Goal: Communication & Community: Answer question/provide support

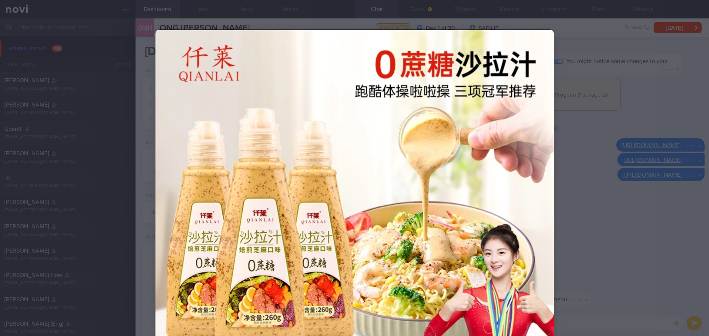
scroll to position [74, 0]
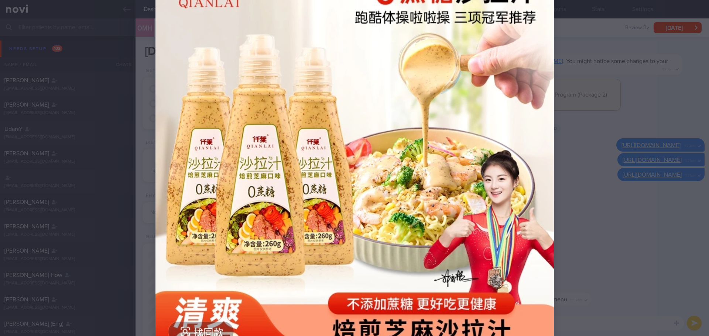
click at [673, 38] on div at bounding box center [354, 168] width 709 height 336
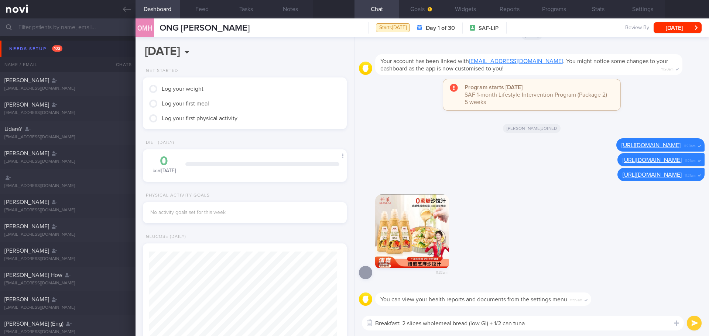
click at [562, 256] on div "11:32am" at bounding box center [532, 235] width 346 height 99
click at [563, 256] on div "11:32am" at bounding box center [532, 235] width 346 height 99
click at [52, 46] on span "102" at bounding box center [57, 48] width 10 height 6
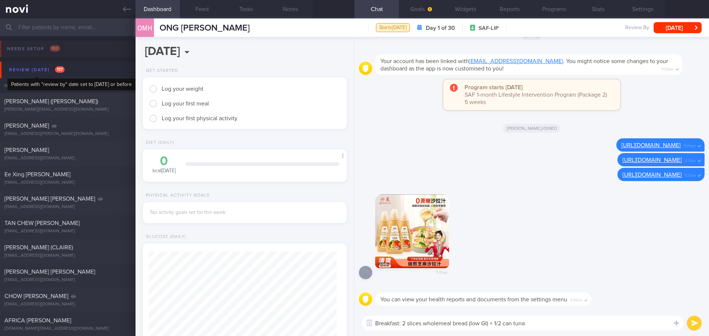
click at [41, 73] on div "Review [DATE] 137" at bounding box center [36, 70] width 59 height 10
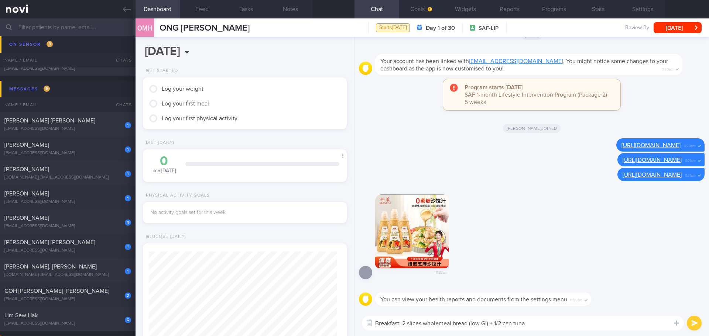
scroll to position [148, 0]
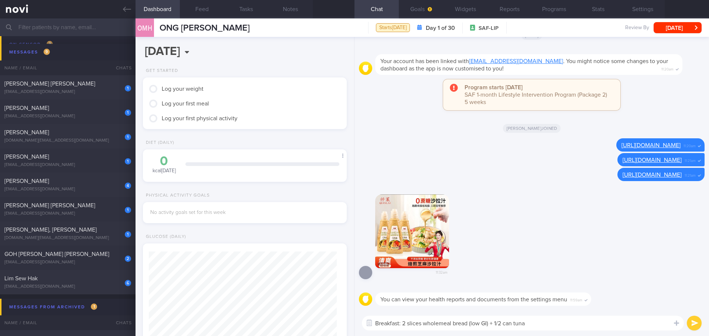
click at [548, 321] on textarea "Breakfast: 2 slices wholemeal bread (low GI) + 1/2 can tuna" at bounding box center [523, 323] width 322 height 15
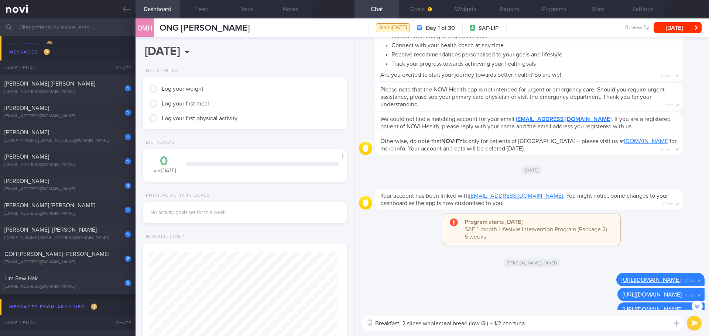
scroll to position [-185, 0]
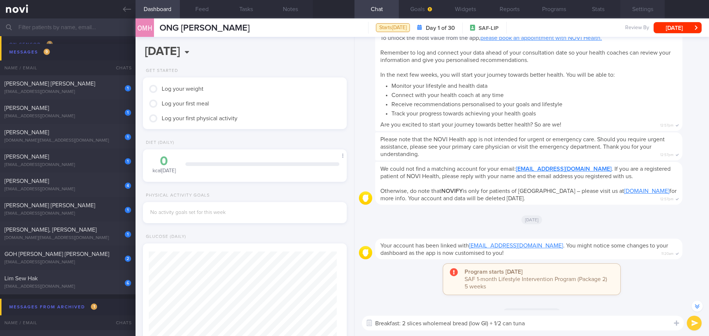
click at [651, 10] on button "Settings" at bounding box center [642, 9] width 44 height 18
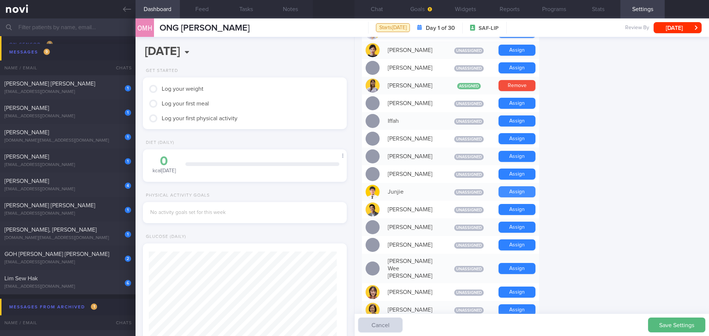
click at [506, 192] on button "Assign" at bounding box center [517, 191] width 37 height 11
click at [622, 283] on form "Profile Display Name [PERSON_NAME] [PERSON_NAME] Email [EMAIL_ADDRESS][DOMAIN_N…" at bounding box center [532, 248] width 340 height 881
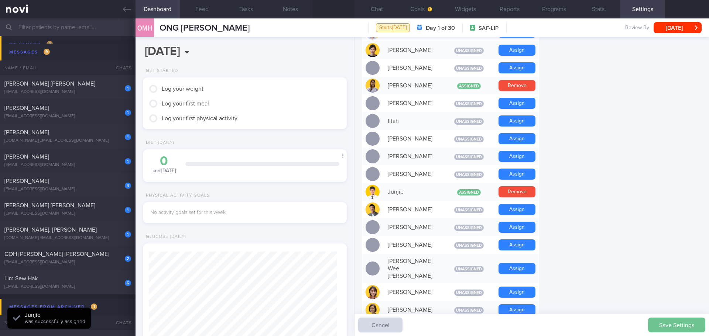
click at [657, 326] on button "Save Settings" at bounding box center [676, 325] width 57 height 15
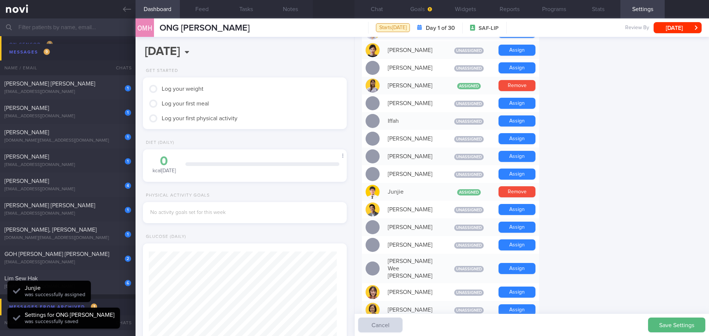
scroll to position [264, 0]
click at [602, 281] on form "Profile Display Name [PERSON_NAME] [PERSON_NAME] Email [EMAIL_ADDRESS][DOMAIN_N…" at bounding box center [532, 248] width 340 height 881
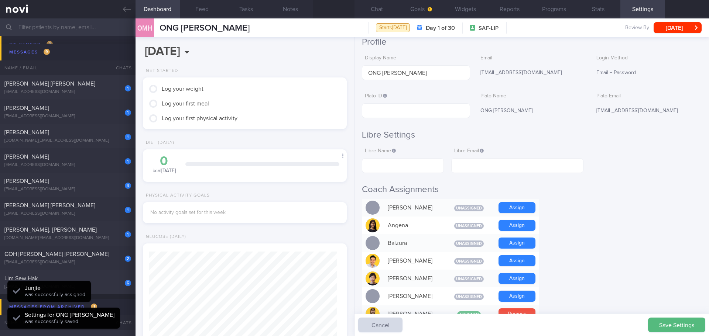
scroll to position [0, 0]
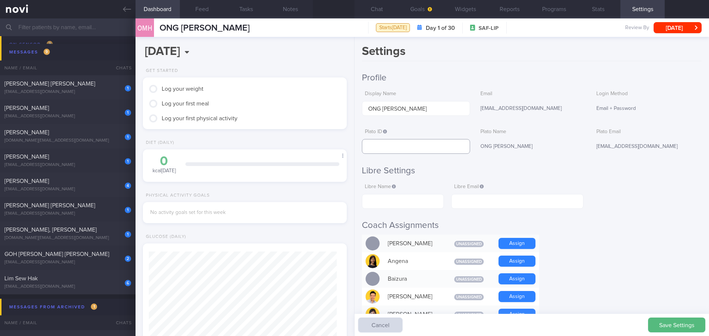
click at [383, 144] on input "text" at bounding box center [416, 146] width 108 height 15
paste input "d3ff6a1ac0600cb4d04ab733b1b2992a"
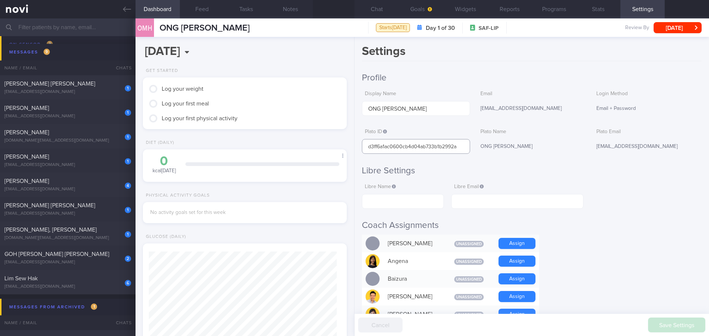
type input "d3ff6a1ac0600cb4d04ab733b1b2992a"
click at [607, 10] on button "Stats" at bounding box center [598, 9] width 44 height 18
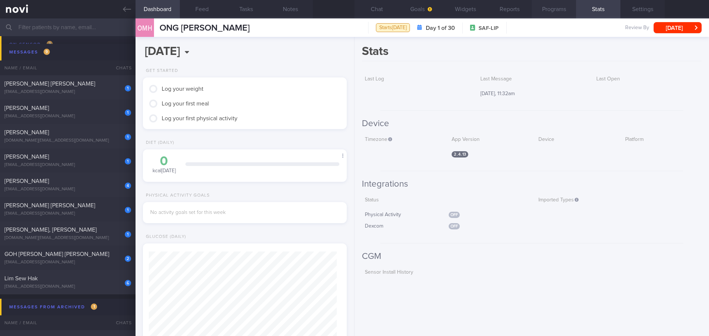
click at [565, 8] on button "Programs" at bounding box center [554, 9] width 44 height 18
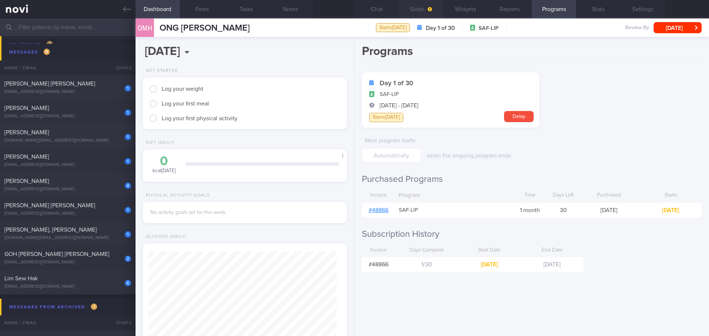
click at [431, 12] on span "button" at bounding box center [429, 9] width 6 height 6
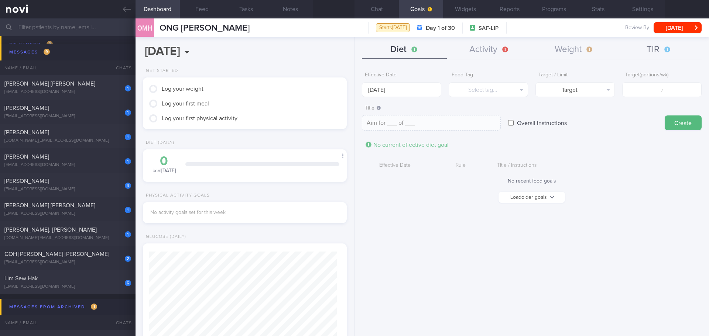
click at [647, 45] on button "TIR" at bounding box center [659, 50] width 85 height 18
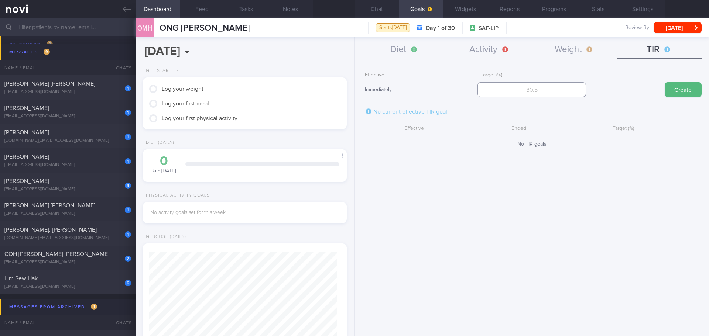
click at [572, 86] on input "number" at bounding box center [531, 89] width 108 height 15
type input "70"
click at [692, 89] on button "Create" at bounding box center [683, 89] width 37 height 15
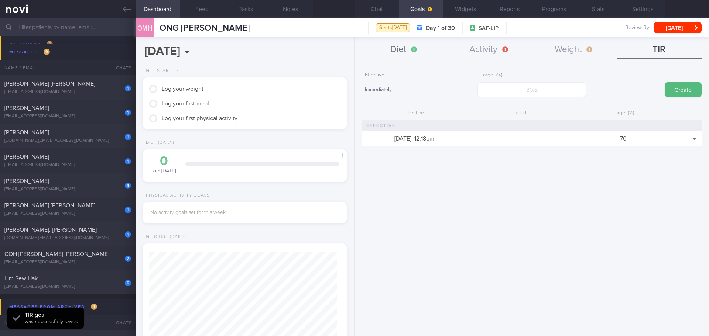
click at [391, 47] on button "Diet" at bounding box center [404, 50] width 85 height 18
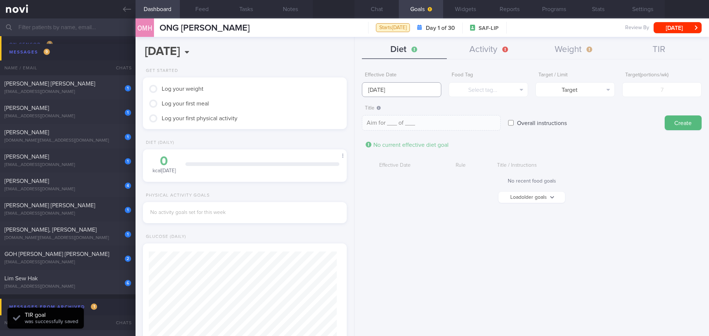
click at [379, 92] on input "[DATE]" at bounding box center [401, 89] width 79 height 15
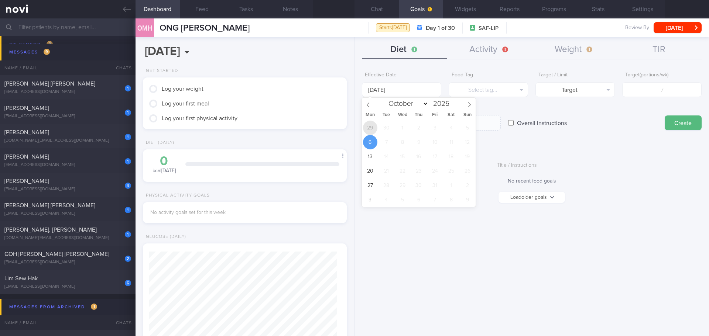
click at [373, 130] on span "29" at bounding box center [370, 128] width 14 height 14
type input "[DATE]"
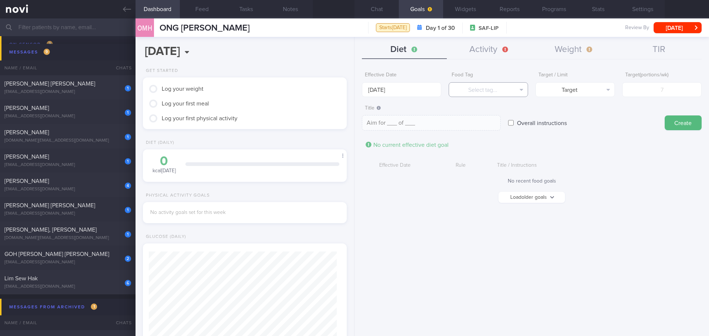
click at [486, 95] on button "Select tag..." at bounding box center [488, 89] width 79 height 15
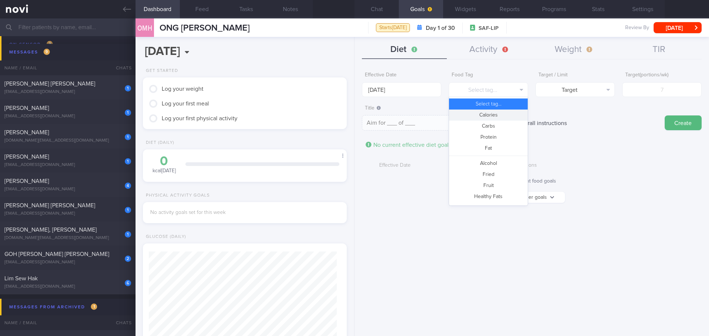
click at [497, 116] on button "Calories" at bounding box center [488, 115] width 79 height 11
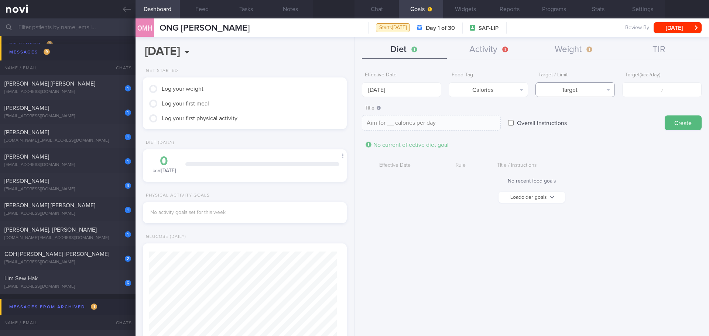
click at [589, 92] on button "Target" at bounding box center [574, 89] width 79 height 15
click at [587, 112] on button "Limit" at bounding box center [575, 115] width 79 height 11
type textarea "Keep to __ calories per day"
click at [636, 93] on input "number" at bounding box center [661, 89] width 79 height 15
type input "15"
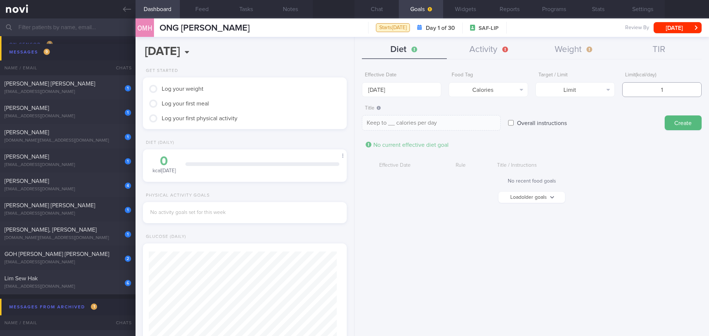
type textarea "Keep to 15 calories per day"
type input "150"
type textarea "Keep to 150 calories per day"
type input "1500"
type textarea "Keep to 1500 calories per day"
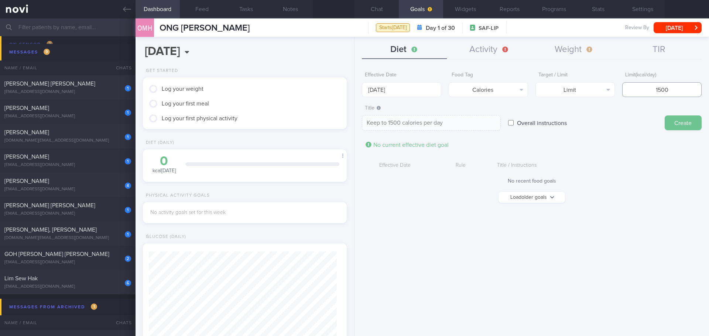
type input "1500"
click at [675, 118] on button "Create" at bounding box center [683, 123] width 37 height 15
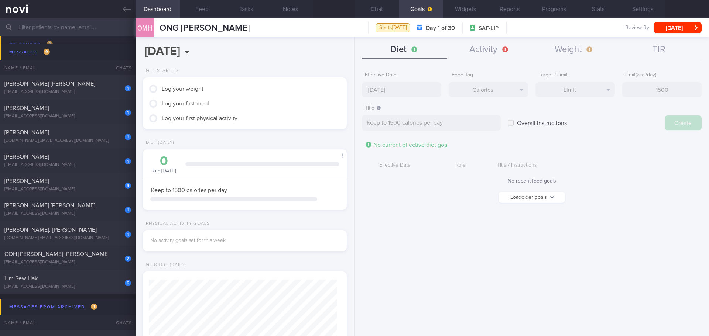
type input "[DATE]"
type textarea "Aim for ___ of ___"
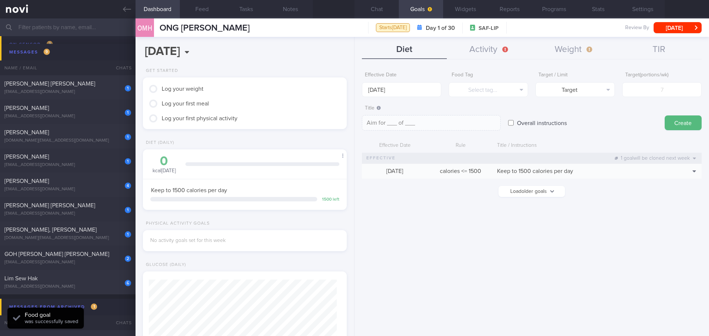
click at [663, 206] on div "Effective Date [DATE] Food Tag Select tag... Select tag... Calories Carbs Prote…" at bounding box center [532, 200] width 355 height 274
click at [369, 88] on input "[DATE]" at bounding box center [401, 89] width 79 height 15
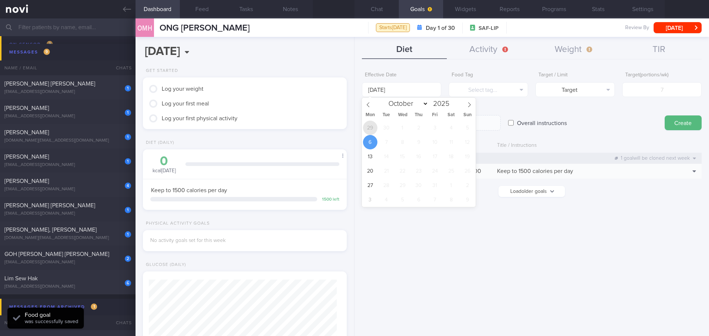
click at [371, 129] on span "29" at bounding box center [370, 128] width 14 height 14
type input "[DATE]"
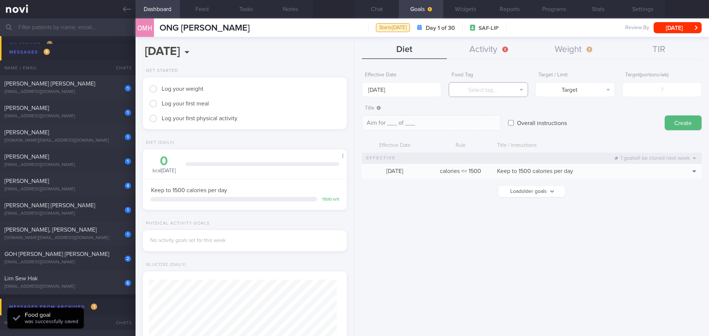
click at [496, 84] on button "Select tag..." at bounding box center [488, 89] width 79 height 15
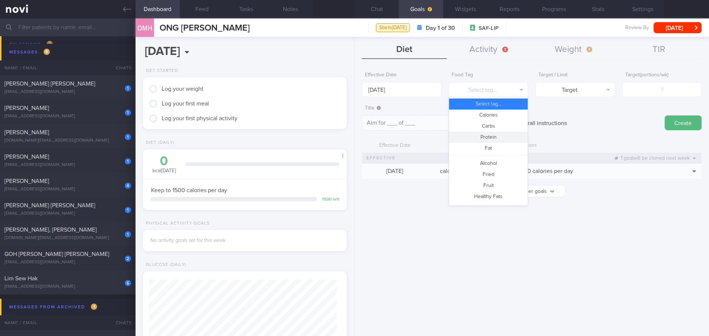
click at [495, 132] on button "Protein" at bounding box center [488, 137] width 79 height 11
type textarea "Aim for __g of protein per day"
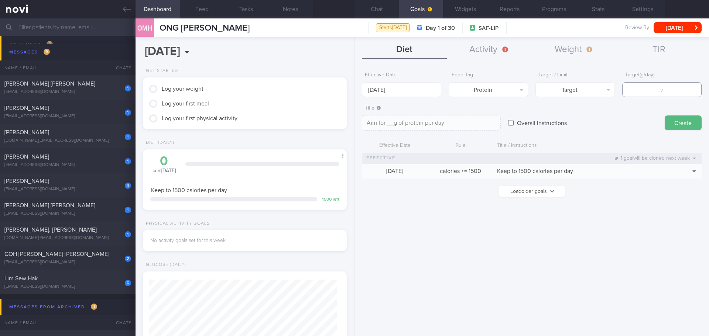
click at [665, 89] on input "number" at bounding box center [661, 89] width 79 height 15
type input "90"
type textarea "Aim for 90g of protein per day"
type input "90"
click at [678, 122] on button "Create" at bounding box center [683, 123] width 37 height 15
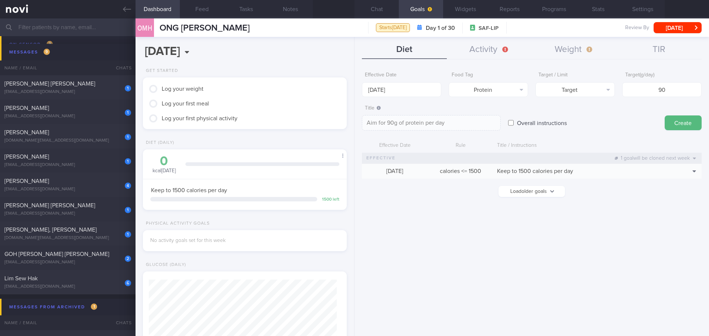
type input "[DATE]"
type textarea "Aim for ___ of ___"
select select "9"
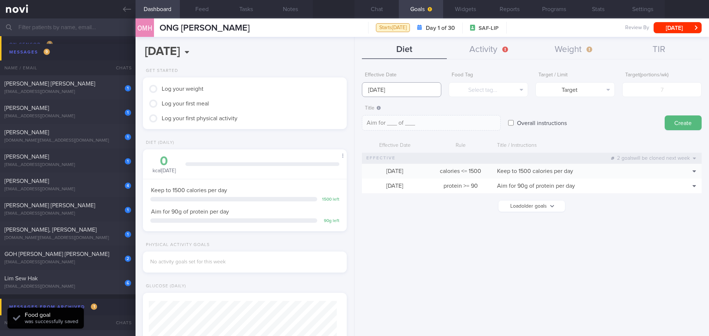
click at [365, 83] on input "[DATE]" at bounding box center [401, 89] width 79 height 15
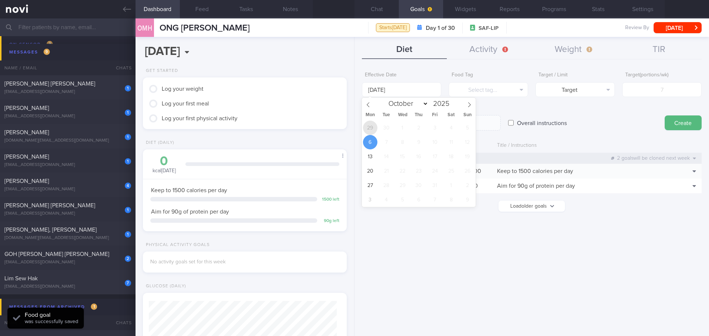
click at [374, 131] on span "29" at bounding box center [370, 128] width 14 height 14
type input "[DATE]"
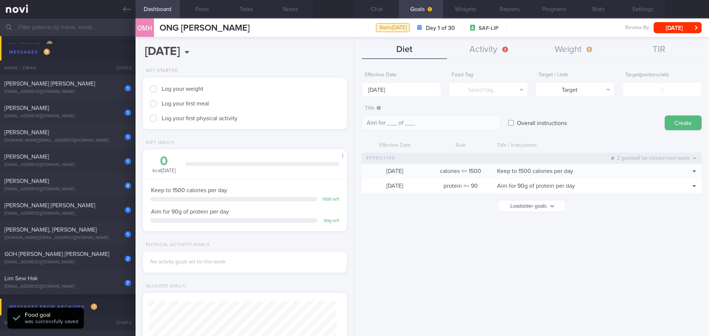
click at [507, 76] on label "Food Tag" at bounding box center [488, 75] width 73 height 7
click at [507, 85] on button "Select tag..." at bounding box center [488, 89] width 79 height 15
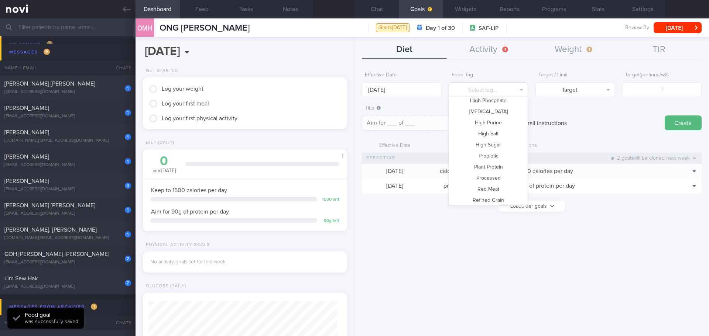
scroll to position [220, 0]
click at [497, 172] on button "Vegetable" at bounding box center [488, 176] width 79 height 11
type textarea "Aim for __ portions of vegetables per week"
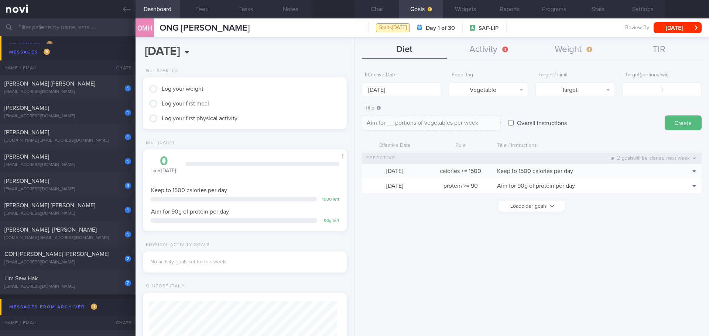
click at [647, 100] on form "Effective Date [DATE] Food Tag Vegetable Select tag... Calories Carbs Protein F…" at bounding box center [532, 143] width 340 height 151
click at [654, 93] on input "number" at bounding box center [661, 89] width 79 height 15
type input "1"
type textarea "Aim for 1 portions of vegetables per week"
type input "14"
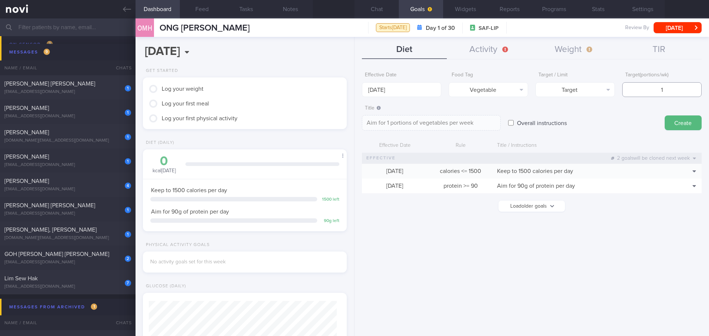
type textarea "Aim for 14 portions of vegetables per week"
type input "14"
click at [680, 118] on button "Create" at bounding box center [683, 123] width 37 height 15
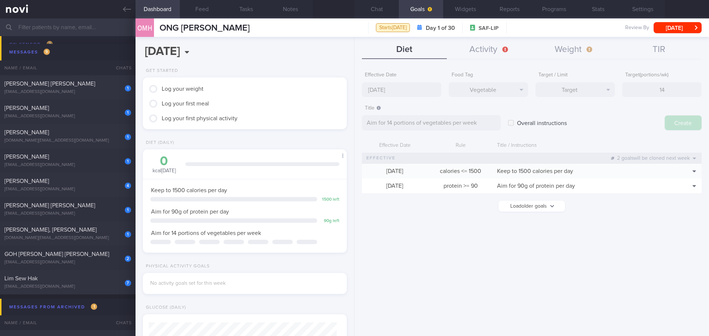
type input "[DATE]"
type textarea "Aim for ___ of ___"
select select "9"
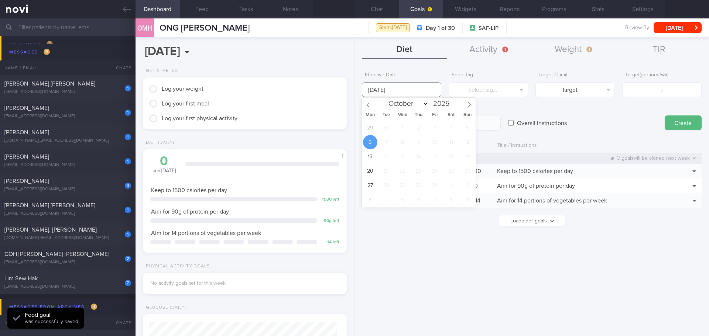
click at [384, 93] on input "[DATE]" at bounding box center [401, 89] width 79 height 15
click at [369, 128] on span "29" at bounding box center [370, 128] width 14 height 14
type input "[DATE]"
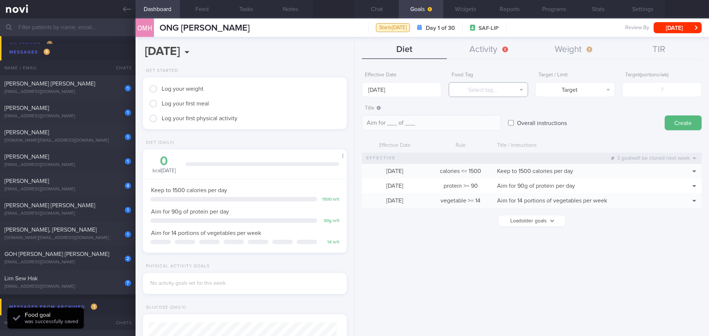
click at [480, 91] on button "Select tag..." at bounding box center [488, 89] width 79 height 15
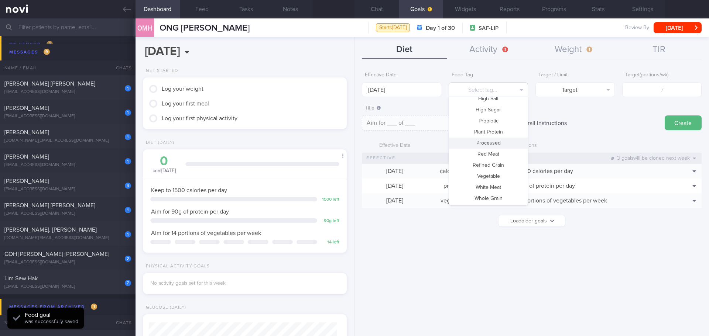
scroll to position [0, 0]
click at [491, 185] on button "Fruit" at bounding box center [488, 185] width 79 height 11
type textarea "Aim for __ portions of fruits per week"
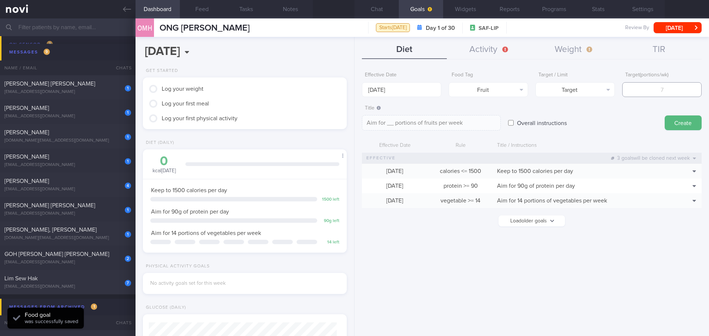
click at [675, 90] on input "number" at bounding box center [661, 89] width 79 height 15
type input "1"
type textarea "Aim for 1 portions of fruits per week"
type input "14"
type textarea "Aim for 14 portions of fruits per week"
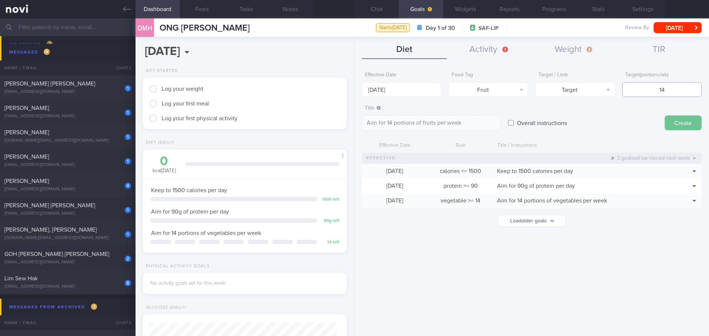
type input "14"
click at [685, 124] on button "Create" at bounding box center [683, 123] width 37 height 15
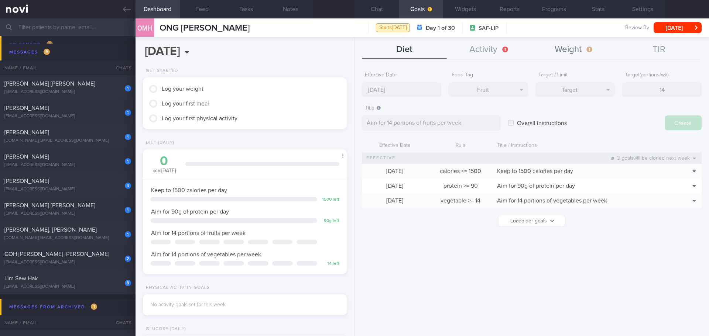
type input "[DATE]"
type textarea "Aim for ___ of ___"
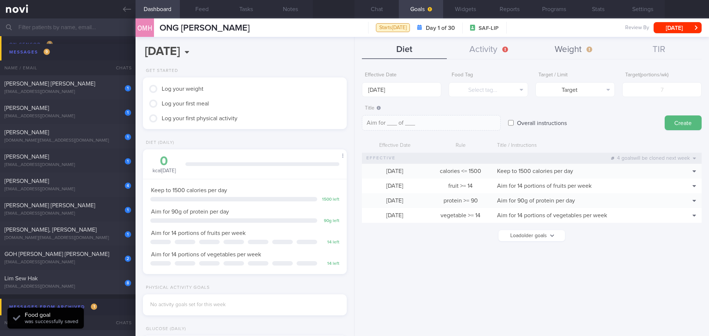
click at [592, 43] on button "Weight" at bounding box center [574, 50] width 85 height 18
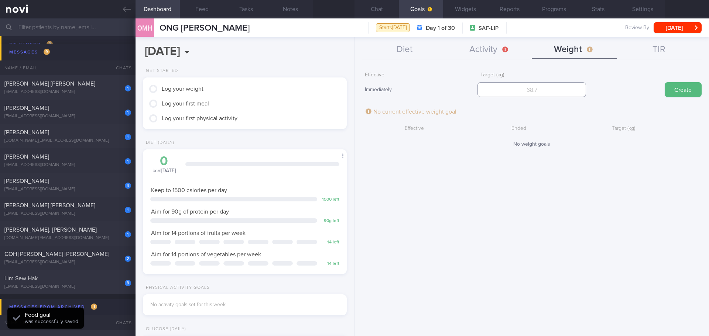
click at [513, 88] on input "number" at bounding box center [531, 89] width 108 height 15
type input "88"
click at [697, 85] on button "Create" at bounding box center [683, 89] width 37 height 15
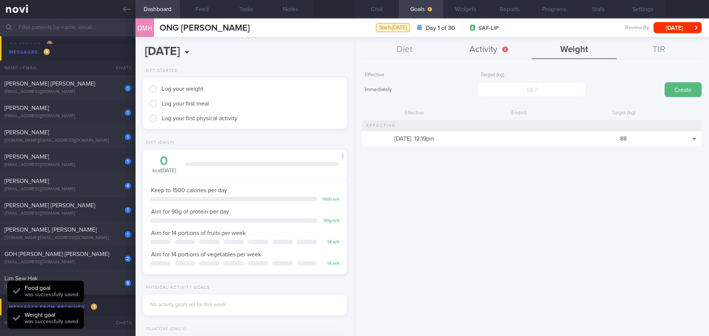
scroll to position [103, 185]
click at [497, 47] on button "Activity" at bounding box center [489, 50] width 85 height 18
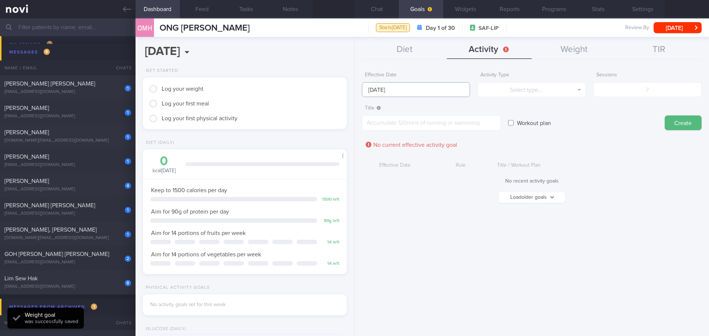
click at [400, 88] on input "[DATE]" at bounding box center [416, 89] width 108 height 15
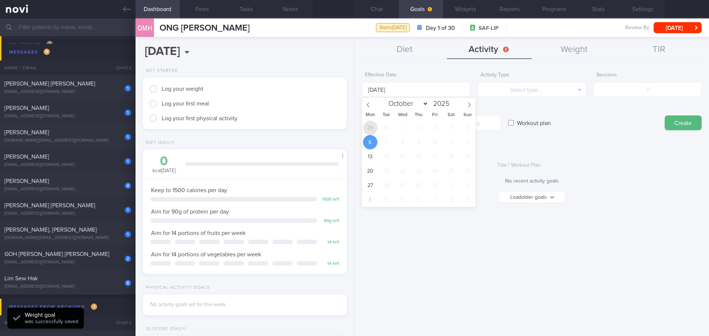
click at [373, 127] on span "29" at bounding box center [370, 128] width 14 height 14
type input "[DATE]"
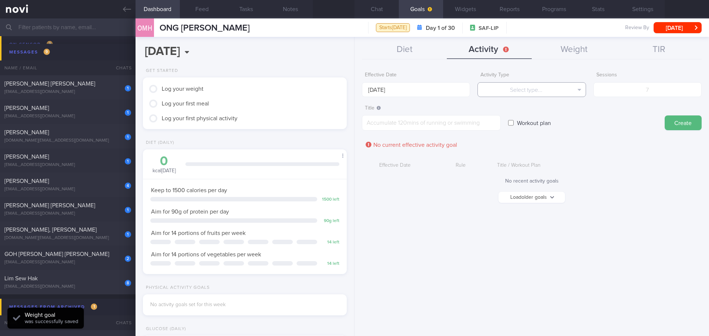
click at [530, 90] on button "Select type..." at bounding box center [531, 89] width 108 height 15
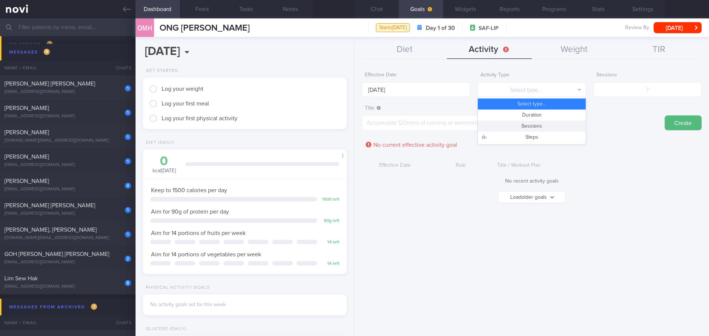
click at [538, 127] on button "Sessions" at bounding box center [531, 126] width 107 height 11
click at [643, 89] on input "number" at bounding box center [647, 89] width 108 height 15
type input "7"
click at [403, 128] on textarea at bounding box center [431, 123] width 139 height 16
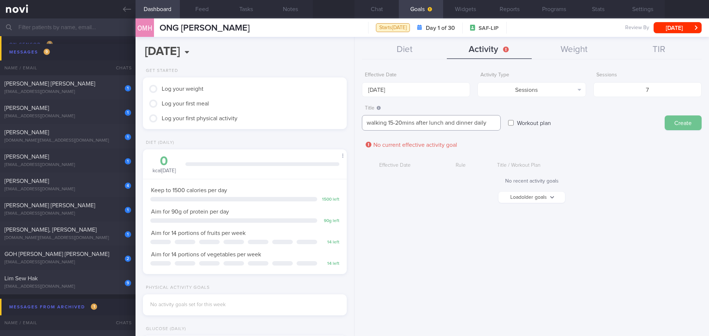
type textarea "walking 15-20mins after lunch and dinner daily"
click at [691, 125] on button "Create" at bounding box center [683, 123] width 37 height 15
type input "[DATE]"
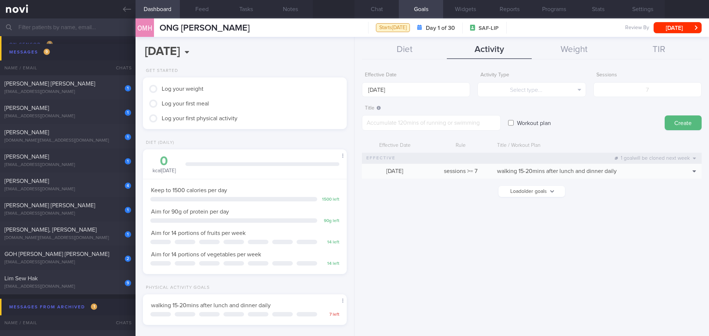
click at [434, 256] on div "Effective Date [DATE] Activity Type Select type... Select type... Duration Sess…" at bounding box center [532, 200] width 355 height 274
click at [404, 250] on div "Effective Date [DATE] Activity Type Select type... Select type... Duration Sess…" at bounding box center [532, 200] width 355 height 274
click at [431, 247] on div "Effective Date [DATE] Activity Type Select type... Select type... Duration Sess…" at bounding box center [532, 200] width 355 height 274
click at [527, 231] on div "Effective Date [DATE] Activity Type Select type... Select type... Duration Sess…" at bounding box center [532, 200] width 355 height 274
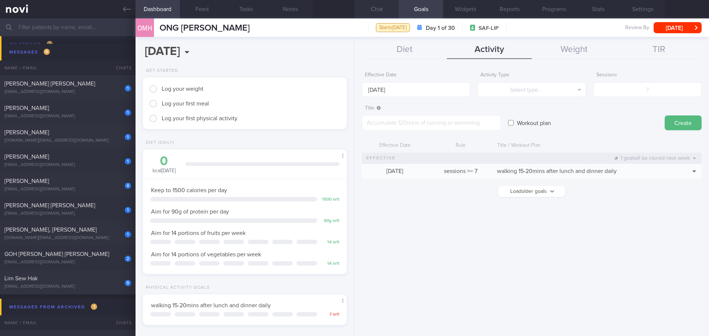
click at [362, 4] on button "Chat" at bounding box center [377, 9] width 44 height 18
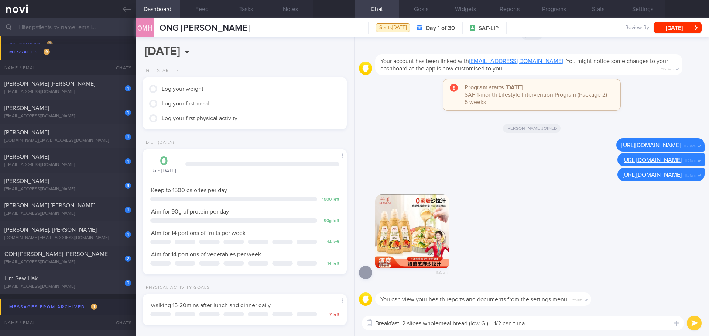
scroll to position [0, 0]
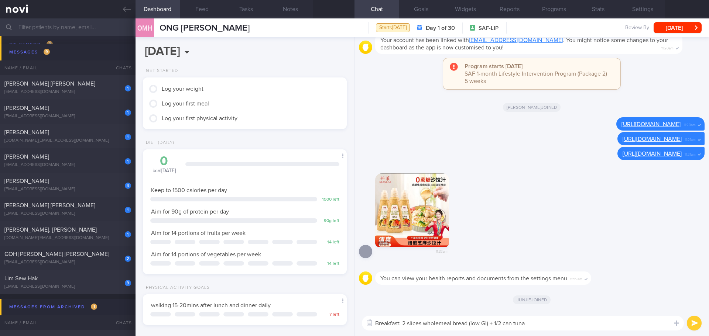
drag, startPoint x: 544, startPoint y: 325, endPoint x: 352, endPoint y: 354, distance: 193.9
click at [352, 336] on html "You are offline! Some functionality will be unavailable Patients New Users Coac…" at bounding box center [354, 168] width 709 height 336
click at [470, 319] on textarea "Hi [PERSON_NAME], [PERSON_NAME] here." at bounding box center [523, 323] width 322 height 15
paste textarea "It was nice speaking to you [DATE]. I will be in touch with you on the app to p…"
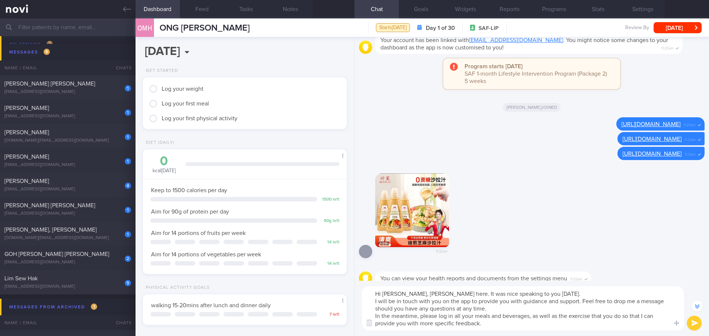
click at [528, 309] on textarea "Hi [PERSON_NAME], [PERSON_NAME] here. It was nice speaking to you [DATE]. I wil…" at bounding box center [523, 309] width 322 height 44
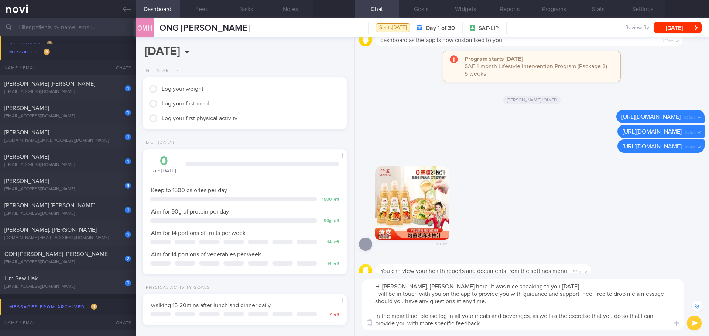
scroll to position [-37, 0]
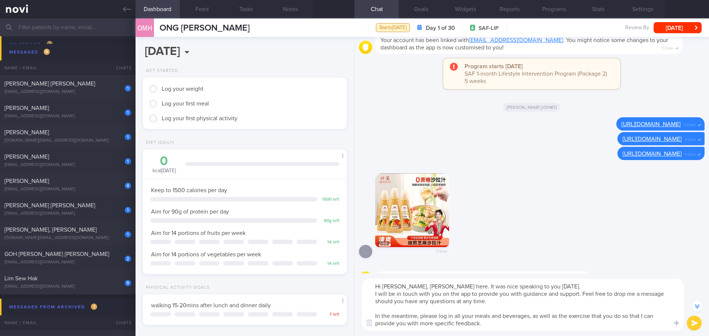
click at [520, 327] on textarea "Hi [PERSON_NAME], [PERSON_NAME] here. It was nice speaking to you [DATE]. I wil…" at bounding box center [523, 305] width 322 height 52
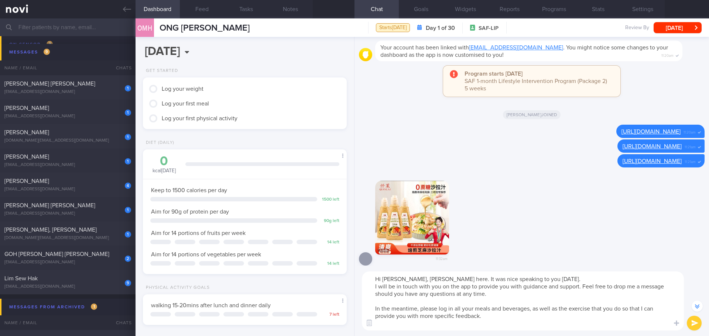
scroll to position [-44, 0]
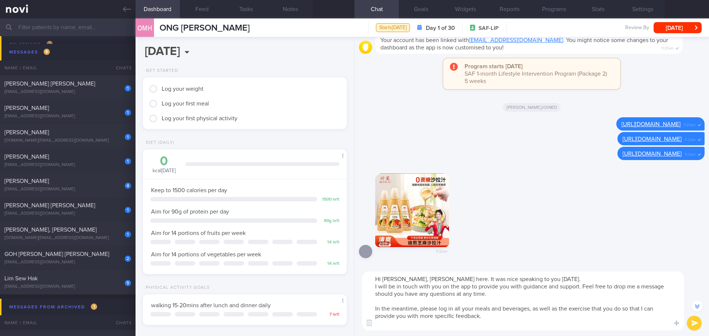
click at [402, 323] on textarea "Hi [PERSON_NAME], [PERSON_NAME] here. It was nice speaking to you [DATE]. I wil…" at bounding box center [523, 301] width 322 height 59
paste textarea "[URL][DOMAIN_NAME]"
click at [557, 319] on textarea "Hi [PERSON_NAME], [PERSON_NAME] here. It was nice speaking to you [DATE]. I wil…" at bounding box center [523, 301] width 322 height 59
type textarea "Hi [PERSON_NAME], [PERSON_NAME] here. It was nice speaking to you [DATE]. I wil…"
click at [696, 326] on button "submit" at bounding box center [694, 323] width 15 height 15
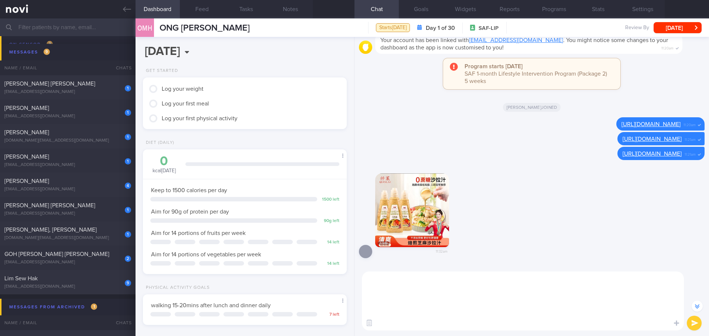
scroll to position [0, 0]
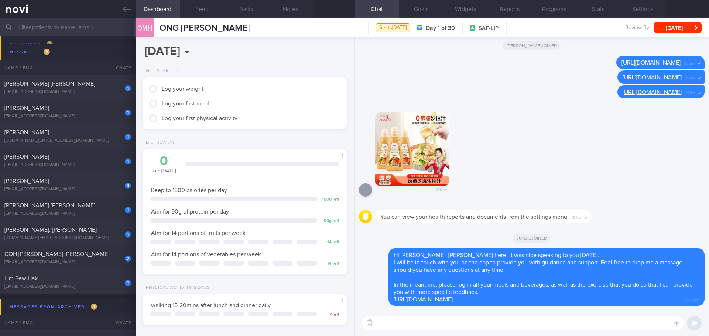
click at [524, 321] on textarea at bounding box center [523, 323] width 322 height 15
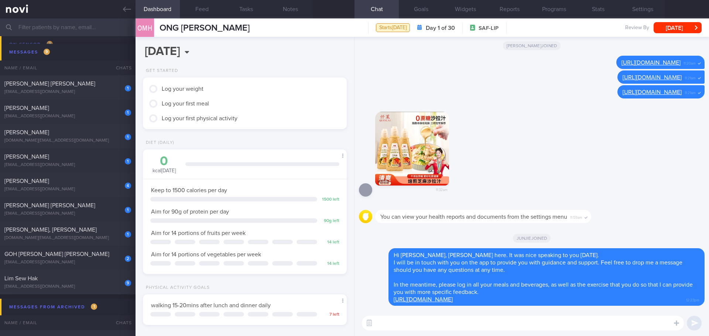
click at [524, 321] on textarea at bounding box center [523, 323] width 322 height 15
click at [400, 318] on textarea at bounding box center [523, 323] width 322 height 15
type textarea "E"
click at [400, 322] on textarea at bounding box center [523, 323] width 322 height 15
paste textarea "Do try out PPS which can help with the sugar spikes P - Portion control of carb…"
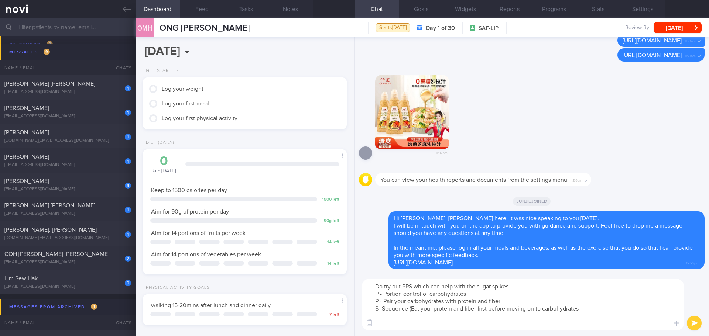
click at [403, 324] on textarea "Do try out PPS which can help with the sugar spikes P - Portion control of carb…" at bounding box center [523, 305] width 322 height 52
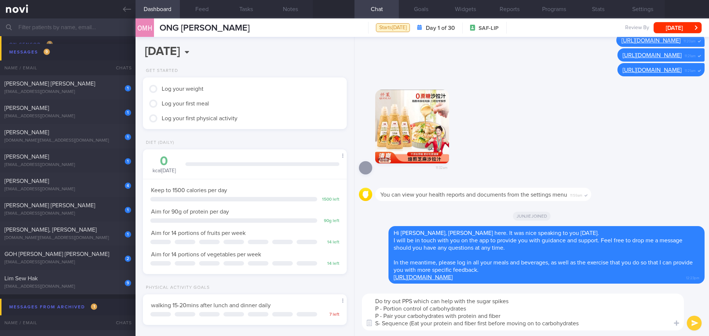
click at [516, 308] on textarea "Do try out PPS which can help with the sugar spikes P - Portion control of carb…" at bounding box center [523, 312] width 322 height 37
click at [524, 308] on textarea "Do try out PPS which can help with the sugar spikes P - Portion control of carb…" at bounding box center [523, 312] width 322 height 37
click at [540, 308] on textarea "Do try out PPS which can help with the sugar spikes P - Portion control of carb…" at bounding box center [523, 312] width 322 height 37
click at [548, 315] on textarea "Do try out PPS which can help with the sugar spikes P - Portion control of carb…" at bounding box center [523, 312] width 322 height 37
click at [573, 315] on textarea "Do try out PPS which can help with the sugar spikes P - Portion control of carb…" at bounding box center [523, 312] width 322 height 37
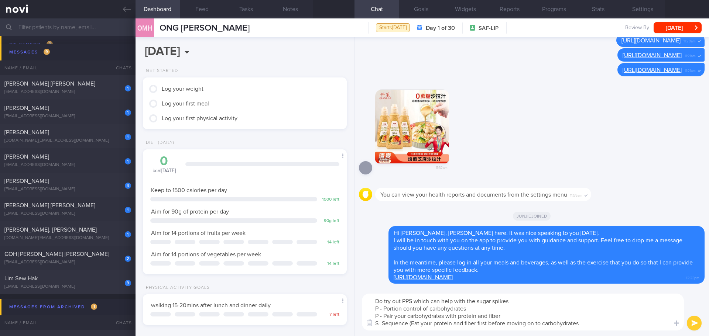
click at [602, 317] on textarea "Do try out PPS which can help with the sugar spikes P - Portion control of carb…" at bounding box center [523, 312] width 322 height 37
click at [609, 323] on textarea "Do try out PPS which can help with the sugar spikes P - Portion control of carb…" at bounding box center [523, 312] width 322 height 37
click at [613, 323] on textarea "Do try out PPS which can help with the sugar spikes P - Portion control of carb…" at bounding box center [523, 312] width 322 height 37
type textarea "Do try out PPS which can help with the sugar spikes P - Portion control of carb…"
click at [698, 321] on button "submit" at bounding box center [694, 323] width 15 height 15
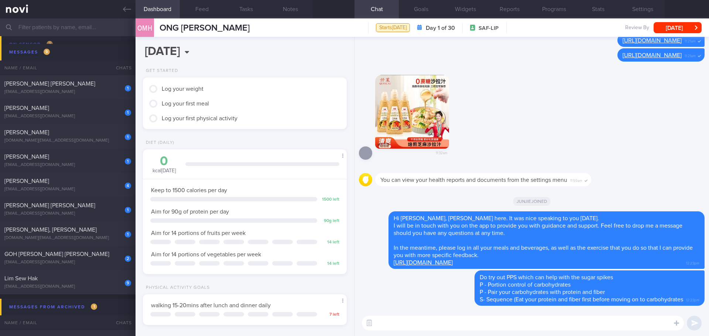
click at [575, 87] on div "11:32am" at bounding box center [532, 115] width 346 height 99
click at [412, 10] on button "Goals" at bounding box center [421, 9] width 44 height 18
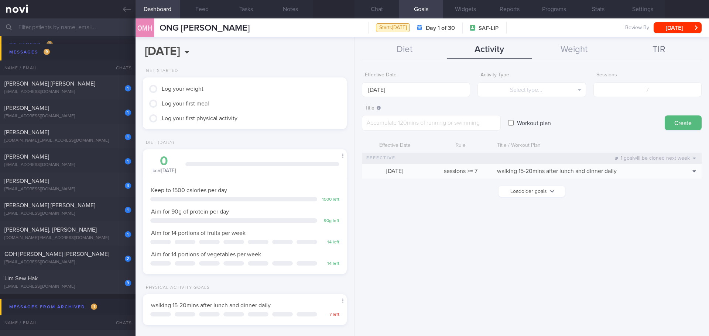
click at [661, 48] on button "TIR" at bounding box center [659, 50] width 85 height 18
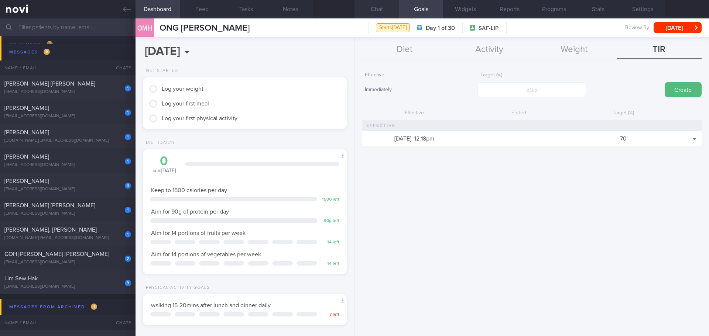
click at [376, 16] on button "Chat" at bounding box center [377, 9] width 44 height 18
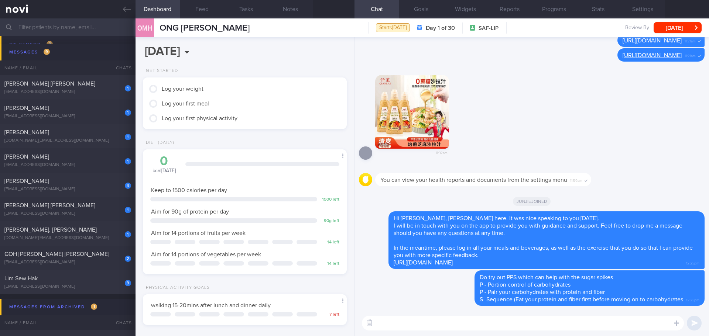
click at [573, 164] on div at bounding box center [494, 168] width 238 height 9
click at [604, 164] on div at bounding box center [494, 168] width 238 height 9
click at [631, 164] on div "You can view your health reports and documents from the settings menu 11:59am" at bounding box center [532, 177] width 346 height 27
click at [638, 170] on div "You can view your health reports and documents from the settings menu 11:59am" at bounding box center [532, 177] width 346 height 27
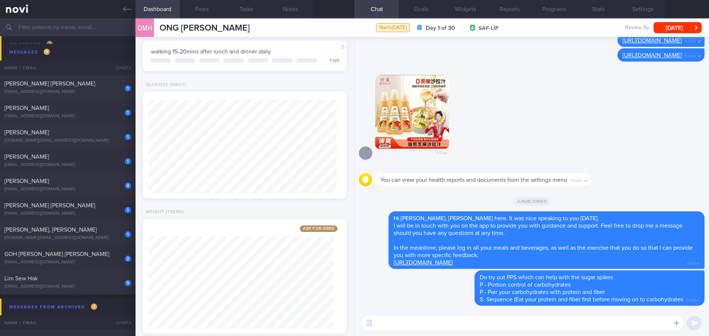
scroll to position [270, 0]
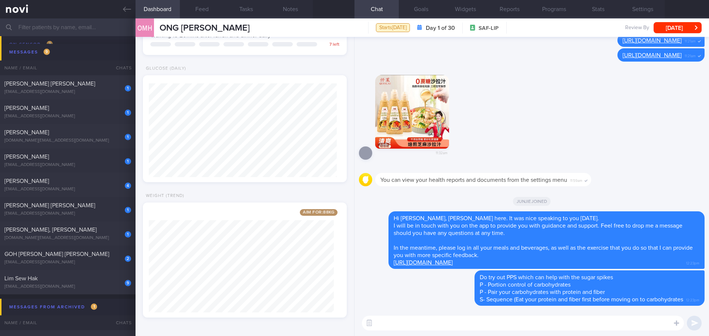
click at [397, 324] on textarea at bounding box center [523, 323] width 322 height 15
click at [32, 280] on span "Lim Sew Hak" at bounding box center [20, 279] width 33 height 6
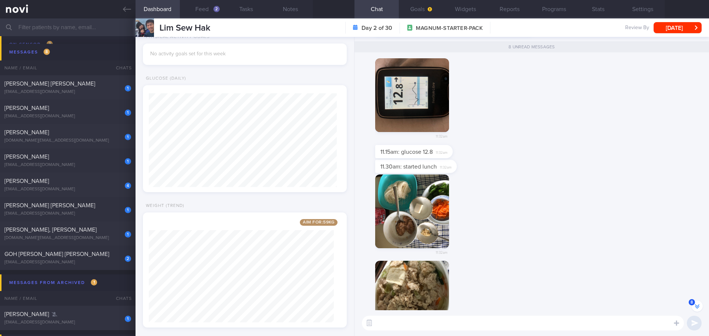
scroll to position [-156, 0]
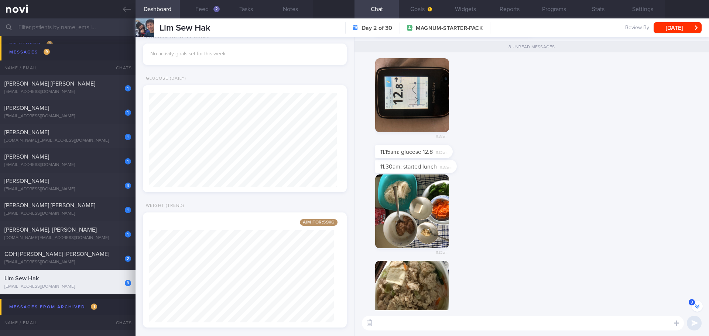
click at [586, 126] on div "11:32am" at bounding box center [532, 101] width 346 height 87
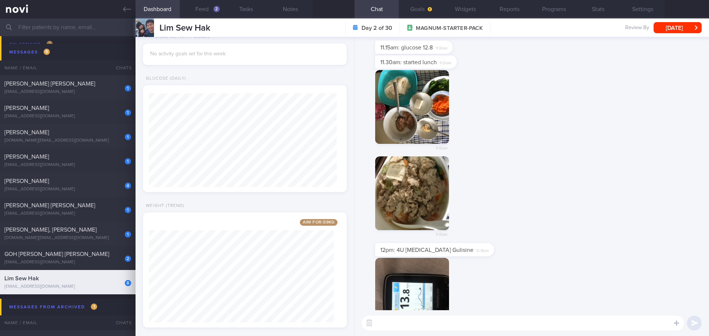
scroll to position [0, 0]
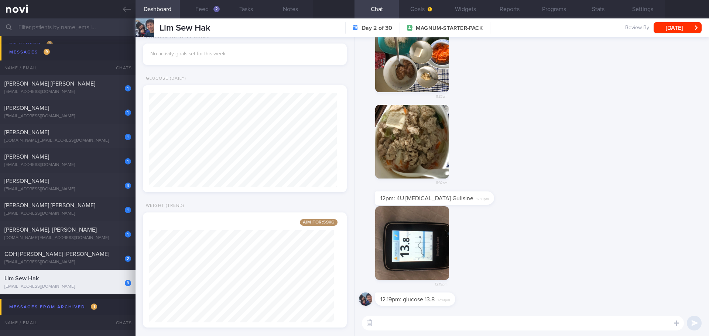
click at [420, 68] on button "button" at bounding box center [412, 55] width 74 height 74
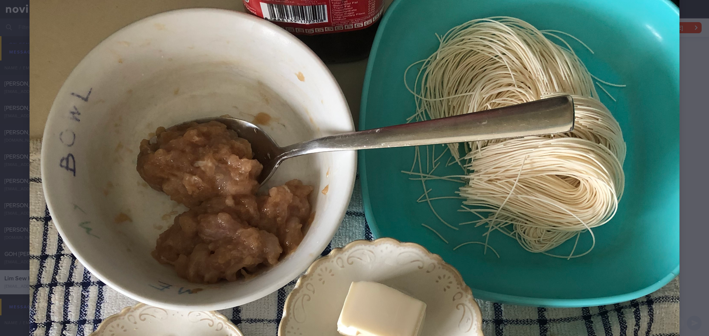
scroll to position [213, 0]
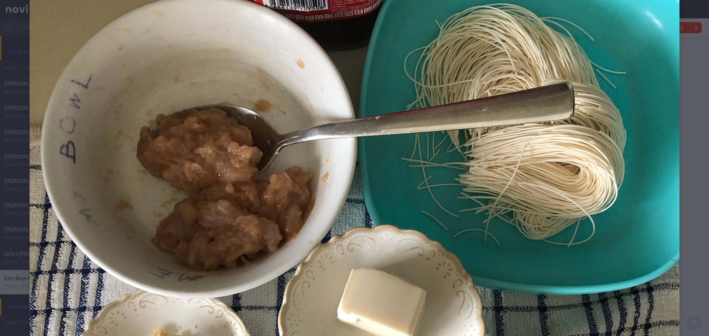
click at [698, 198] on div at bounding box center [354, 250] width 709 height 926
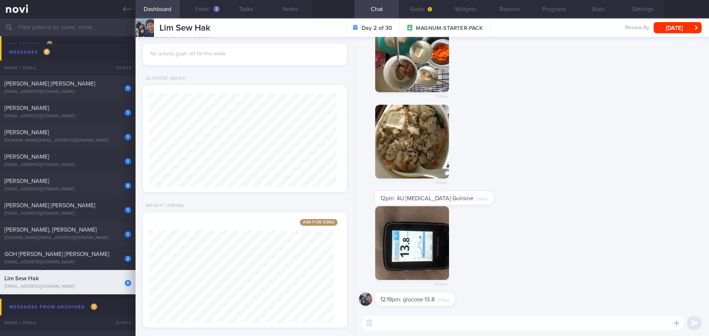
click at [410, 161] on button "button" at bounding box center [412, 142] width 74 height 74
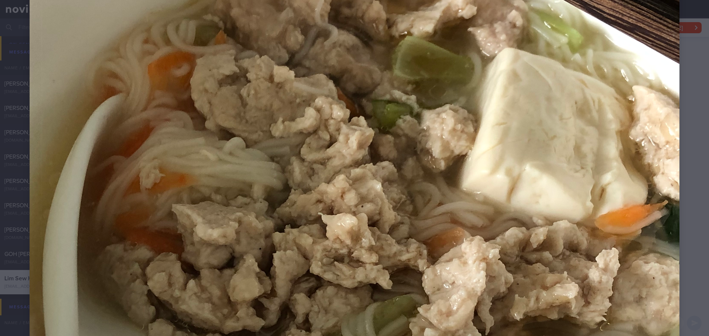
scroll to position [148, 0]
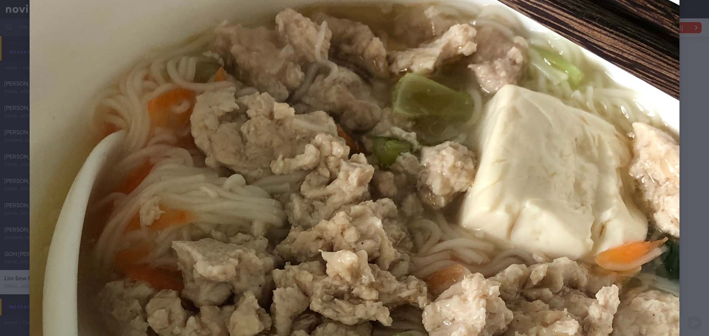
click at [677, 182] on div at bounding box center [354, 315] width 709 height 926
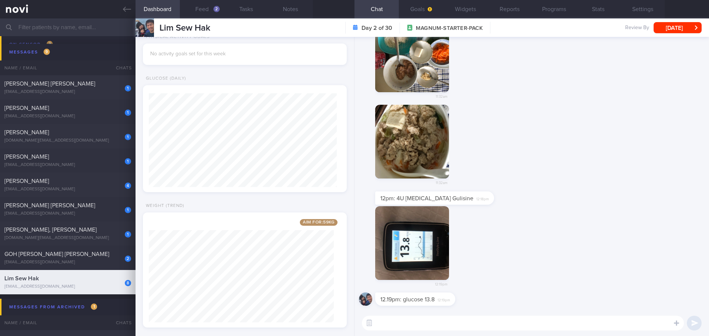
click at [602, 216] on div "12:19pm" at bounding box center [532, 249] width 346 height 87
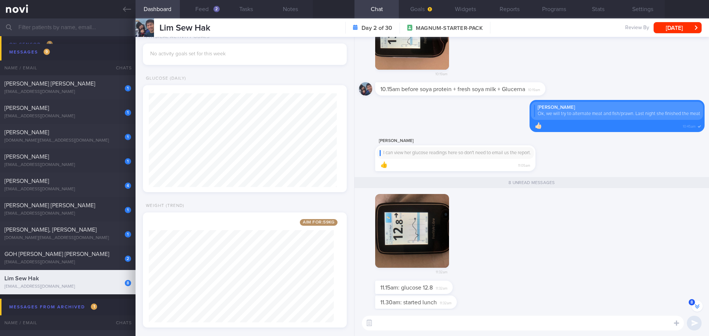
scroll to position [-258, 0]
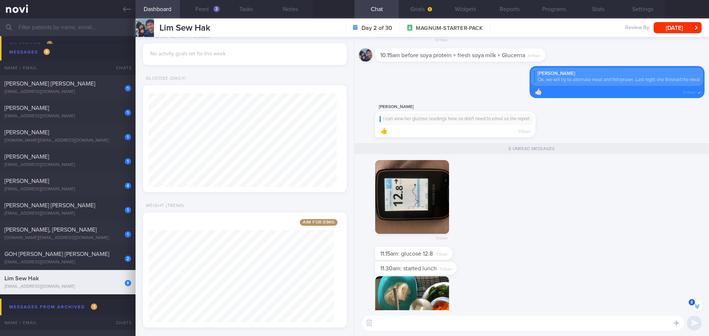
click at [408, 213] on button "button" at bounding box center [412, 197] width 74 height 74
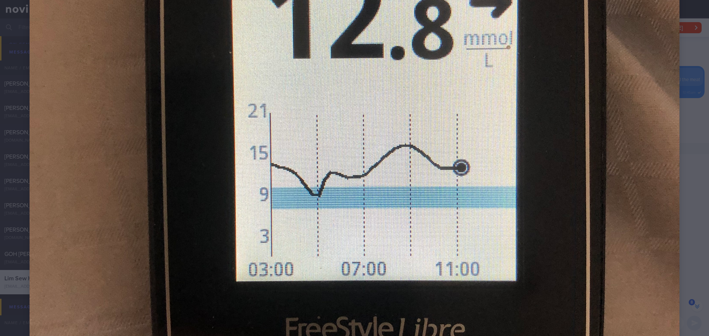
scroll to position [332, 0]
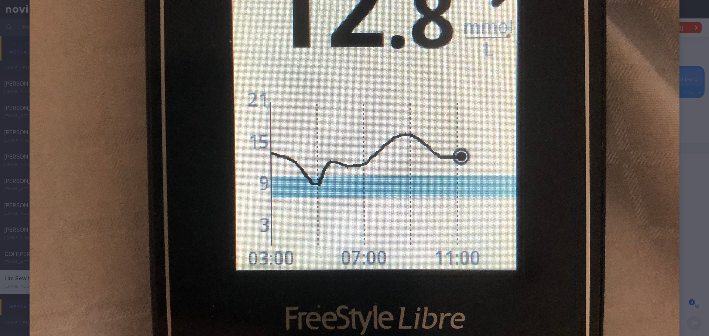
click at [681, 206] on div at bounding box center [354, 131] width 709 height 926
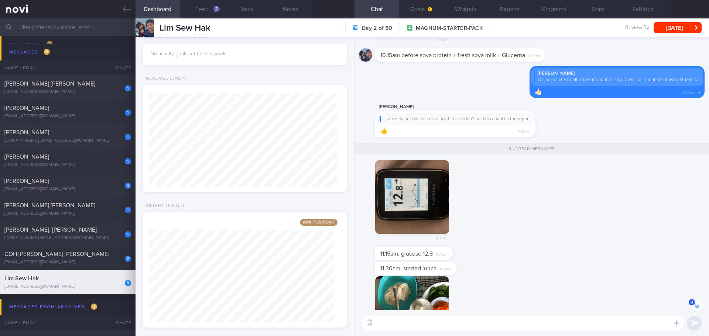
click at [679, 208] on div "11:32am" at bounding box center [532, 203] width 346 height 87
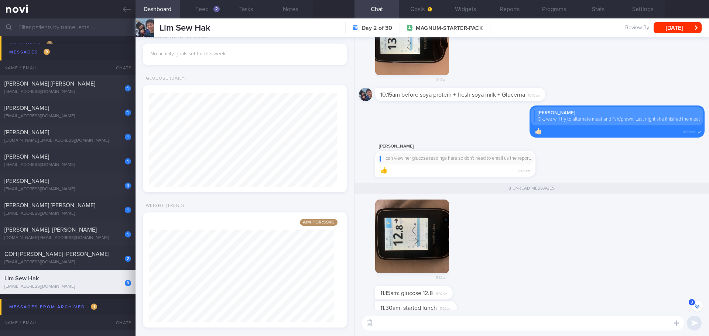
scroll to position [-332, 0]
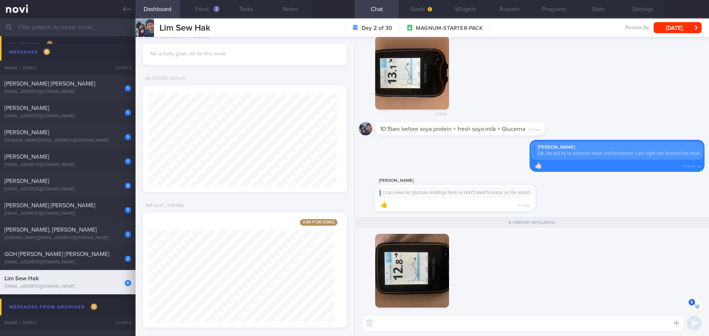
click at [396, 62] on button "button" at bounding box center [412, 73] width 74 height 74
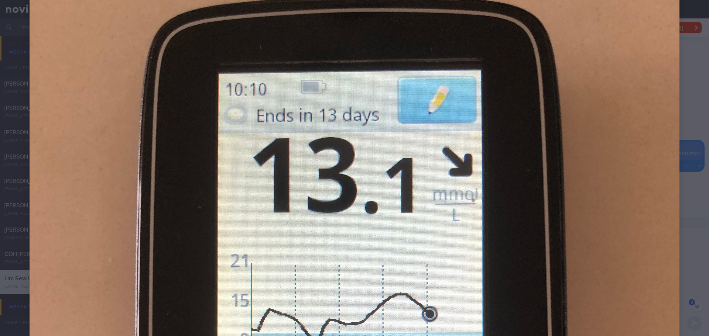
scroll to position [148, 0]
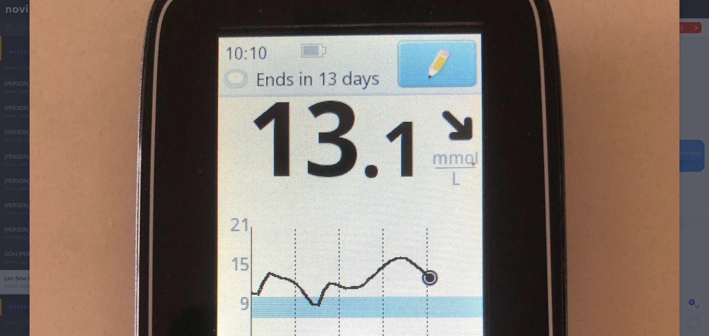
click at [676, 188] on div at bounding box center [354, 315] width 709 height 926
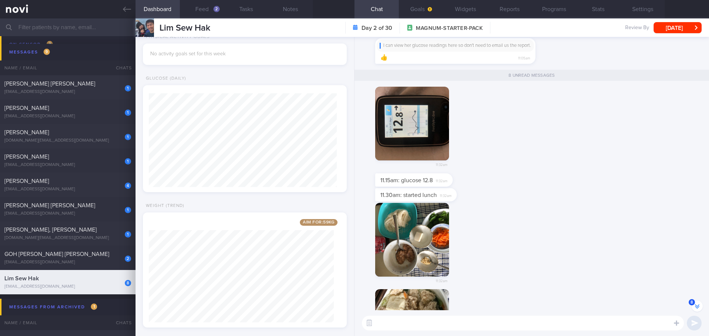
click at [583, 190] on div "11.30am: started lunch 11:32am" at bounding box center [532, 195] width 346 height 15
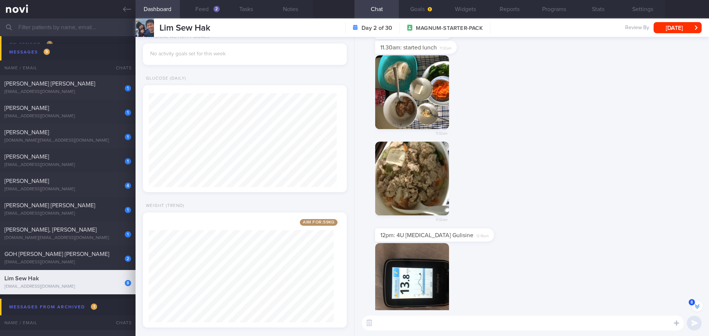
click at [582, 190] on div "11:32am" at bounding box center [532, 185] width 346 height 87
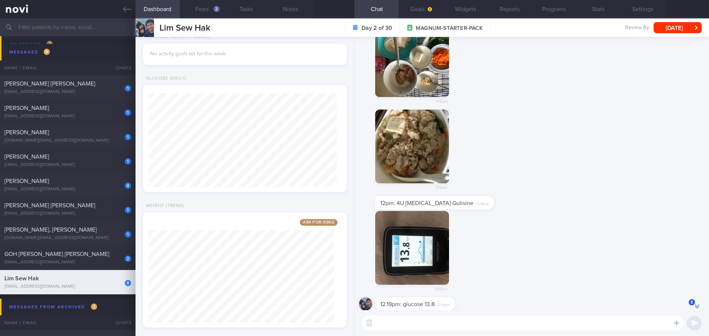
scroll to position [0, 0]
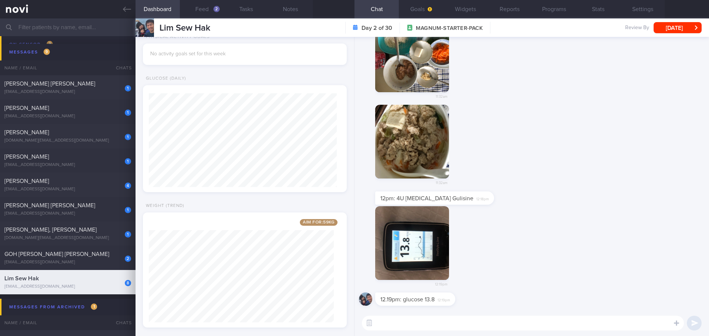
click at [572, 178] on div "11:32am" at bounding box center [532, 148] width 346 height 87
click at [498, 244] on div "12:19pm" at bounding box center [532, 249] width 346 height 87
click at [543, 275] on div "12:19pm" at bounding box center [532, 249] width 346 height 87
click at [543, 284] on div "12:19pm" at bounding box center [532, 249] width 346 height 87
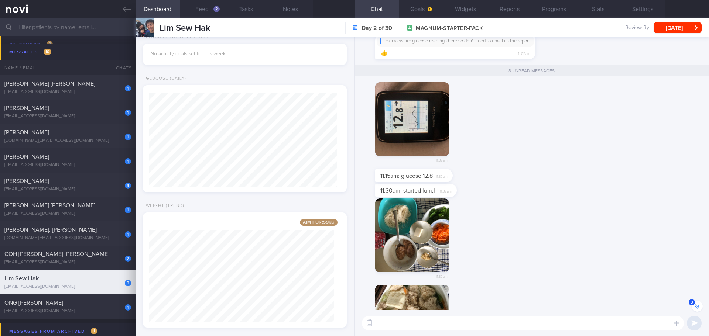
click at [530, 249] on div "11:32am" at bounding box center [532, 242] width 346 height 87
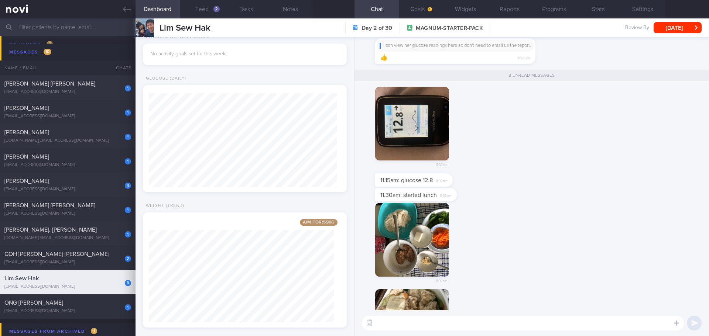
scroll to position [0, 0]
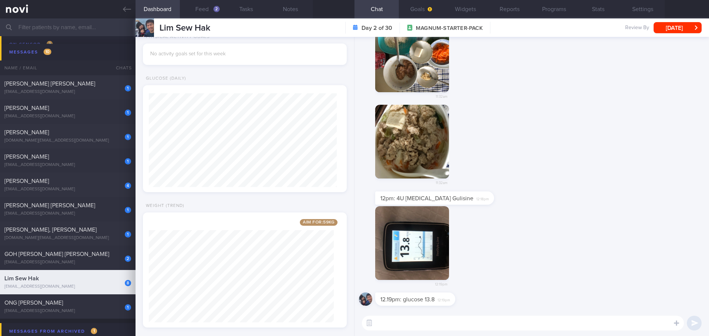
click at [530, 249] on div "12:19pm" at bounding box center [532, 249] width 346 height 87
click at [486, 301] on div "12.19pm: glucose 13.8 12:19pm" at bounding box center [532, 302] width 346 height 18
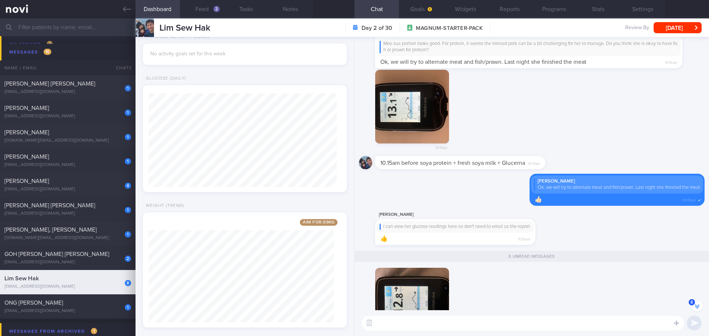
scroll to position [-369, 0]
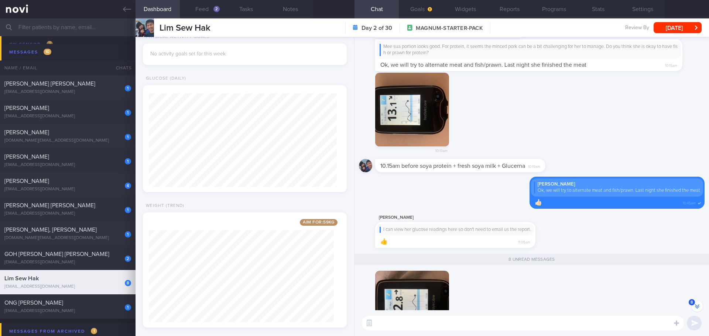
click at [459, 322] on textarea at bounding box center [523, 323] width 322 height 15
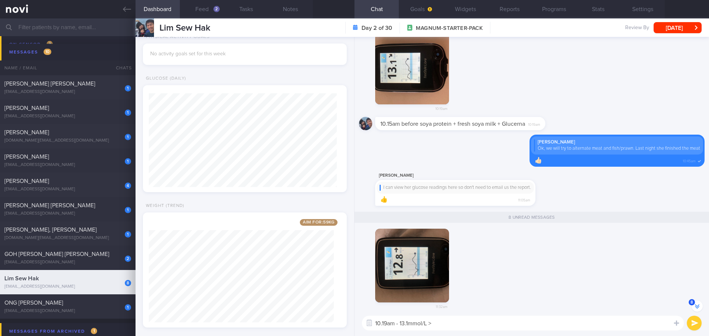
scroll to position [-295, 0]
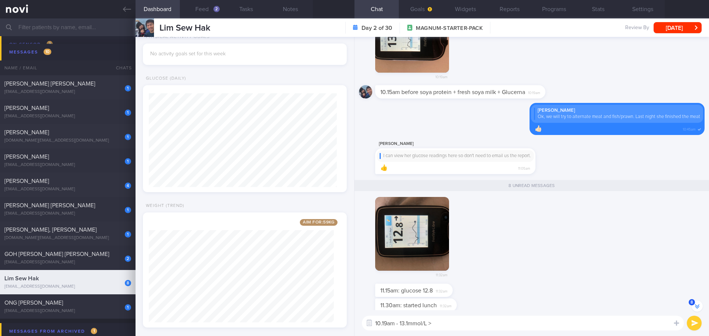
click at [448, 323] on textarea "10.19am - 13.1mmol/L >" at bounding box center [523, 323] width 322 height 15
click at [490, 325] on textarea "10.19am - 13.1mmol/L > 11.32am - 12.8mmol/L, the soyprotein + fresh soymilk + g…" at bounding box center [523, 323] width 322 height 15
click at [449, 328] on textarea "10.19am - 13.1mmol/L > 11.32am - 12.8mmol/L, the glucose level change from 13.1…" at bounding box center [523, 316] width 322 height 30
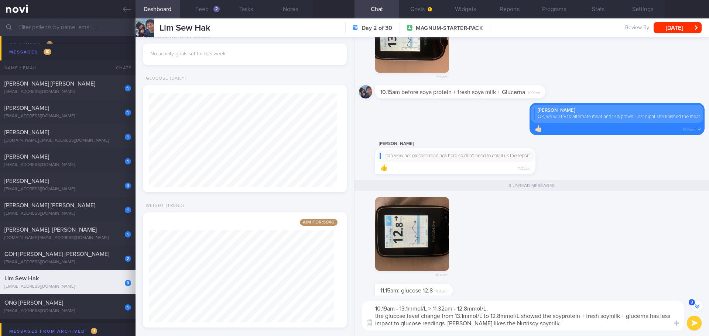
click at [377, 315] on textarea "10.19am - 13.1mmol/L > 11.32am - 12.8mmol/L, the glucose level change from 13.1…" at bounding box center [523, 316] width 322 height 30
type textarea "10.19am - 13.1mmol/L > 11.32am - 12.8mmol/L, The glucose level change from 13.1…"
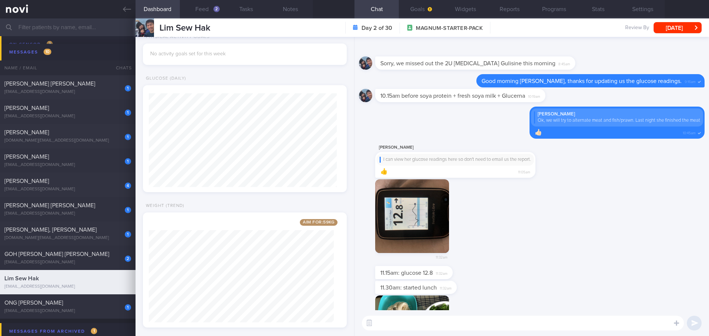
scroll to position [0, 0]
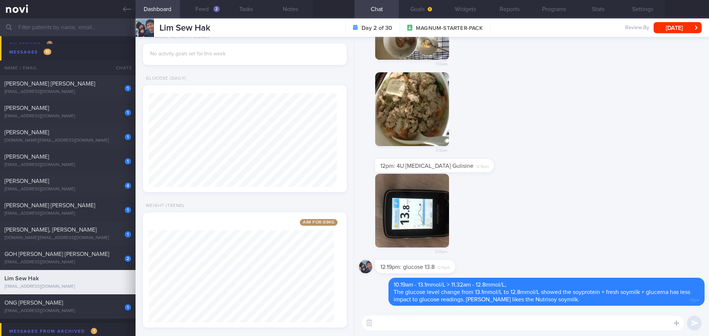
click at [492, 169] on div "12pm: 4U [MEDICAL_DATA] Gulisine 12:18pm" at bounding box center [532, 166] width 346 height 15
click at [556, 213] on div "12:19pm" at bounding box center [532, 217] width 346 height 87
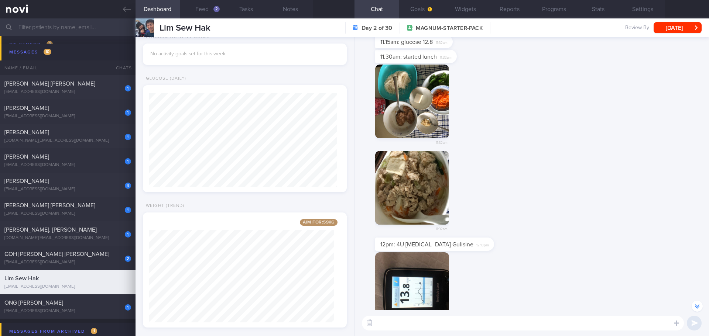
scroll to position [-74, 0]
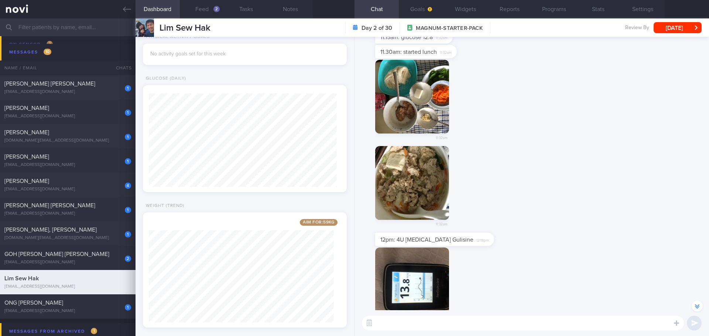
click at [562, 208] on div "11:32am" at bounding box center [532, 189] width 346 height 87
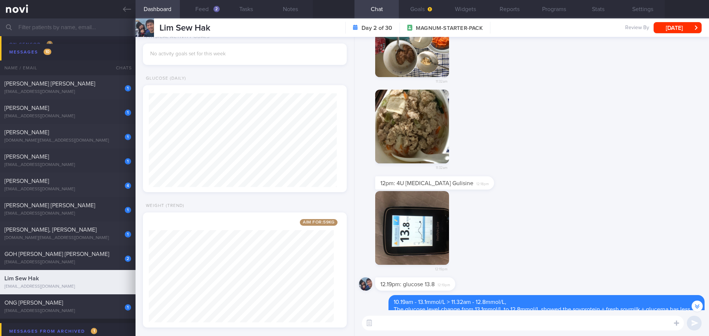
scroll to position [0, 0]
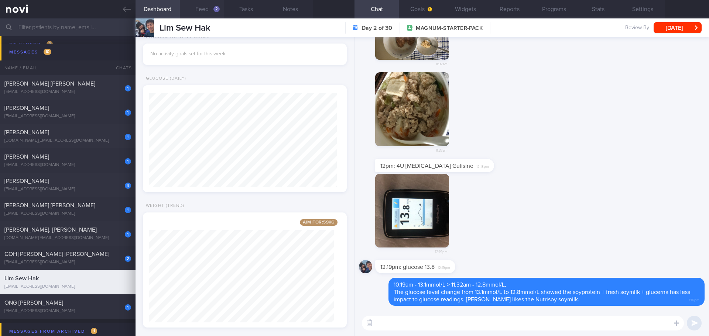
click at [201, 5] on button "Feed 2" at bounding box center [202, 9] width 44 height 18
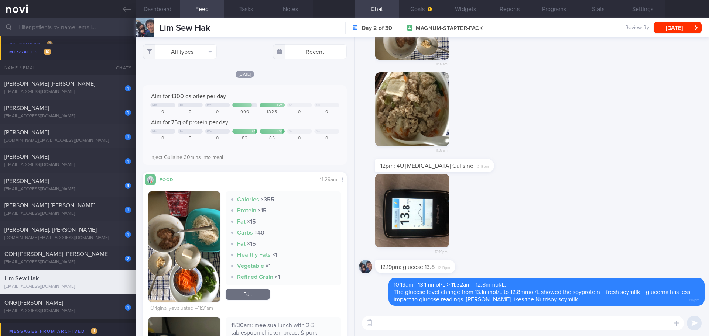
click at [191, 204] on button "button" at bounding box center [184, 247] width 72 height 110
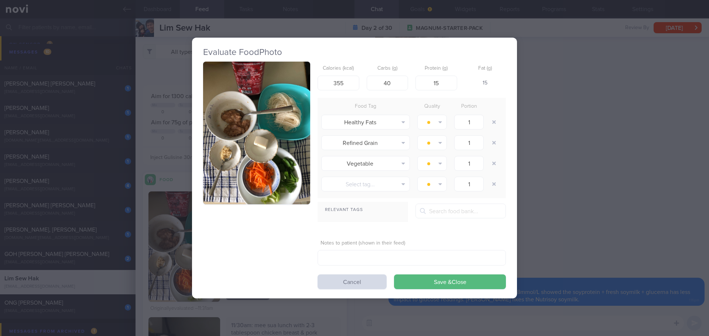
click at [262, 128] on button "button" at bounding box center [256, 133] width 107 height 143
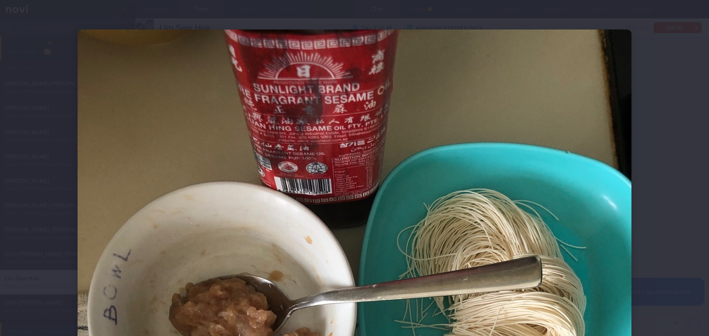
scroll to position [111, 0]
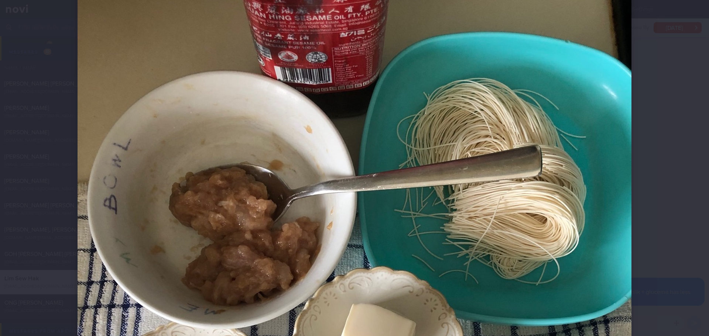
click at [672, 158] on div at bounding box center [354, 168] width 709 height 336
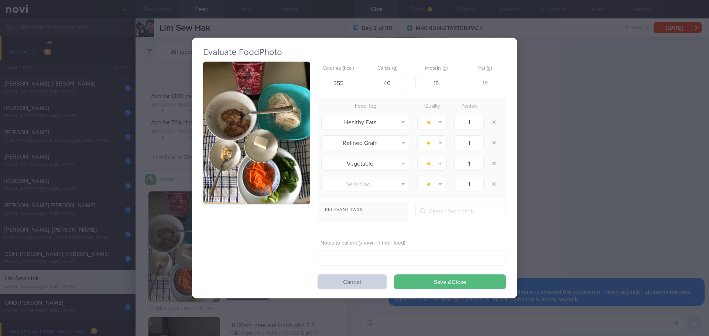
click at [353, 286] on button "Cancel" at bounding box center [352, 282] width 69 height 15
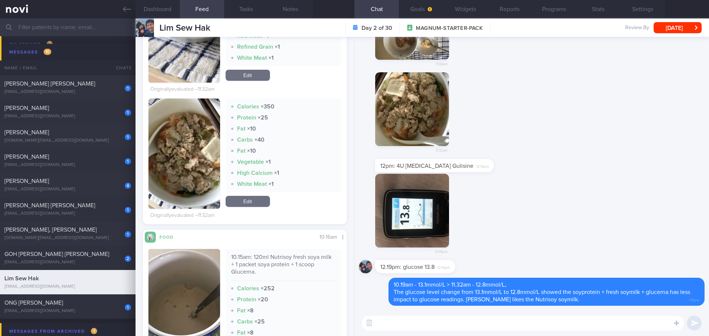
scroll to position [554, 0]
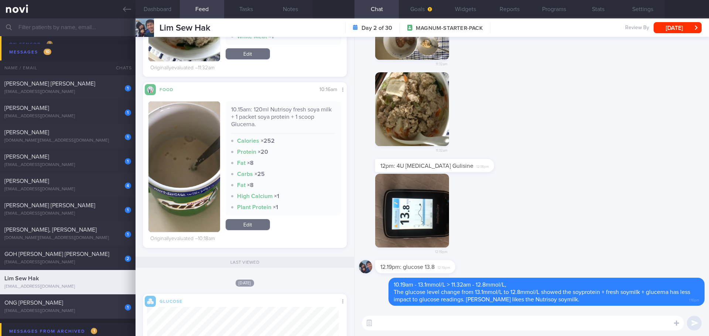
click at [111, 301] on div "ONG [PERSON_NAME]" at bounding box center [66, 302] width 125 height 7
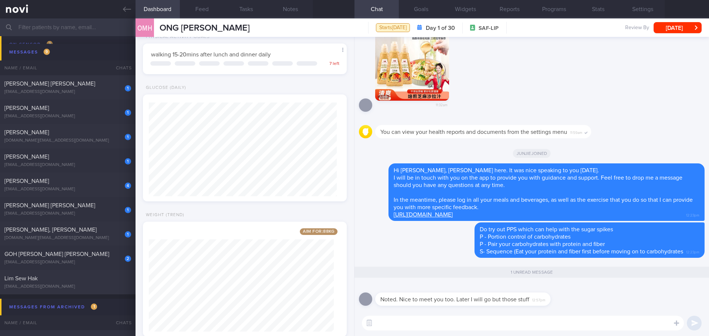
scroll to position [94, 188]
click at [591, 303] on div "Noted. Nice to meet you too. Later I will go but those stuff 12:57pm" at bounding box center [532, 297] width 346 height 27
click at [590, 304] on div "Noted. Nice to meet you too. Later I will go but those stuff 12:57pm" at bounding box center [532, 297] width 346 height 27
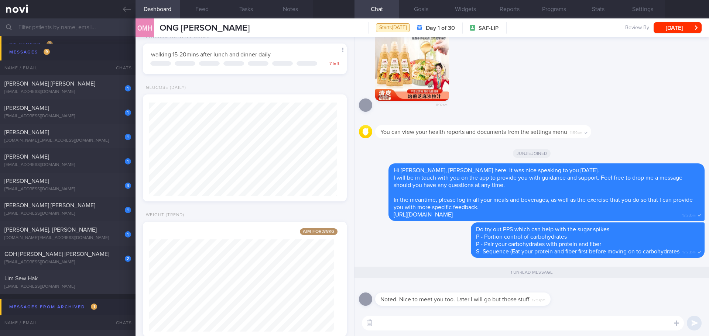
click at [590, 304] on div "Noted. Nice to meet you too. Later I will go but those stuff 12:57pm" at bounding box center [532, 297] width 346 height 27
click at [543, 323] on textarea at bounding box center [523, 323] width 322 height 15
type textarea "Great, [PERSON_NAME]! Do let me know if you have any questions."
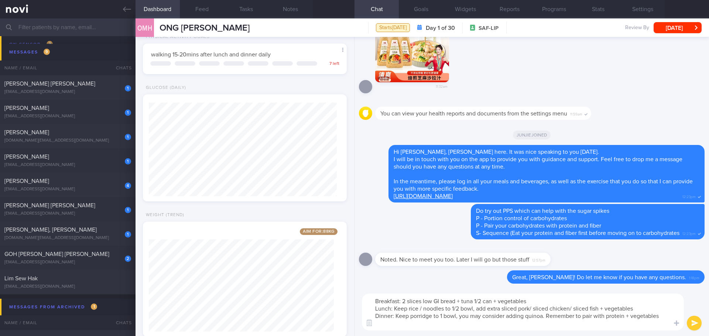
scroll to position [0, 0]
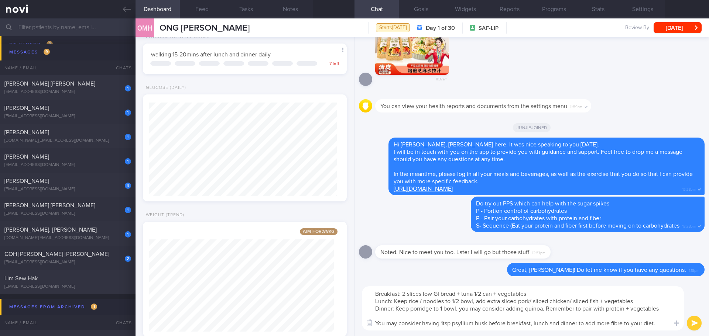
type textarea "Breakfast: 2 slices low GI bread + tuna 1/2 can + vegetables Lunch: Keep rice /…"
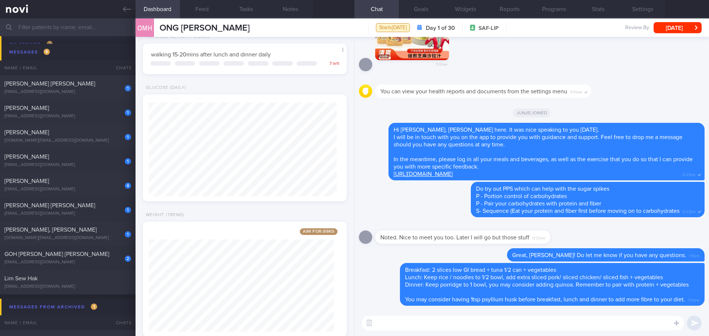
drag, startPoint x: 71, startPoint y: 259, endPoint x: 393, endPoint y: 47, distance: 385.5
click at [71, 259] on div "2 GOH [PERSON_NAME] [PERSON_NAME] [EMAIL_ADDRESS][DOMAIN_NAME]" at bounding box center [68, 258] width 136 height 15
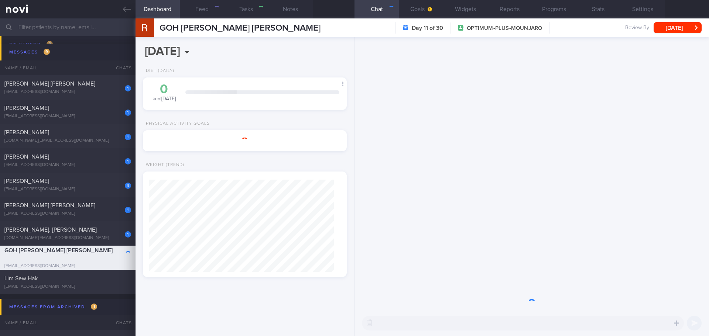
select select "8"
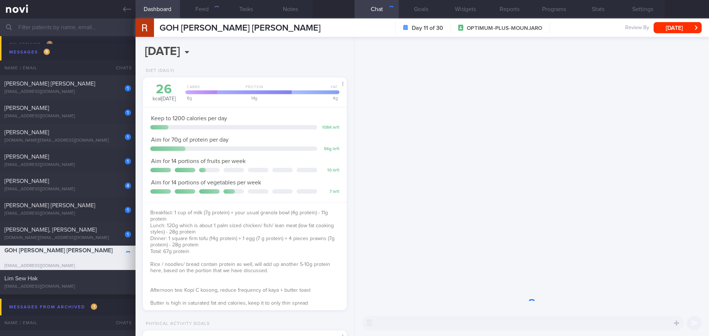
scroll to position [103, 185]
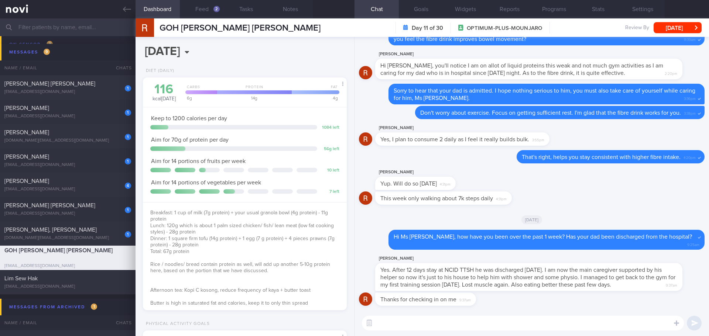
click at [568, 196] on div "This week only walking about 7k steps daily 4:31pm" at bounding box center [532, 201] width 346 height 18
click at [568, 204] on div "This week only walking about 7k steps daily 4:31pm" at bounding box center [532, 201] width 346 height 18
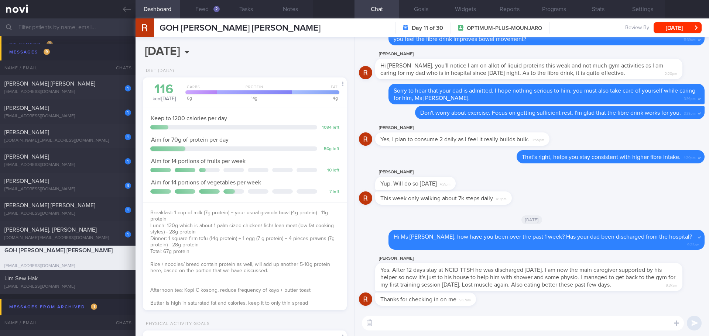
click at [568, 204] on div "This week only walking about 7k steps daily 4:31pm" at bounding box center [532, 201] width 346 height 18
click at [130, 6] on icon at bounding box center [127, 9] width 8 height 8
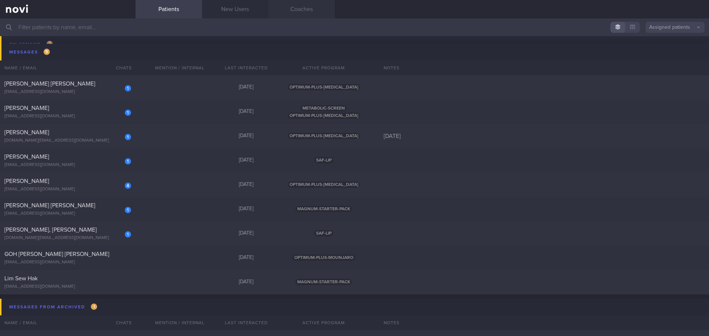
click at [308, 12] on link "Coaches" at bounding box center [301, 9] width 66 height 18
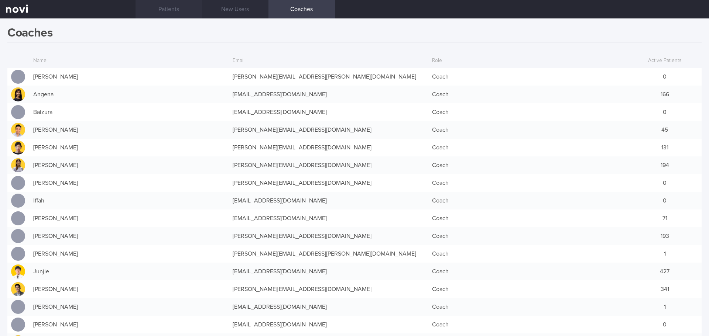
click at [167, 12] on link "Patients" at bounding box center [169, 9] width 66 height 18
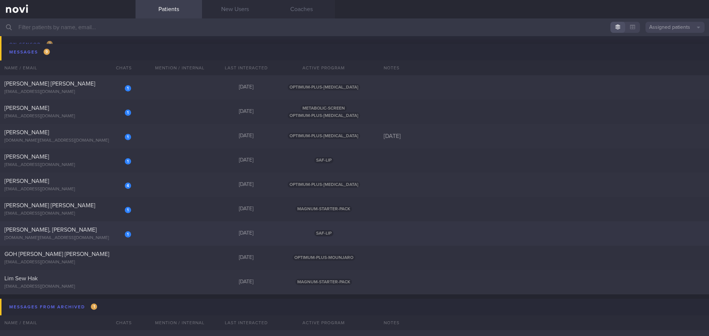
click at [95, 235] on div "1 [PERSON_NAME], [PERSON_NAME] [DOMAIN_NAME][EMAIL_ADDRESS][DOMAIN_NAME]" at bounding box center [68, 233] width 136 height 15
select select "9"
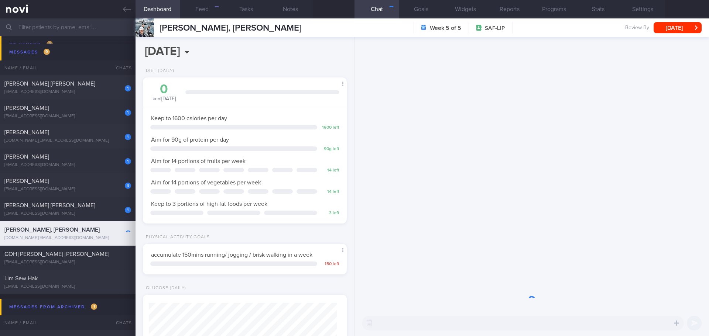
scroll to position [94, 188]
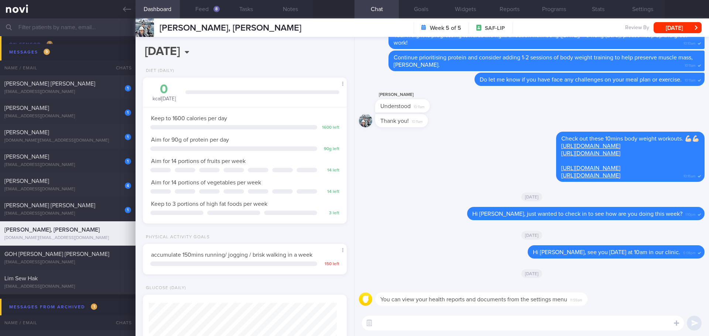
click at [426, 230] on div "[DATE]" at bounding box center [532, 235] width 346 height 21
click at [209, 10] on button "Feed 8" at bounding box center [202, 9] width 44 height 18
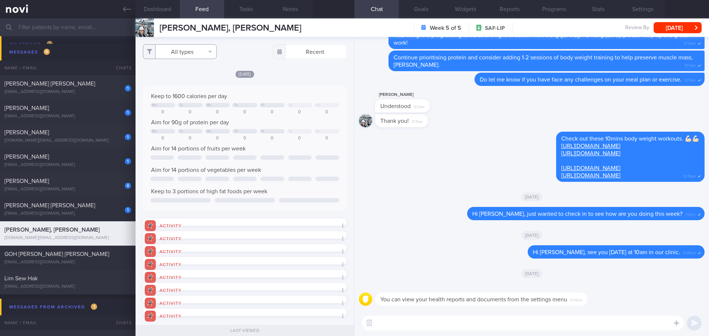
click at [213, 50] on button "All types" at bounding box center [180, 51] width 74 height 15
click at [193, 78] on button "Activity" at bounding box center [179, 77] width 73 height 11
checkbox input "false"
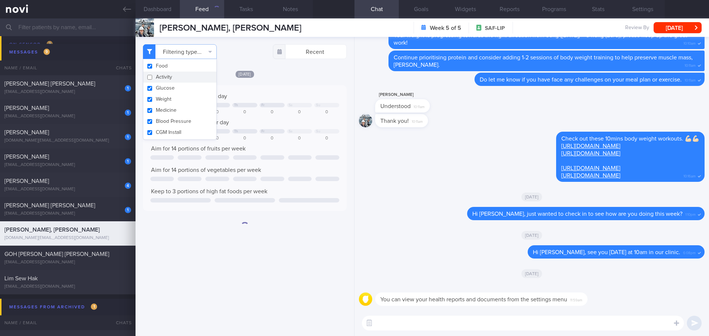
click at [289, 77] on div "[DATE]" at bounding box center [245, 74] width 204 height 8
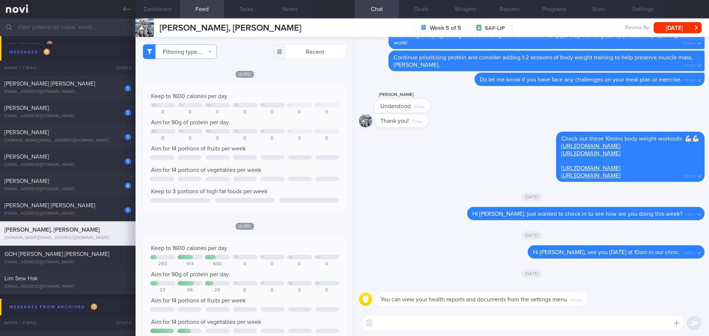
scroll to position [121, 192]
click at [86, 209] on div "[PERSON_NAME] [PERSON_NAME]" at bounding box center [66, 205] width 125 height 7
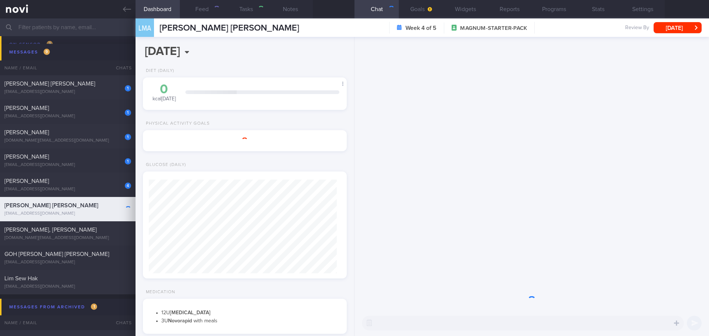
select select "8"
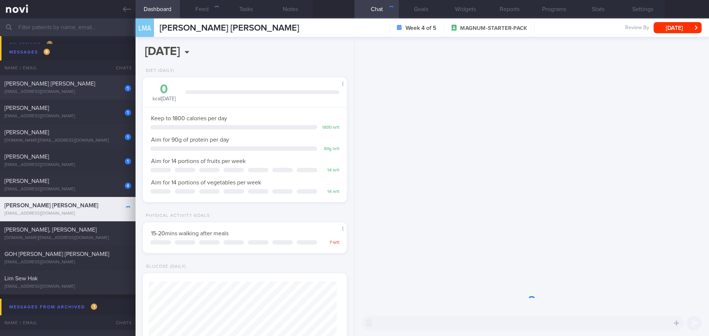
scroll to position [103, 185]
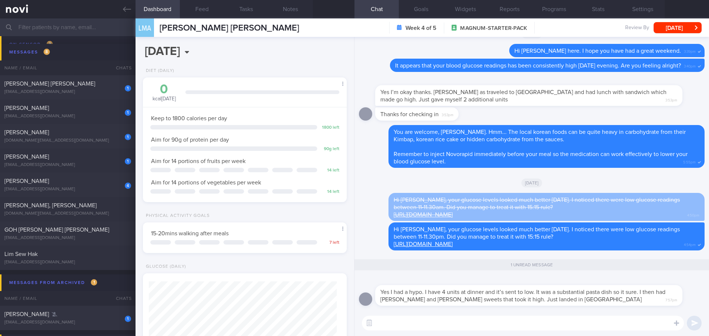
click at [486, 326] on textarea at bounding box center [523, 323] width 322 height 15
click at [501, 323] on textarea at bounding box center [523, 323] width 322 height 15
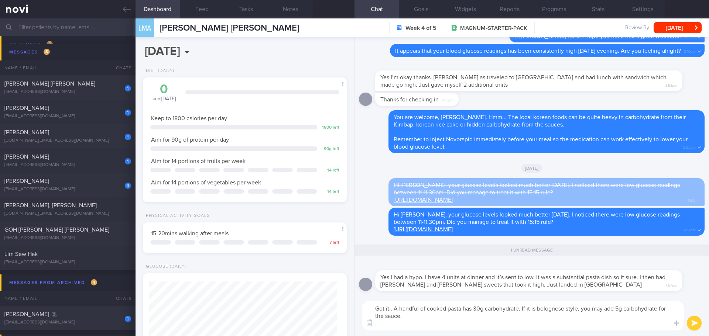
scroll to position [0, 0]
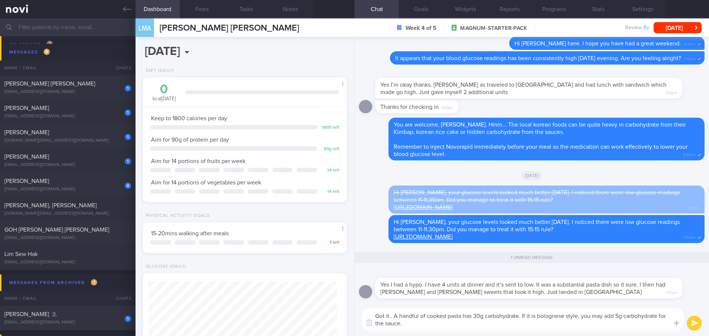
drag, startPoint x: 405, startPoint y: 323, endPoint x: 394, endPoint y: 317, distance: 13.2
click at [394, 317] on textarea "Got it.. A handful of cooked pasta has 30g carbohydrate. If it is bolognese sty…" at bounding box center [523, 320] width 322 height 22
type textarea "Got it.. A handful of cooked pasta has 30g carbohydrate. If it is bolognese sty…"
click at [49, 24] on input "text" at bounding box center [354, 27] width 709 height 18
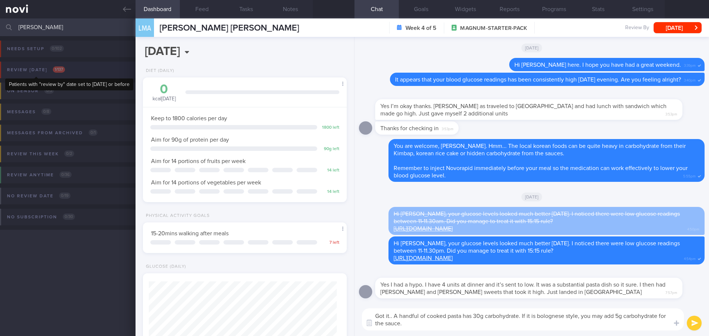
type input "[PERSON_NAME]"
click at [43, 69] on div "Review [DATE] 1 / 137" at bounding box center [36, 70] width 62 height 10
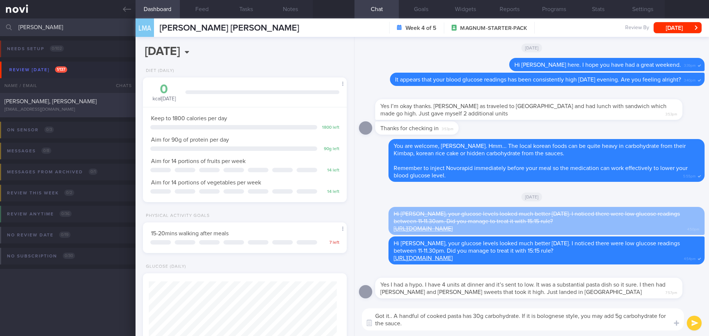
click at [45, 100] on span "[PERSON_NAME], [PERSON_NAME]" at bounding box center [50, 102] width 92 height 6
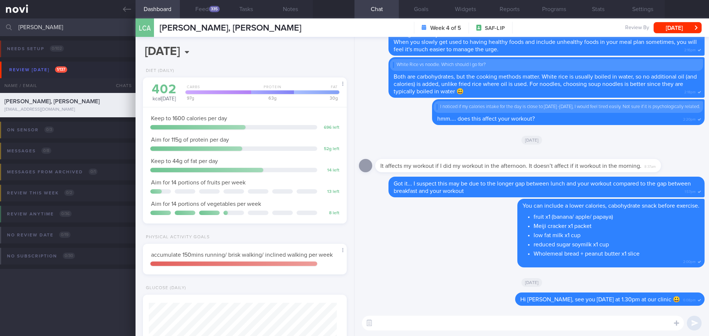
scroll to position [94, 188]
click at [546, 10] on button "Programs" at bounding box center [554, 9] width 44 height 18
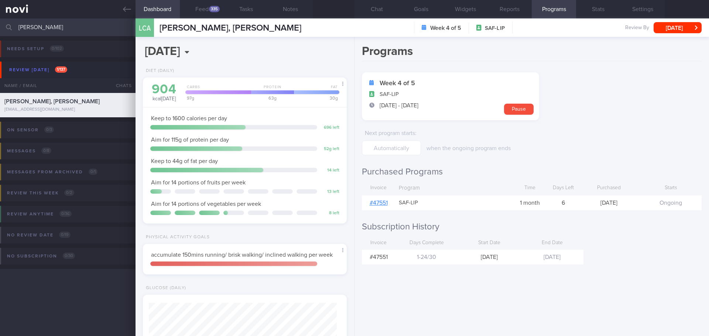
click at [607, 137] on form "Week 4 of 5 SAF-LIP [DATE] - [DATE] Pause Next program starts : when the ongoin…" at bounding box center [532, 113] width 340 height 83
click at [608, 137] on form "Week 4 of 5 SAF-LIP [DATE] - [DATE] Pause Next program starts : when the ongoin…" at bounding box center [532, 113] width 340 height 83
click at [593, 289] on div "Programs Week 4 of 5 SAF-LIP [DATE] - [DATE] Pause Next program starts : when t…" at bounding box center [532, 186] width 355 height 299
click at [594, 282] on div "Programs Week 4 of 5 SAF-LIP [DATE] - [DATE] Pause Next program starts : when t…" at bounding box center [532, 186] width 355 height 299
drag, startPoint x: 602, startPoint y: 120, endPoint x: 579, endPoint y: 90, distance: 37.9
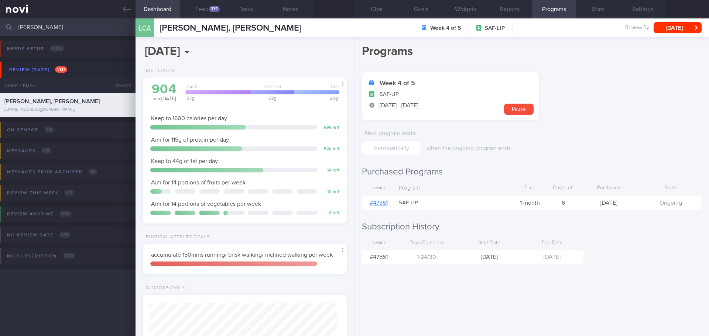
click at [602, 120] on form "Week 4 of 5 SAF-LIP [DATE] - [DATE] Pause Next program starts : when the ongoin…" at bounding box center [532, 113] width 340 height 83
click at [244, 78] on div "904 kcal [DATE] Carbs Protein Fat 97 g 63 g 30 g Keep to 1600 calories per day …" at bounding box center [245, 151] width 204 height 146
click at [208, 6] on button "Feed 335" at bounding box center [202, 9] width 44 height 18
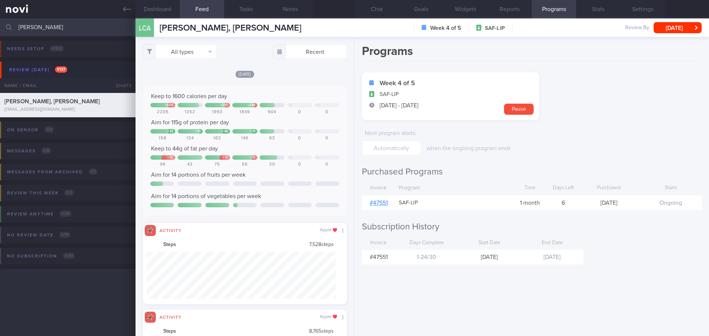
click at [283, 85] on div "[DATE] Keep to 1600 calories per day + 605 + 393 + 249 Sa Su 2205 1352 1993 184…" at bounding box center [245, 187] width 204 height 234
click at [209, 54] on button "All types" at bounding box center [180, 51] width 74 height 15
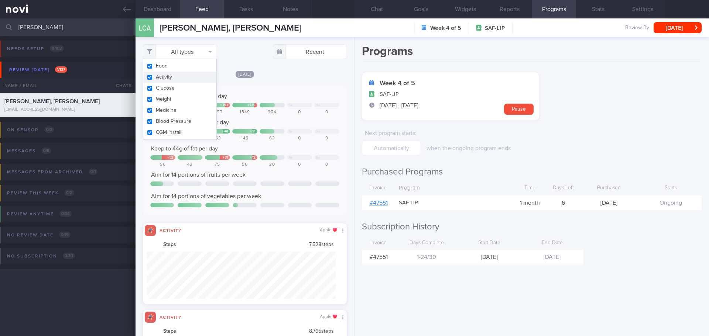
click at [199, 75] on button "Activity" at bounding box center [179, 77] width 73 height 11
checkbox input "false"
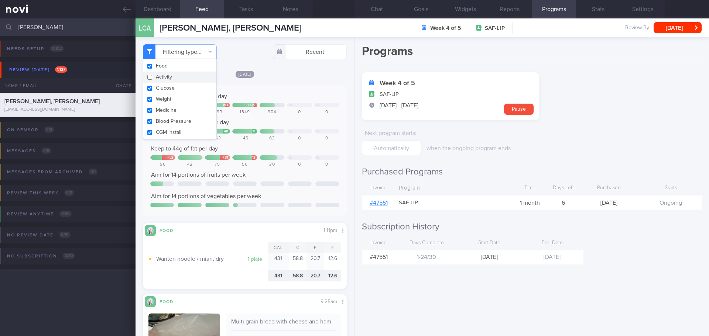
click at [281, 82] on div "[DATE] Keep to 1600 calories per day + 605 + 393 + 249 Sa Su 2205 1352 1993 184…" at bounding box center [245, 179] width 204 height 219
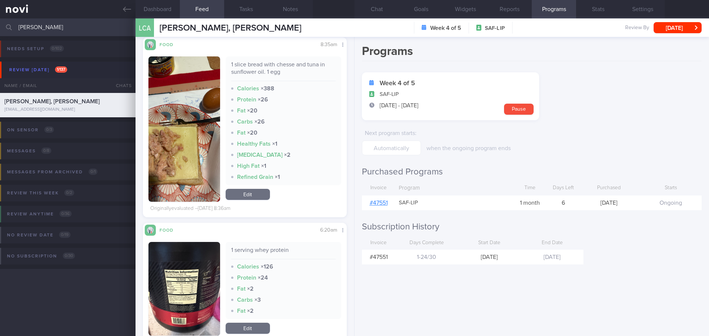
scroll to position [2437, 0]
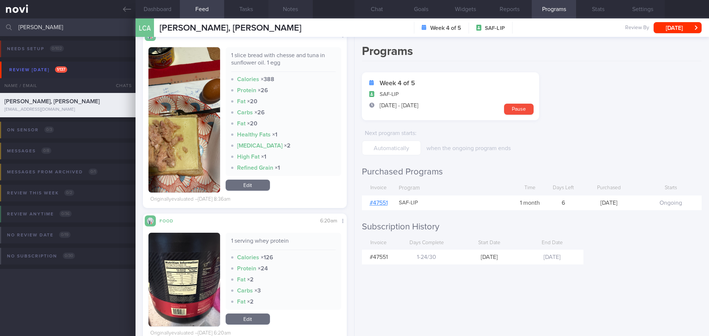
click at [287, 15] on button "Notes" at bounding box center [290, 9] width 44 height 18
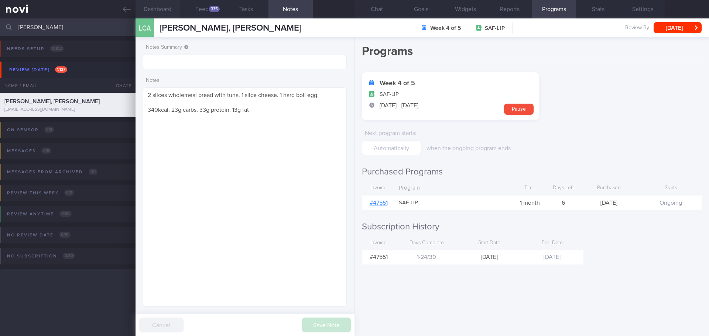
click at [174, 10] on button "Dashboard" at bounding box center [158, 9] width 44 height 18
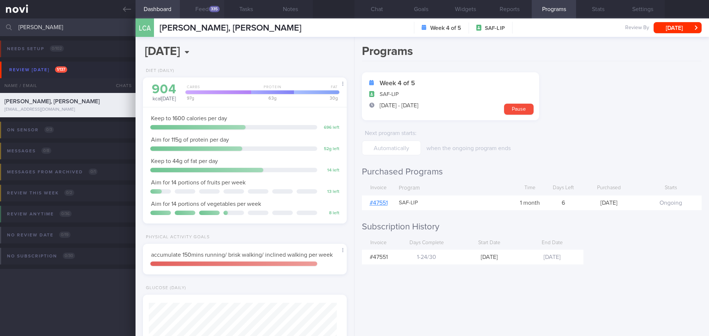
click at [215, 9] on div "335" at bounding box center [214, 9] width 11 height 6
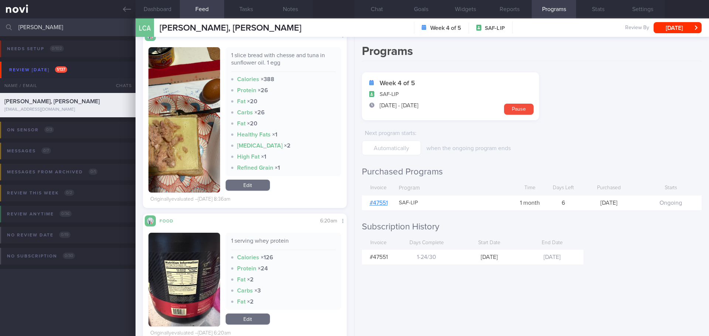
click at [268, 134] on div "Healthy Fats × 1" at bounding box center [283, 134] width 105 height 7
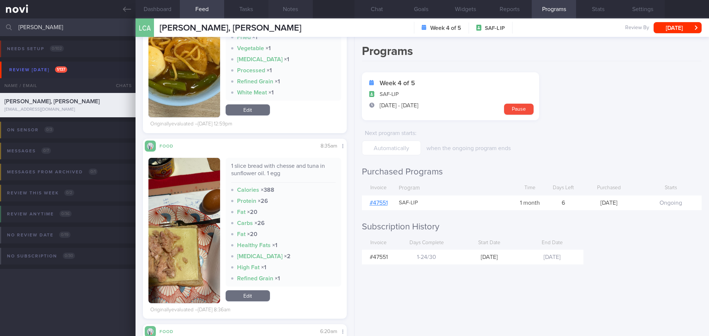
click at [298, 14] on button "Notes" at bounding box center [290, 9] width 44 height 18
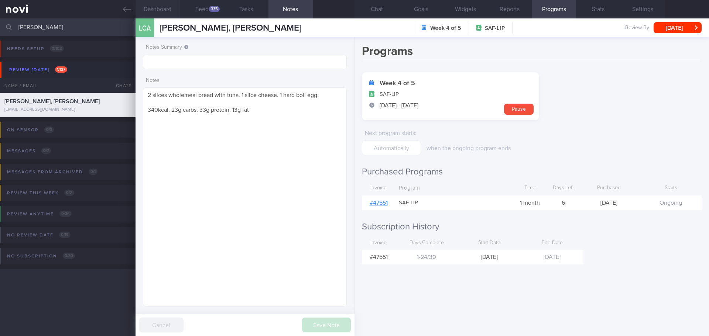
click at [174, 11] on button "Dashboard" at bounding box center [158, 9] width 44 height 18
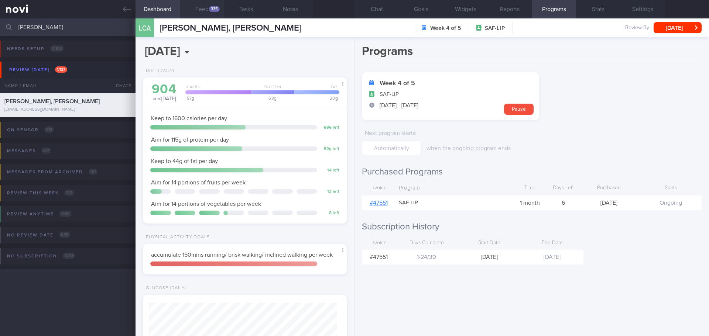
click at [203, 9] on button "Feed 335" at bounding box center [202, 9] width 44 height 18
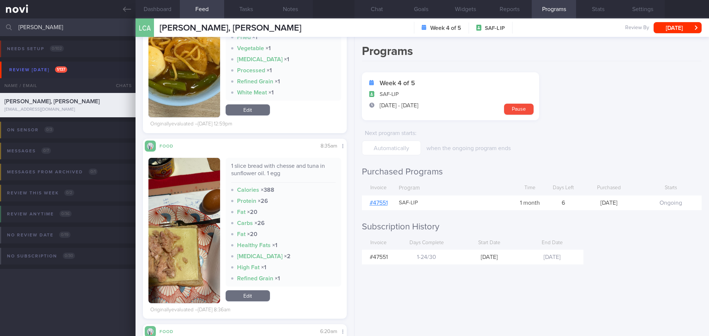
click at [271, 172] on div "1 slice bread with chesse and tuna in sunflower oil. 1 egg" at bounding box center [283, 172] width 105 height 20
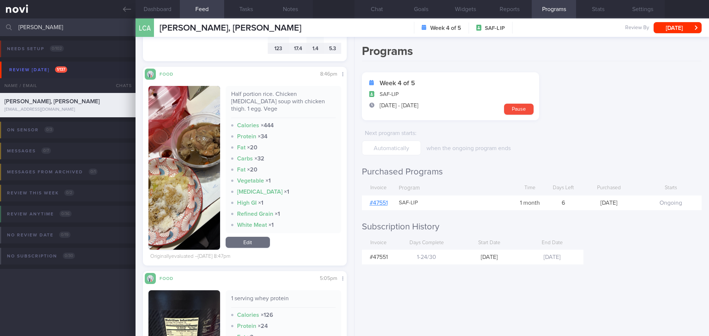
scroll to position [1863, 0]
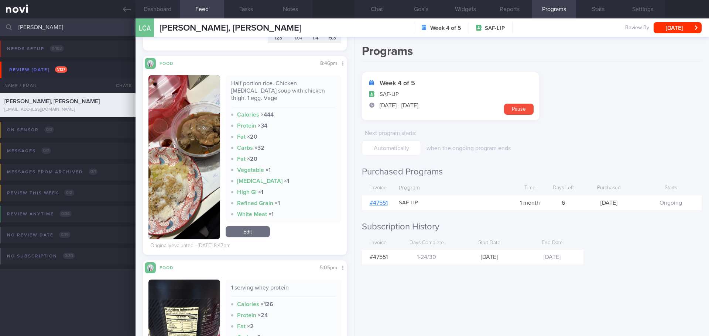
click at [206, 141] on button "button" at bounding box center [184, 157] width 72 height 164
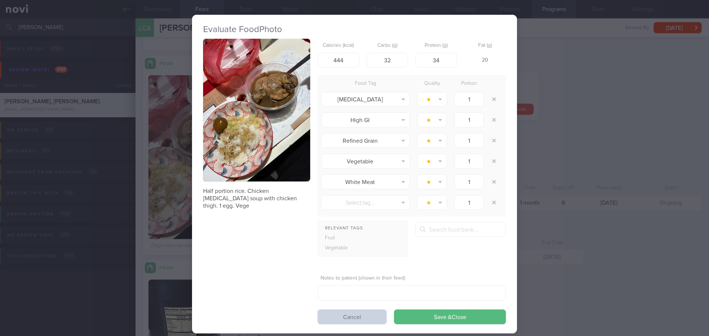
click at [370, 322] on button "Cancel" at bounding box center [352, 317] width 69 height 15
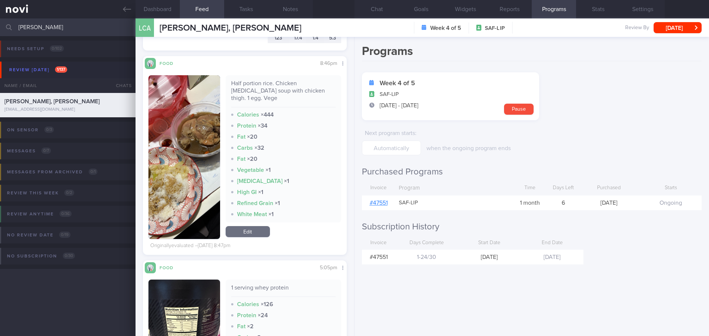
click at [254, 189] on strong "High GI" at bounding box center [247, 192] width 20 height 6
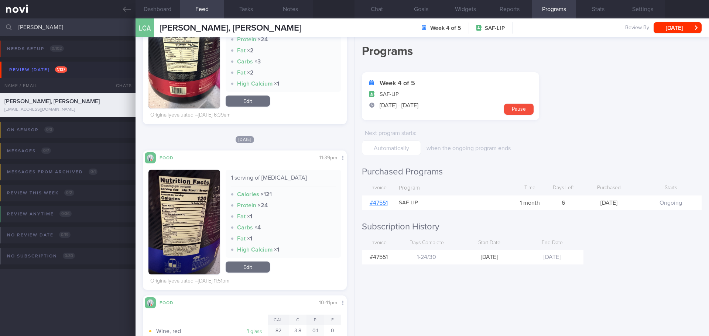
scroll to position [7328, 0]
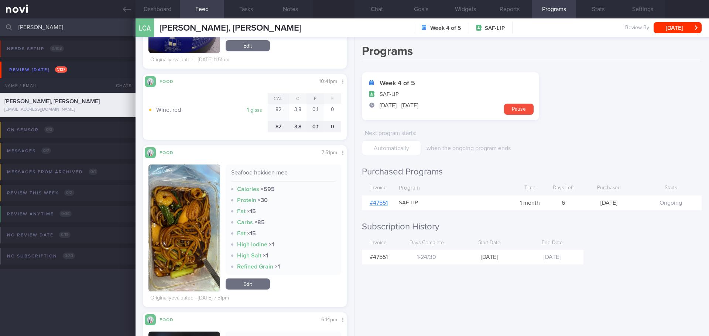
click at [227, 186] on div "Seafood hokkien mee Calories × 595 Protein × 30 Fat × 15 Carbs × 85 Fat × 15 Hi…" at bounding box center [284, 220] width 116 height 110
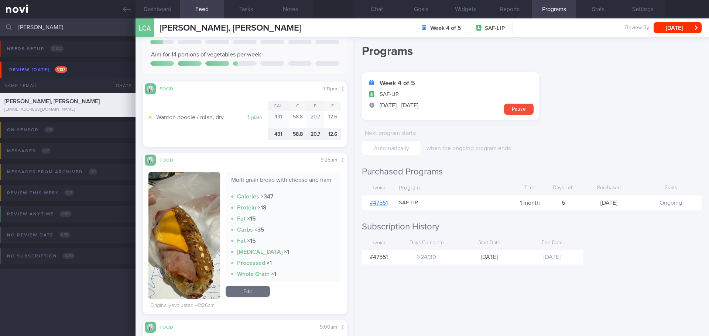
scroll to position [0, 0]
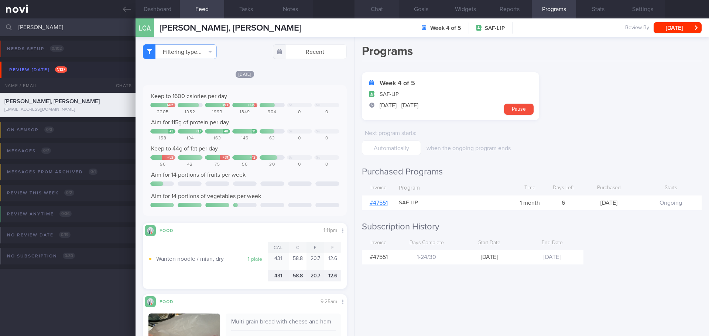
click at [383, 4] on button "Chat" at bounding box center [377, 9] width 44 height 18
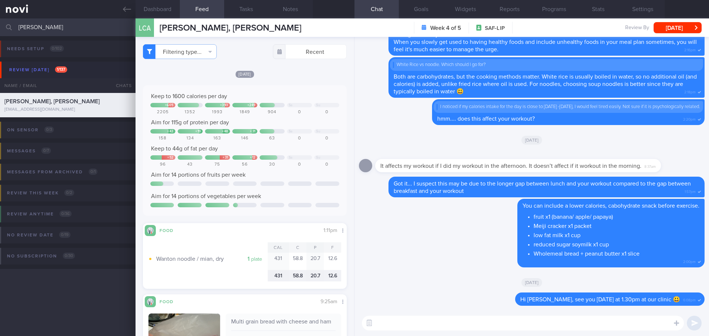
click at [423, 329] on textarea at bounding box center [523, 323] width 322 height 15
paste textarea "[URL][DOMAIN_NAME]"
type textarea "[URL][DOMAIN_NAME]"
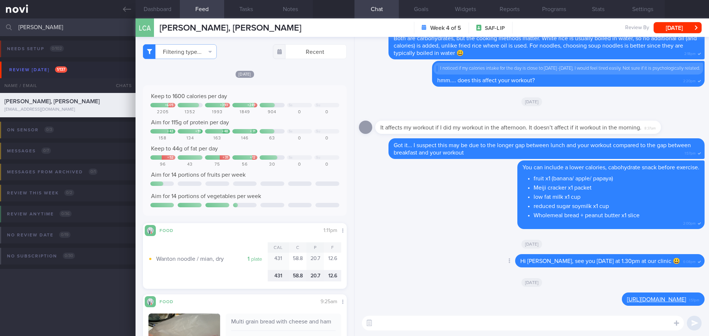
click at [399, 269] on div "Delete Hi [PERSON_NAME], see you [DATE] at 1.30pm at our clinic 😃 6:08pm" at bounding box center [532, 263] width 346 height 18
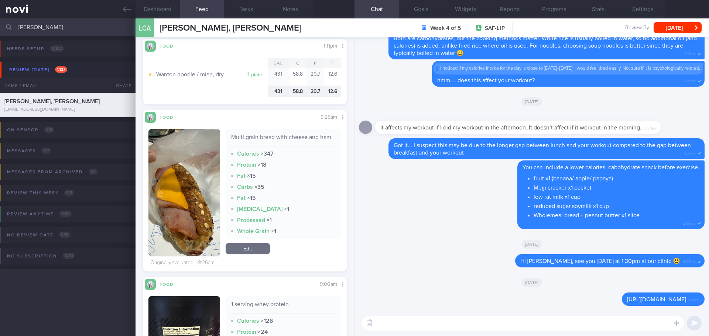
click at [192, 200] on button "button" at bounding box center [184, 192] width 72 height 127
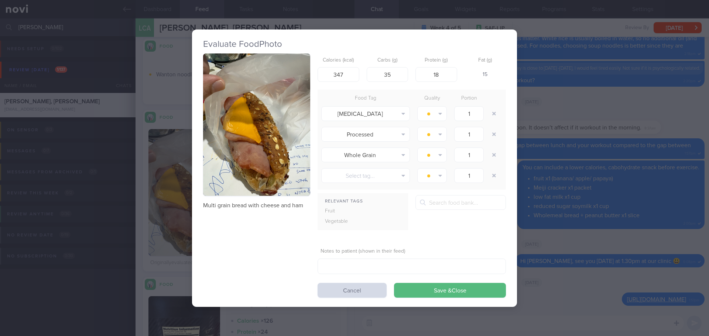
click at [238, 121] on button "button" at bounding box center [256, 125] width 107 height 143
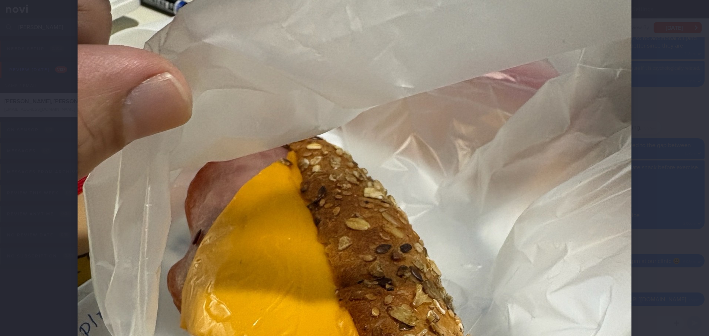
scroll to position [185, 0]
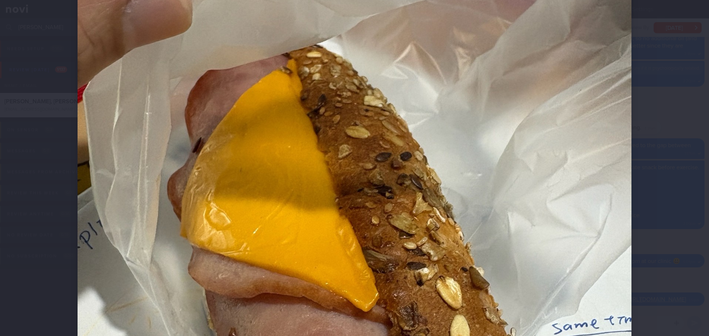
click at [686, 182] on div at bounding box center [354, 168] width 709 height 336
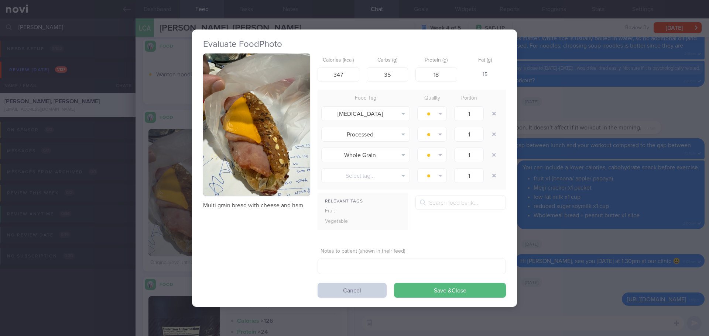
click at [357, 285] on button "Cancel" at bounding box center [352, 290] width 69 height 15
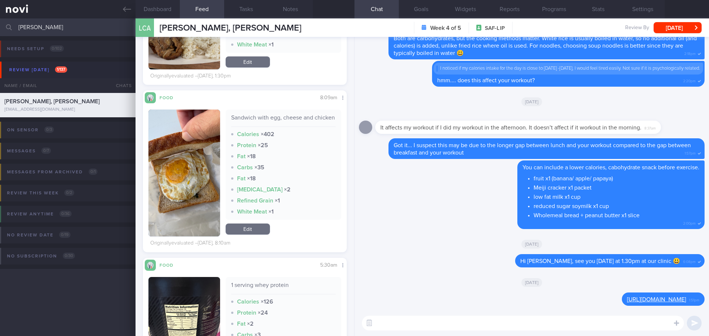
scroll to position [1292, 0]
click at [191, 216] on img "button" at bounding box center [184, 173] width 72 height 127
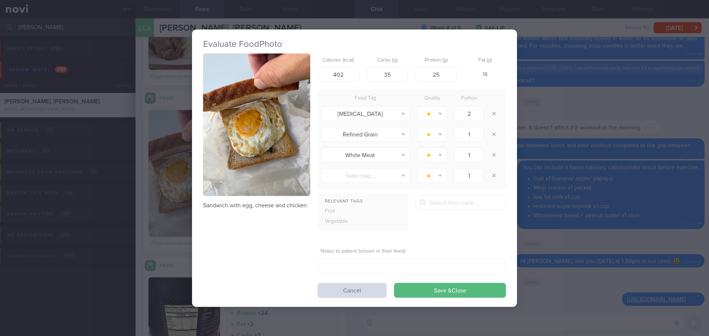
click at [350, 298] on div "Evaluate Food Photo Sandwich with egg, cheese and chicken Calories (kcal) 402 C…" at bounding box center [354, 169] width 325 height 278
click at [350, 290] on button "Cancel" at bounding box center [352, 290] width 69 height 15
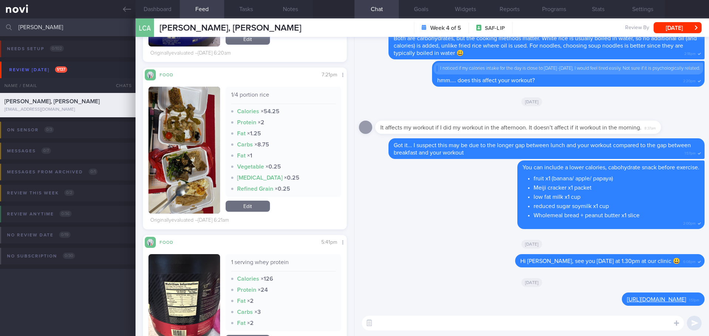
scroll to position [3102, 0]
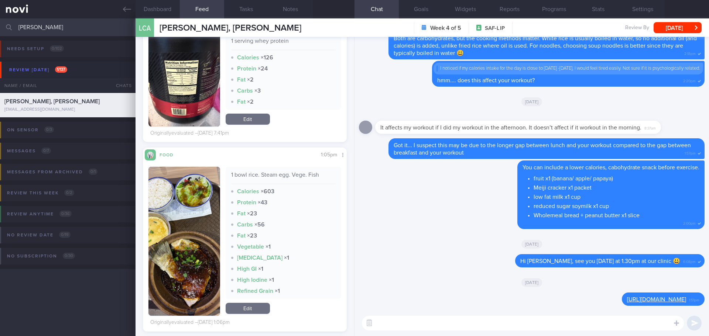
click at [197, 242] on button "button" at bounding box center [184, 241] width 72 height 149
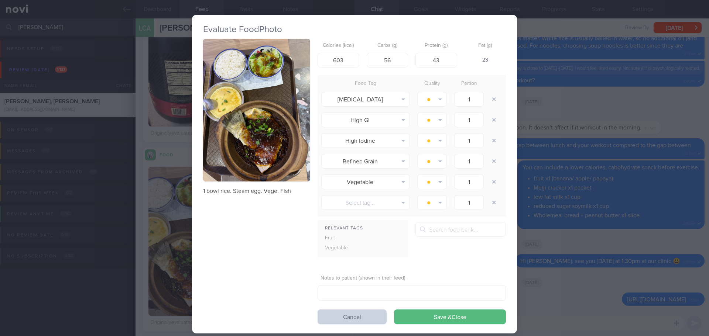
click at [328, 315] on button "Cancel" at bounding box center [352, 317] width 69 height 15
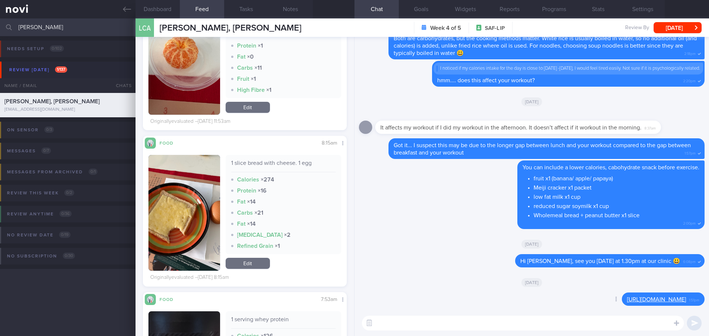
scroll to position [3545, 0]
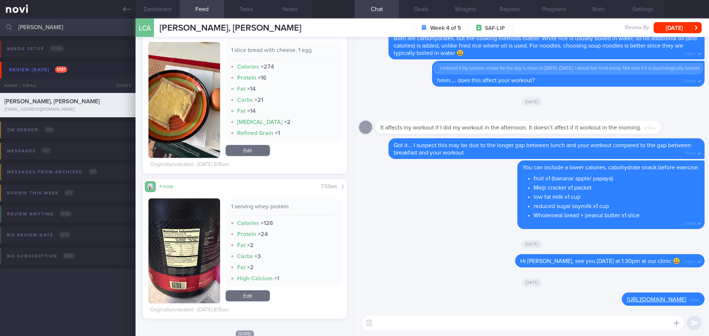
click at [446, 319] on textarea at bounding box center [523, 323] width 322 height 15
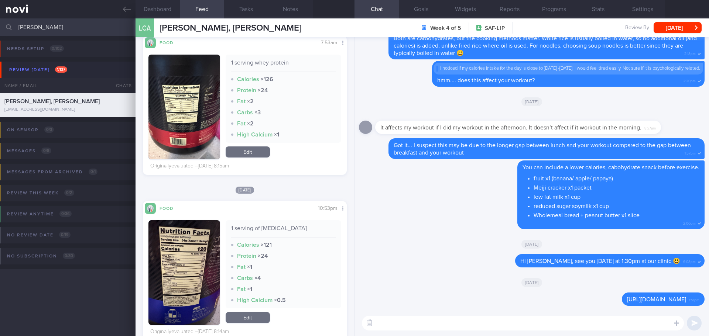
scroll to position [3730, 0]
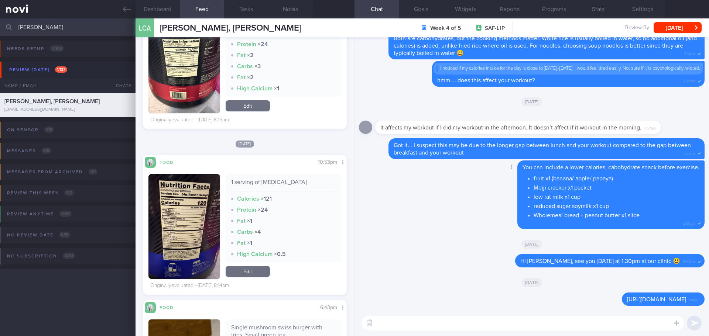
click at [449, 230] on div "Delete You can include a lower calories, cabohydrate snack before exercise. fru…" at bounding box center [532, 197] width 346 height 73
drag, startPoint x: 76, startPoint y: 23, endPoint x: -23, endPoint y: 24, distance: 98.2
click at [0, 24] on html "You are offline! Some functionality will be unavailable Patients New Users Coac…" at bounding box center [354, 168] width 709 height 336
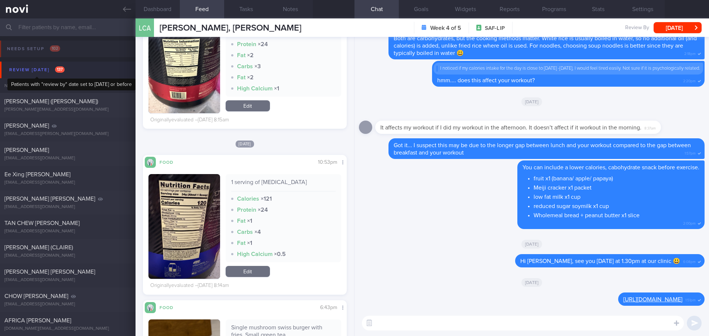
click at [50, 72] on div "Review [DATE] 137" at bounding box center [36, 70] width 59 height 10
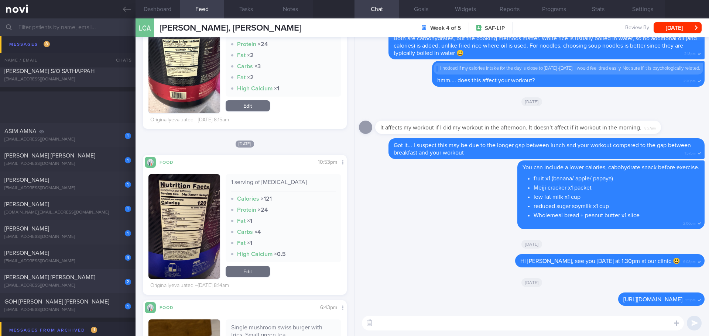
scroll to position [185, 0]
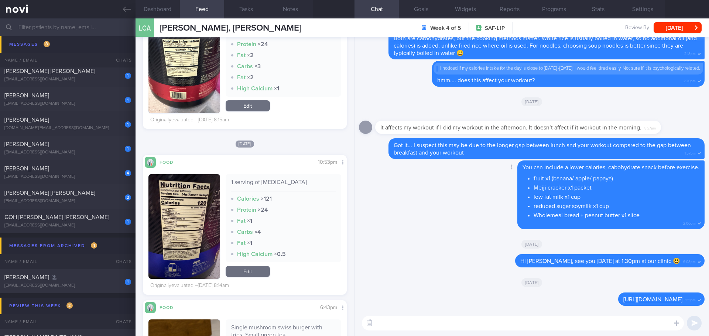
click at [462, 233] on div "Delete You can include a lower calories, cabohydrate snack before exercise. fru…" at bounding box center [532, 197] width 346 height 73
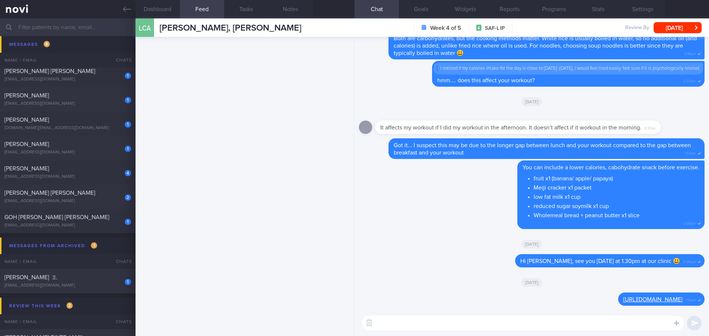
scroll to position [11, 0]
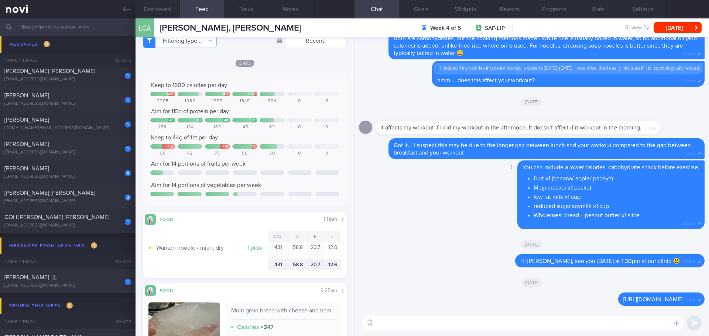
click at [424, 232] on div "Delete You can include a lower calories, cabohydrate snack before exercise. fru…" at bounding box center [532, 197] width 346 height 73
click at [414, 262] on div "Delete Hi [PERSON_NAME], see you [DATE] at 1.30pm at our clinic 😃 6:08pm" at bounding box center [532, 263] width 346 height 18
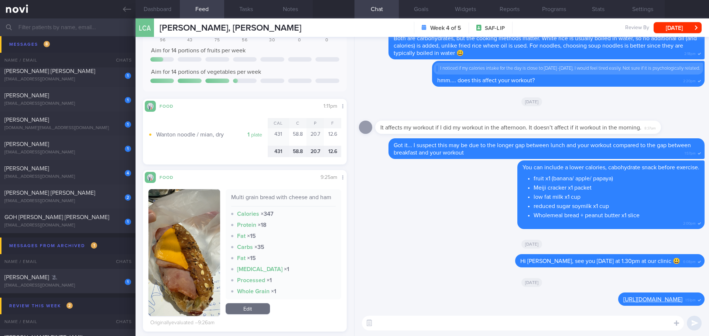
scroll to position [148, 0]
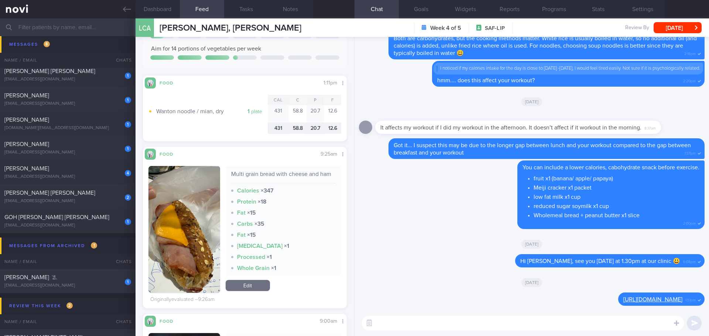
drag, startPoint x: 72, startPoint y: 275, endPoint x: 438, endPoint y: 61, distance: 424.0
click at [72, 275] on div "[PERSON_NAME]" at bounding box center [66, 277] width 125 height 7
select select "9"
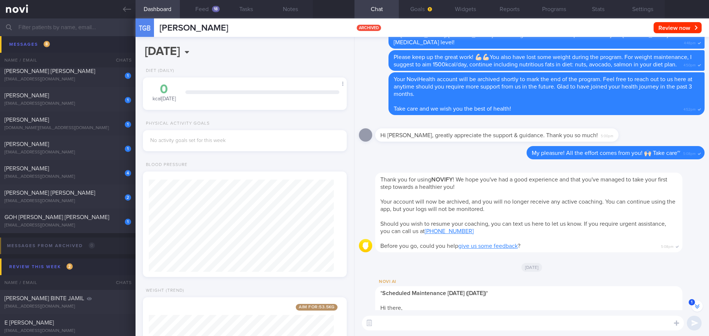
scroll to position [-295, 0]
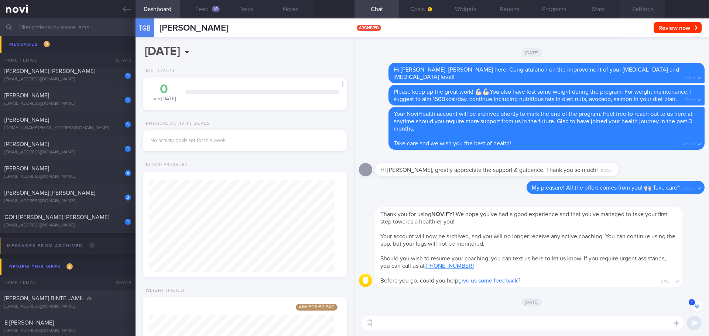
click at [641, 12] on button "Settings" at bounding box center [642, 9] width 44 height 18
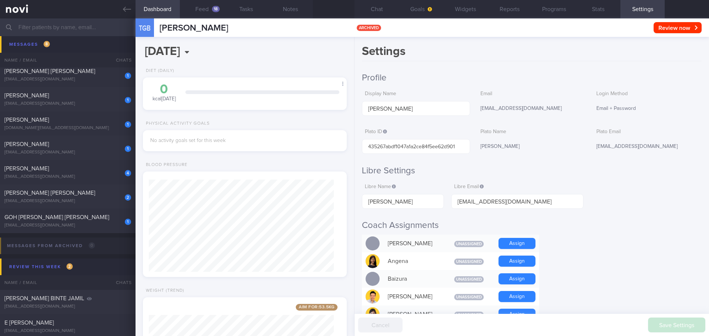
scroll to position [-274, 0]
drag, startPoint x: 494, startPoint y: 62, endPoint x: 517, endPoint y: 41, distance: 31.6
click at [494, 61] on div "Settings Profile Display Name [PERSON_NAME] Email [EMAIL_ADDRESS][DOMAIN_NAME] …" at bounding box center [532, 186] width 355 height 299
click at [548, 8] on button "Programs" at bounding box center [554, 9] width 44 height 18
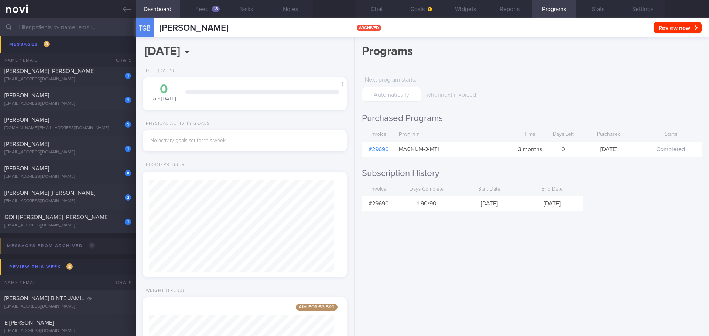
click at [378, 148] on link "# 29690" at bounding box center [379, 150] width 20 height 6
click at [87, 228] on div "[EMAIL_ADDRESS][DOMAIN_NAME]" at bounding box center [67, 226] width 127 height 6
type textarea "Guardian kellogs - 2 tablespoons: 13g carb, 2.5g sugar, 70kcal, 1.8g protein Gr…"
select select "8"
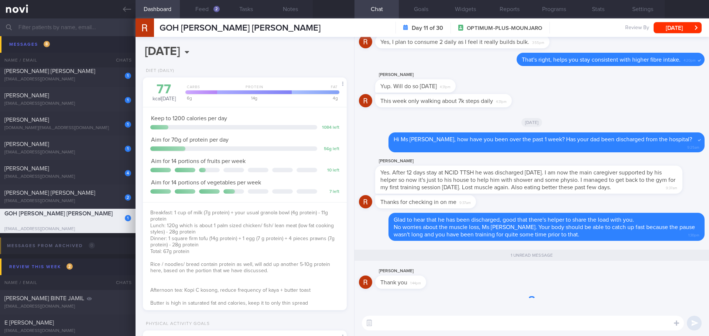
scroll to position [103, 185]
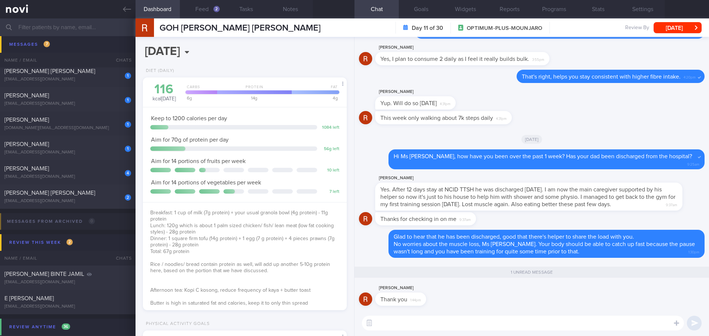
click at [460, 298] on div "[PERSON_NAME] Thank you 1:44pm" at bounding box center [532, 297] width 346 height 27
click at [46, 190] on span "[PERSON_NAME] [PERSON_NAME]" at bounding box center [49, 193] width 91 height 6
type textarea "Got it.. A handful of cooked pasta has 30g carbohydrate. If it is bolognese sty…"
type textarea "T1DM - late onset diagnosed at [DEMOGRAPHIC_DATA] (late onsent T1DM) in the [GE…"
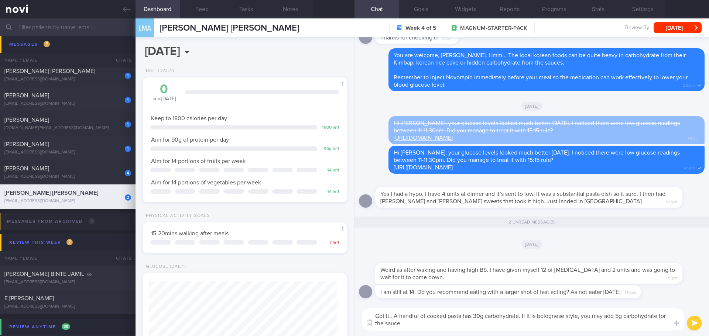
scroll to position [103, 185]
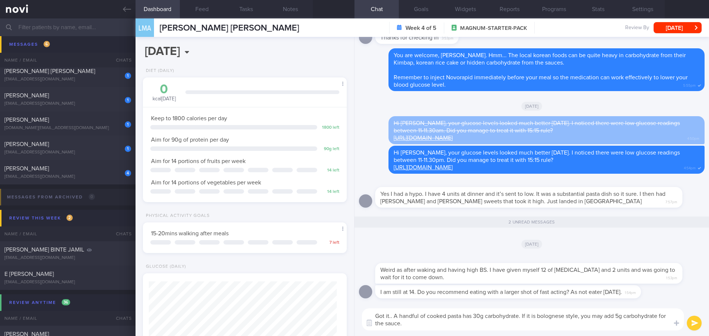
click at [652, 295] on div "I am still at 14. Do you recommend eating with a larger shot of fast acting? As…" at bounding box center [519, 291] width 288 height 13
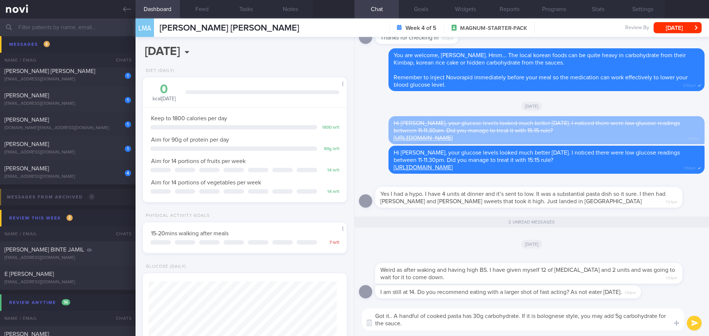
drag, startPoint x: 410, startPoint y: 324, endPoint x: 357, endPoint y: 319, distance: 52.7
click at [357, 319] on div "Got it.. A handful of cooked pasta has 30g carbohydrate. If it is bolognese sty…" at bounding box center [532, 319] width 355 height 33
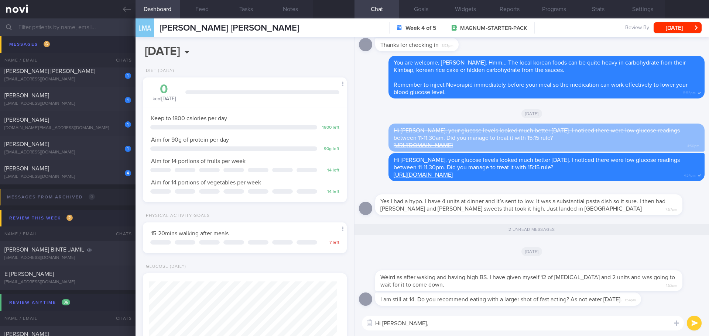
click at [434, 328] on textarea "Hi [PERSON_NAME]," at bounding box center [523, 323] width 322 height 15
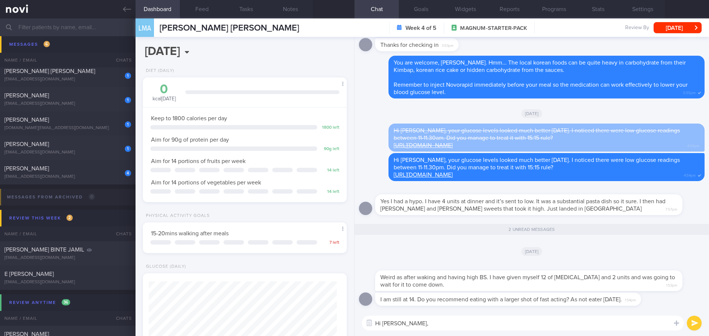
click at [434, 328] on textarea "Hi [PERSON_NAME]," at bounding box center [523, 323] width 322 height 15
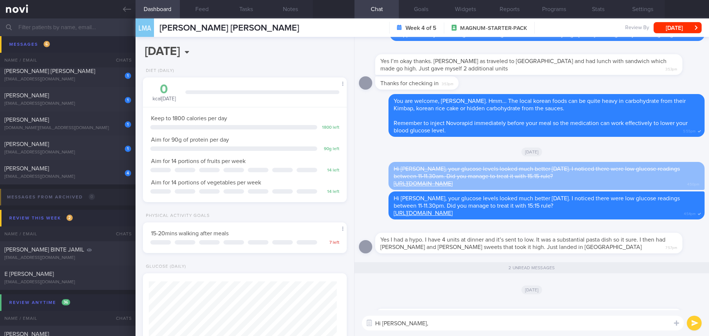
scroll to position [0, 0]
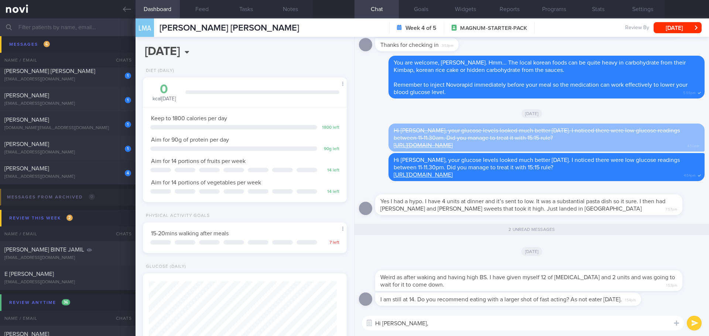
click at [410, 323] on textarea "Hi [PERSON_NAME]," at bounding box center [523, 323] width 322 height 15
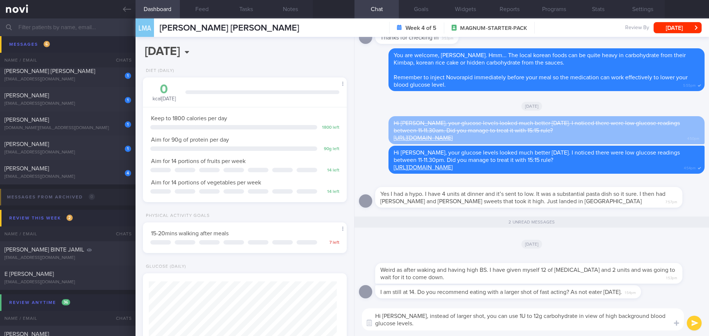
drag, startPoint x: 480, startPoint y: 317, endPoint x: 462, endPoint y: 319, distance: 19.0
click at [462, 319] on textarea "Hi [PERSON_NAME], instead of larger shot, you can use 1U to 12g carbohydrate in…" at bounding box center [523, 320] width 322 height 22
type textarea "Hi [PERSON_NAME], instead of larger shot, I would suggest to use 1U to 12g carb…"
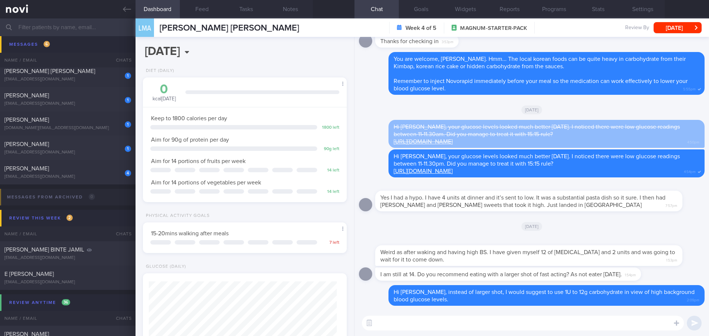
click at [667, 275] on div "I am still at 14. Do you recommend eating with a larger shot of fast acting? As…" at bounding box center [532, 277] width 346 height 18
drag, startPoint x: 667, startPoint y: 274, endPoint x: 658, endPoint y: 280, distance: 11.3
click at [667, 274] on div "I am still at 14. Do you recommend eating with a larger shot of fast acting? As…" at bounding box center [532, 277] width 346 height 18
click at [582, 322] on textarea at bounding box center [523, 323] width 322 height 15
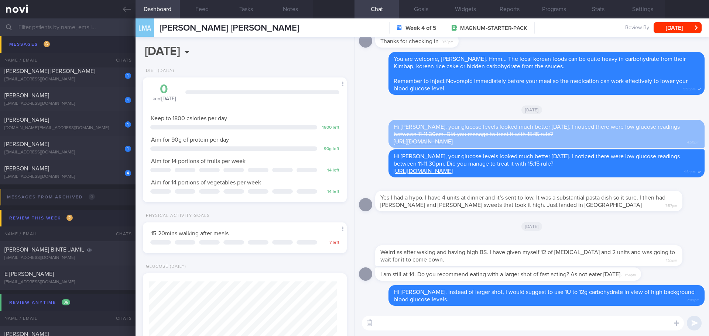
click at [582, 322] on textarea at bounding box center [523, 323] width 322 height 15
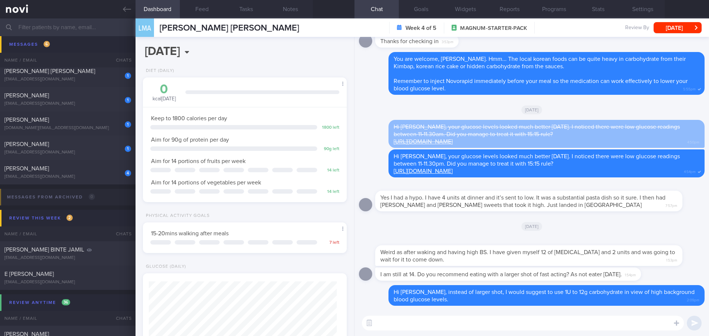
click at [582, 322] on textarea at bounding box center [523, 323] width 322 height 15
click at [202, 13] on button "Feed" at bounding box center [202, 9] width 44 height 18
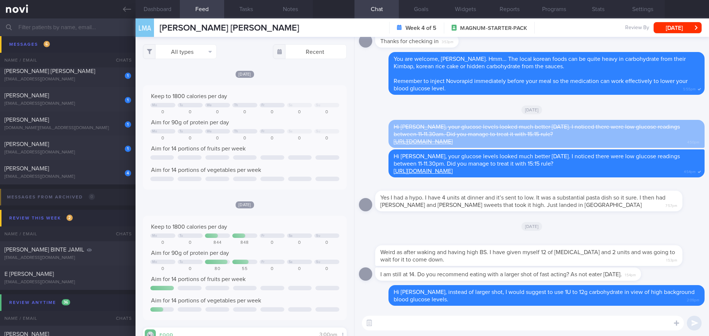
click at [408, 323] on textarea at bounding box center [523, 323] width 322 height 15
type textarea "I"
click at [599, 323] on textarea "You can also log your meal photos [DATE] so I can better understand your carboh…" at bounding box center [523, 323] width 322 height 15
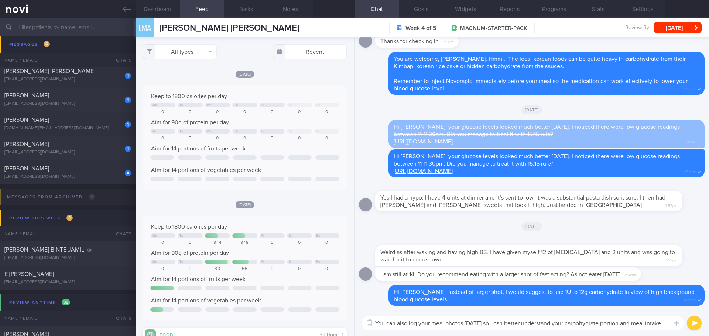
drag, startPoint x: 664, startPoint y: 326, endPoint x: 620, endPoint y: 323, distance: 44.4
click at [620, 323] on textarea "You can also log your meal photos [DATE] so I can better understand your carboh…" at bounding box center [523, 323] width 322 height 15
type textarea "You can also log your meal photos [DATE] so I can better understand your carboh…"
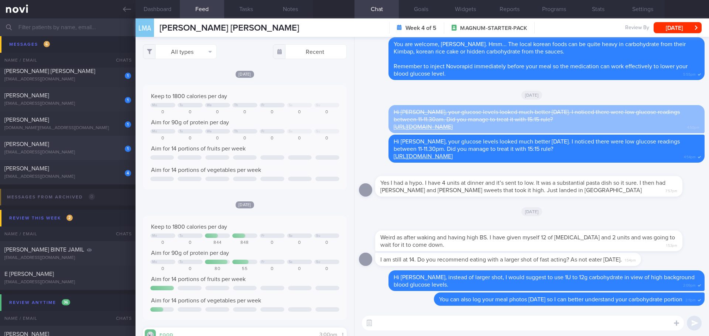
click at [48, 147] on span "[PERSON_NAME]" at bounding box center [26, 144] width 45 height 6
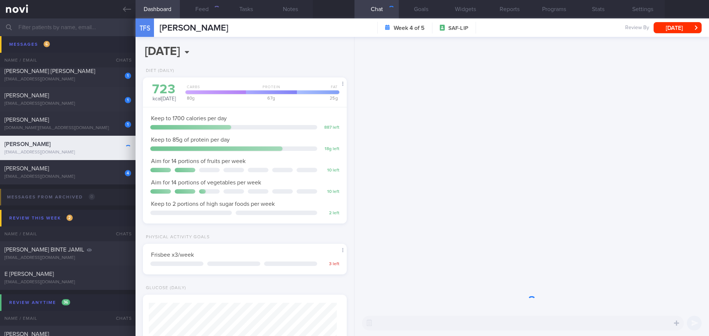
scroll to position [94, 188]
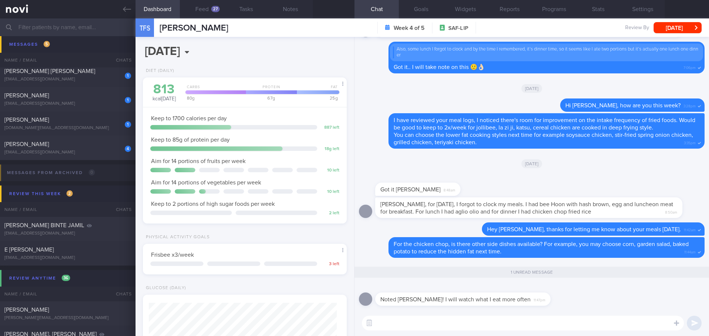
click at [576, 305] on div "Noted [PERSON_NAME]! I will watch what I eat more often 11:47pm" at bounding box center [532, 297] width 346 height 27
click at [576, 304] on div "Noted [PERSON_NAME]! I will watch what I eat more often 11:47pm" at bounding box center [532, 297] width 346 height 27
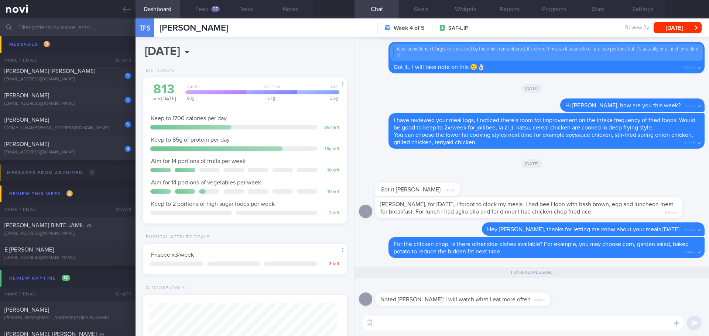
click at [576, 304] on div "Noted [PERSON_NAME]! I will watch what I eat more often 11:47pm" at bounding box center [532, 297] width 346 height 27
click at [207, 8] on button "Feed 27" at bounding box center [202, 9] width 44 height 18
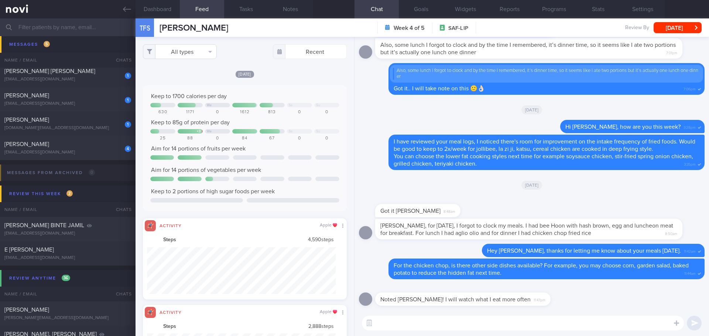
scroll to position [47, 189]
click at [194, 55] on button "All types" at bounding box center [180, 51] width 74 height 15
click at [184, 77] on button "Activity" at bounding box center [179, 77] width 73 height 11
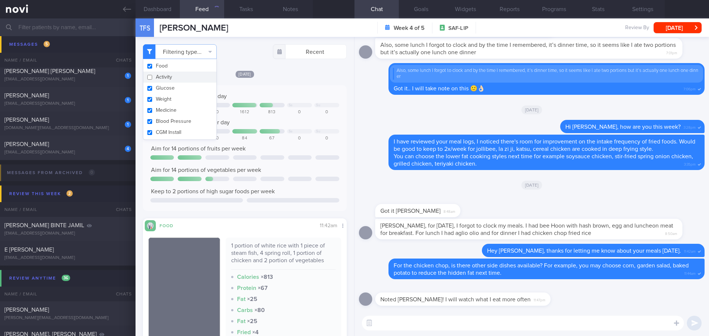
checkbox input "false"
click at [283, 77] on div "[DATE]" at bounding box center [245, 74] width 204 height 8
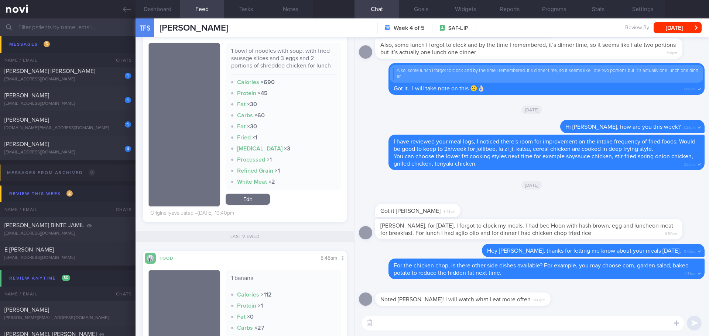
scroll to position [960, 0]
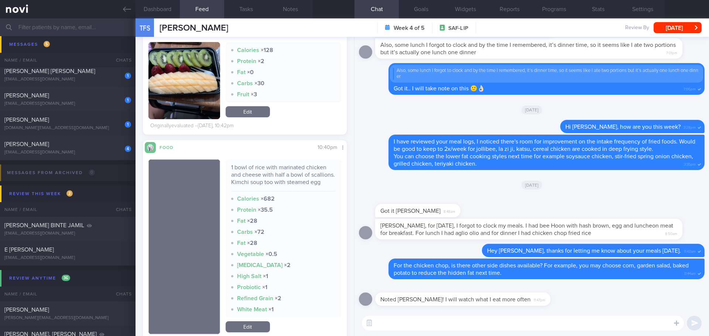
click at [422, 329] on textarea at bounding box center [523, 323] width 322 height 15
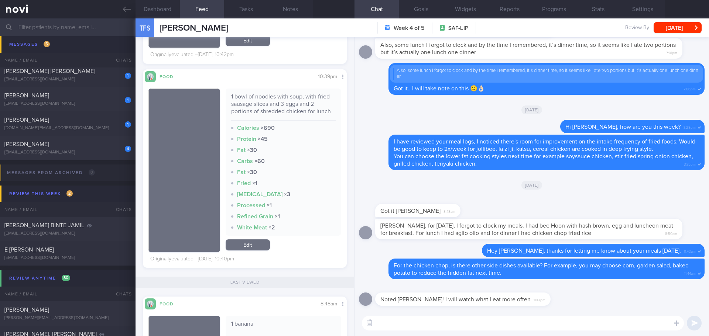
scroll to position [707, 0]
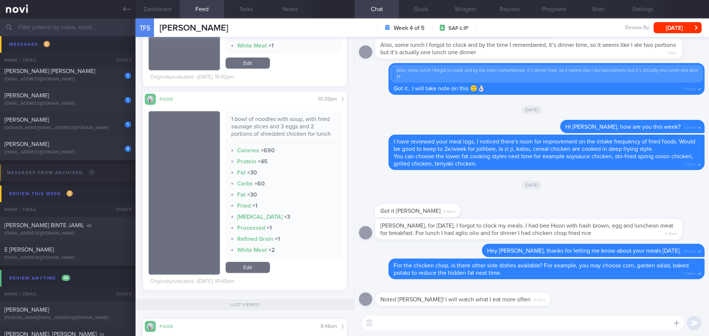
click at [391, 326] on textarea at bounding box center [523, 323] width 322 height 15
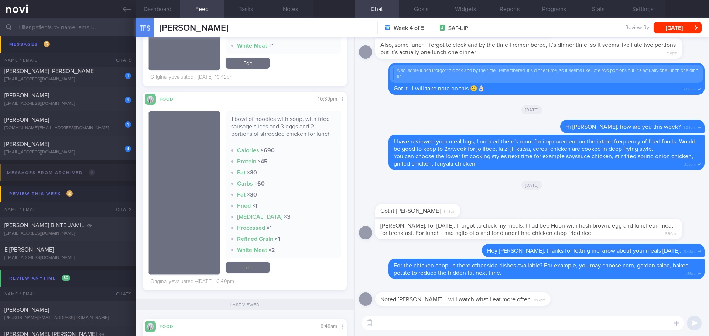
click at [391, 326] on textarea at bounding box center [523, 323] width 322 height 15
type textarea "G"
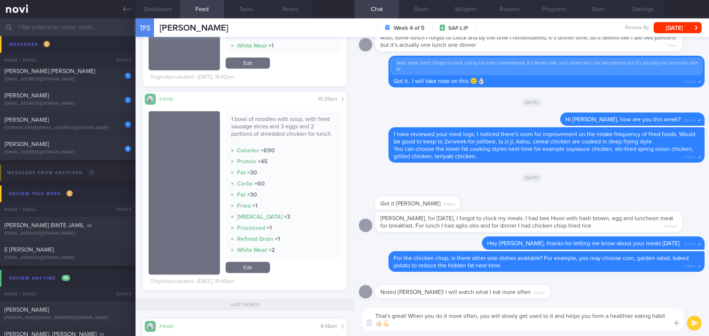
click at [440, 325] on textarea "That's great! When you do it more often, you will slowly get used to it and hel…" at bounding box center [523, 320] width 322 height 22
type textarea "That's great! When you do it more often, you will slowly get used to it and hel…"
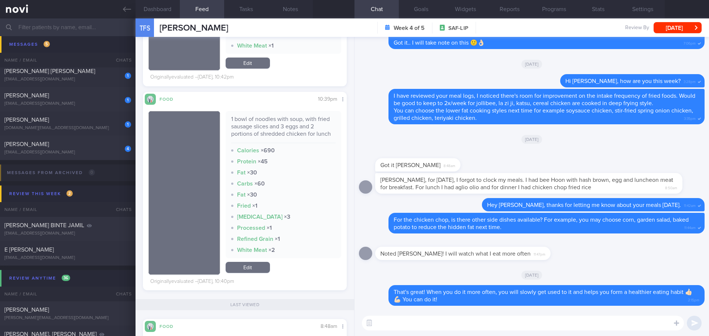
click at [555, 258] on div "Noted [PERSON_NAME]! I will watch what I eat more often 11:47pm" at bounding box center [532, 251] width 346 height 27
click at [592, 254] on div "Noted [PERSON_NAME]! I will watch what I eat more often 11:47pm" at bounding box center [532, 251] width 346 height 27
click at [68, 150] on div "[EMAIL_ADDRESS][DOMAIN_NAME]" at bounding box center [67, 153] width 127 height 6
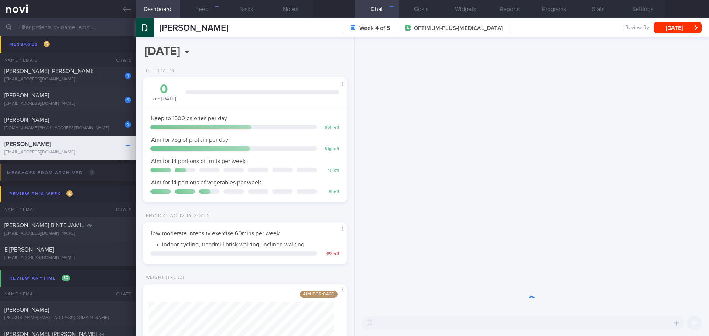
scroll to position [103, 185]
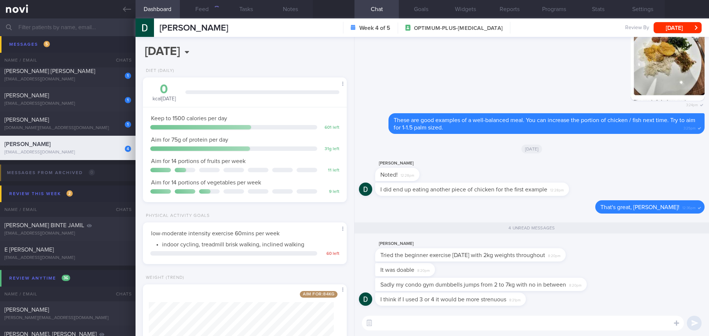
click at [637, 239] on div "4 unread messages" at bounding box center [532, 228] width 346 height 21
click at [626, 291] on div "Sadly my condo gym dumbbells jumps from 2 to 7kg with no in between 8:20pm" at bounding box center [532, 285] width 346 height 15
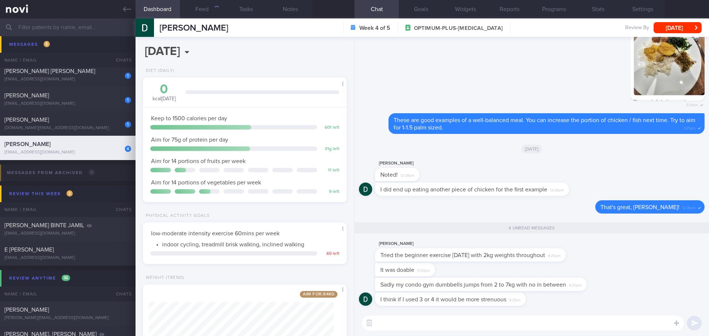
click at [626, 291] on div "Sadly my condo gym dumbbells jumps from 2 to 7kg with no in between 8:20pm" at bounding box center [532, 285] width 346 height 15
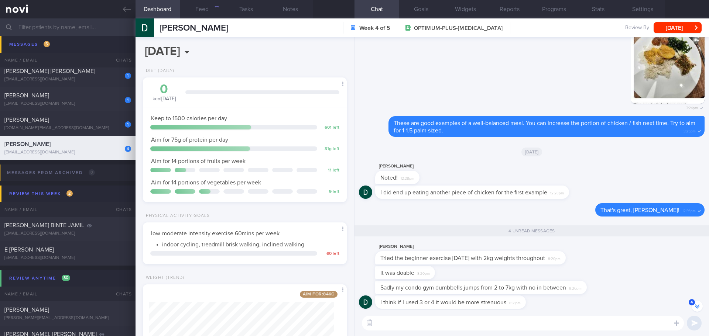
scroll to position [0, 0]
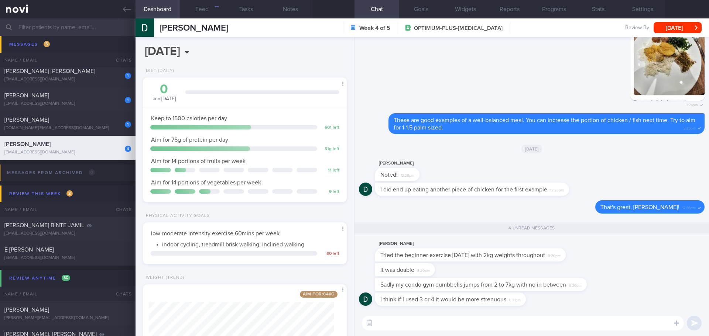
click at [536, 322] on textarea at bounding box center [523, 323] width 322 height 15
click at [537, 322] on textarea at bounding box center [523, 323] width 322 height 15
click at [512, 324] on textarea at bounding box center [523, 323] width 322 height 15
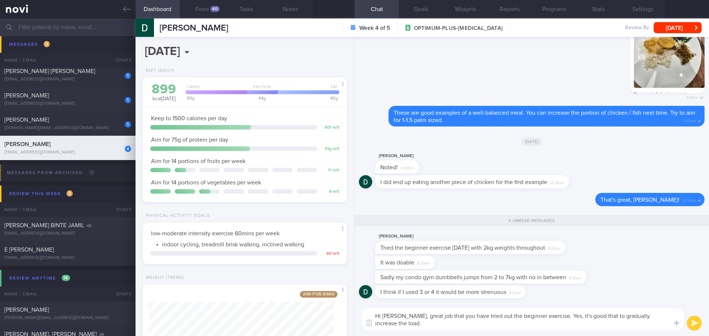
type textarea "Hi [PERSON_NAME], great job that you have tried out the beginner exercise. Yes,…"
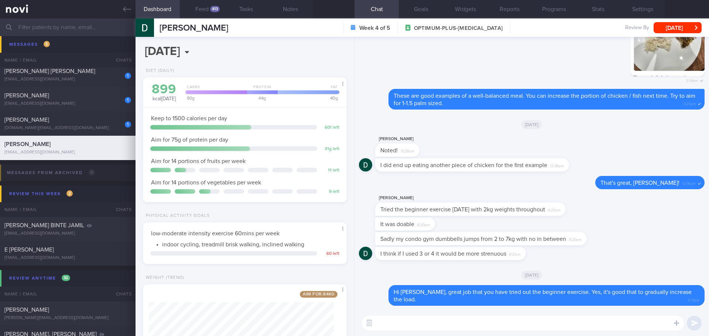
type textarea "D"
click at [457, 328] on textarea at bounding box center [523, 323] width 322 height 15
type textarea "S"
type textarea "Other than dumbbell exercises, are you comfortable to add"
drag, startPoint x: 541, startPoint y: 324, endPoint x: 318, endPoint y: 337, distance: 223.8
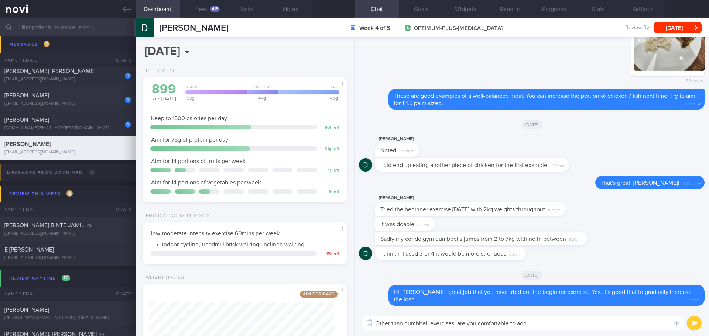
click at [318, 336] on html "You are offline! Some functionality will be unavailable Patients New Users Coac…" at bounding box center [354, 168] width 709 height 336
paste textarea ""Full body gym workout - Exercise 1: Lat Pull-down | 10-12 reps, 60-120 seconds…"
type textarea ""Full body gym workout - Exercise 1: Lat Pull-down | 10-12 reps, 60-120 seconds…"
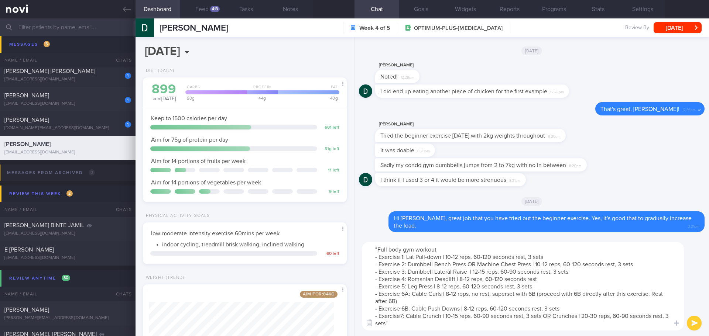
click at [440, 257] on textarea ""Full body gym workout - Exercise 1: Lat Pull-down | 10-12 reps, 60-120 seconds…" at bounding box center [523, 286] width 322 height 89
click at [440, 261] on textarea ""Full body gym workout - Exercise 1: Lat Pull-down | 10-12 reps, 60-120 seconds…" at bounding box center [523, 286] width 322 height 89
click at [446, 266] on textarea ""Full body gym workout - Exercise 1: Lat Pull-down | 10-12 reps, 60-120 seconds…" at bounding box center [523, 286] width 322 height 89
click at [447, 278] on textarea ""Full body gym workout - Exercise 1: Lat Pull-down | 10-12 reps, 60-120 seconds…" at bounding box center [523, 286] width 322 height 89
drag, startPoint x: 447, startPoint y: 286, endPoint x: 450, endPoint y: 301, distance: 15.0
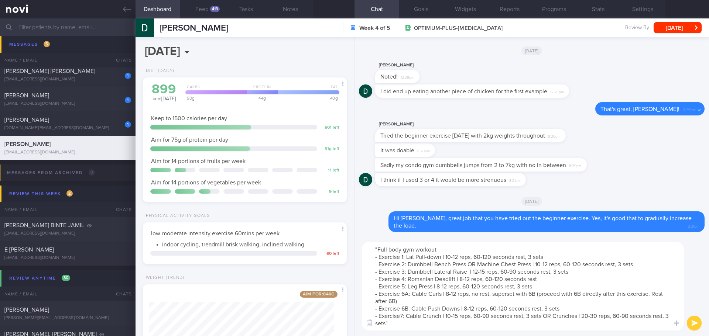
click at [448, 290] on textarea ""Full body gym workout - Exercise 1: Lat Pull-down | 10-12 reps, 60-120 seconds…" at bounding box center [523, 286] width 322 height 89
click at [450, 301] on textarea ""Full body gym workout - Exercise 1: Lat Pull-down | 10-12 reps, 60-120 seconds…" at bounding box center [523, 286] width 322 height 89
click at [432, 325] on textarea ""Full body gym workout - Exercise 1: Lat Pull-down | 10-12 reps, 60-120 seconds…" at bounding box center [523, 286] width 322 height 89
drag, startPoint x: 414, startPoint y: 329, endPoint x: 364, endPoint y: 242, distance: 100.0
click at [364, 242] on div ""Full body gym workout - Exercise 1: Lat Pull-down | 10-12 reps, 60-120 seconds…" at bounding box center [532, 287] width 355 height 100
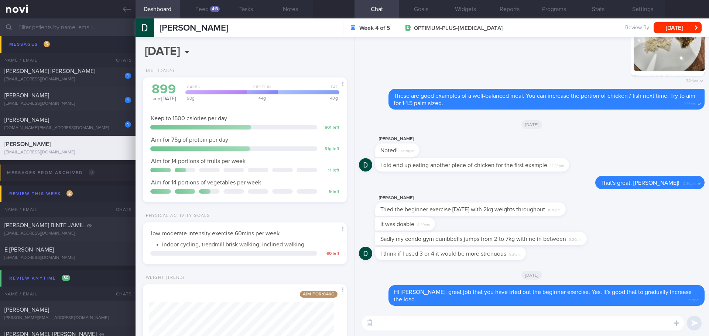
click at [473, 323] on textarea at bounding box center [523, 323] width 322 height 15
click at [82, 123] on div "[PERSON_NAME]" at bounding box center [66, 119] width 125 height 7
type input "[DATE]"
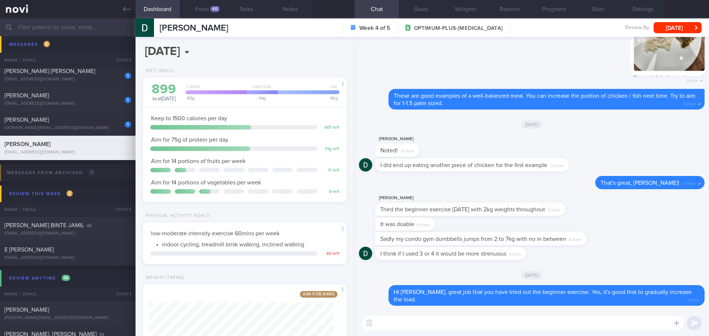
type input "[DATE]"
type textarea "28/11- achieve goal weight strength training - beginner workout"
select select "9"
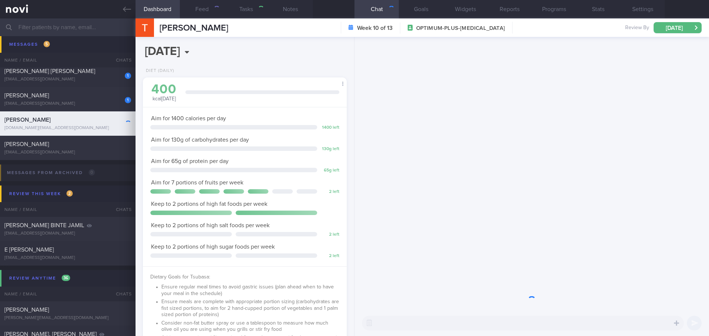
scroll to position [103, 185]
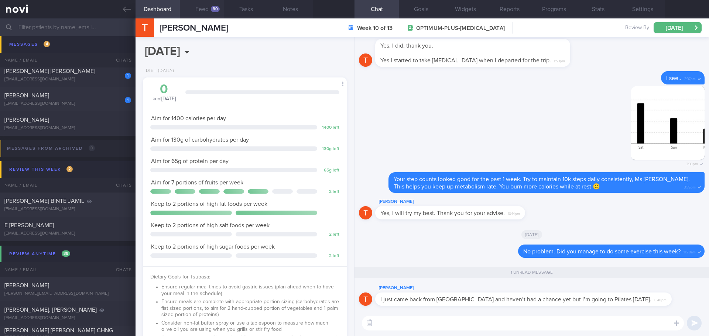
click at [209, 11] on button "Feed 80" at bounding box center [202, 9] width 44 height 18
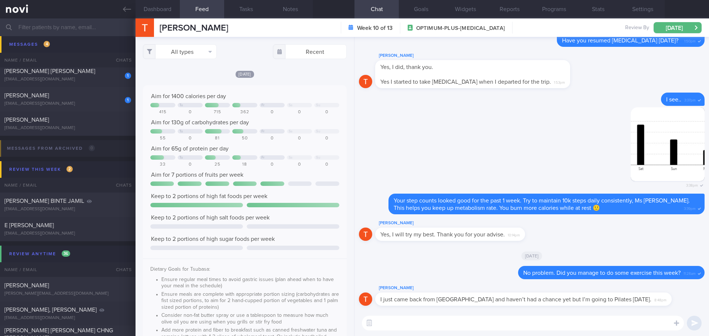
scroll to position [47, 189]
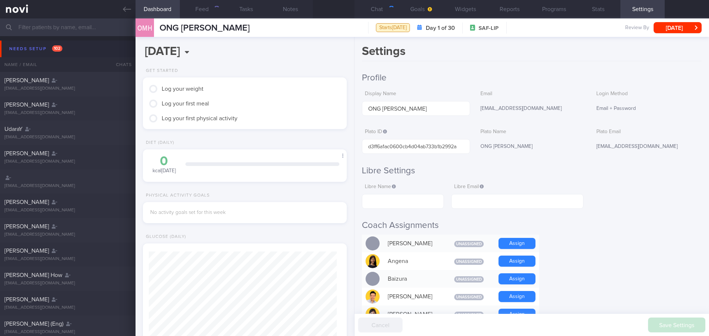
scroll to position [94, 188]
click at [44, 47] on div "Needs setup 102" at bounding box center [35, 49] width 57 height 10
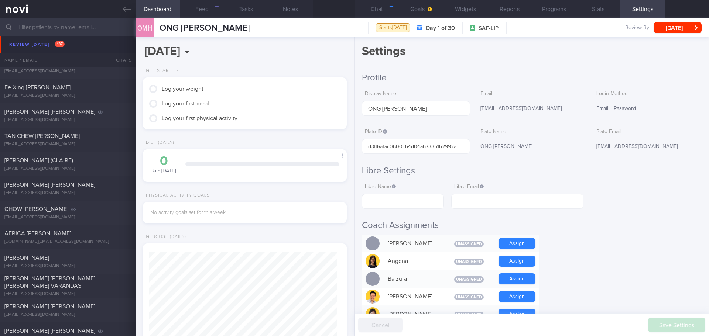
scroll to position [185, 0]
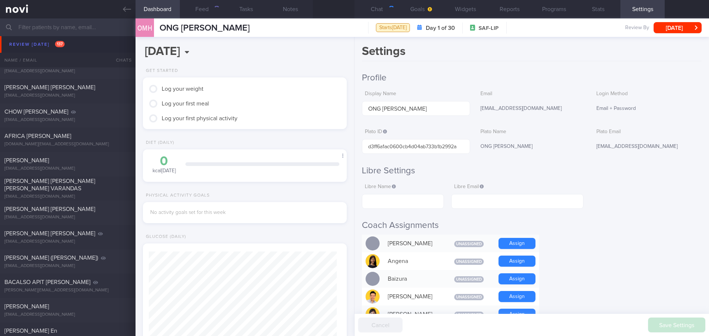
click at [42, 47] on div "[EMAIL_ADDRESS][DOMAIN_NAME]" at bounding box center [67, 47] width 127 height 6
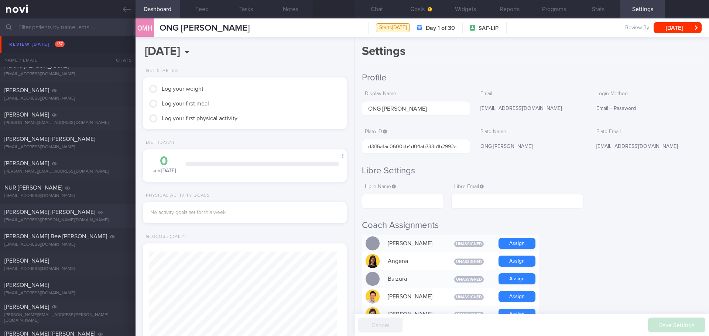
scroll to position [1256, 0]
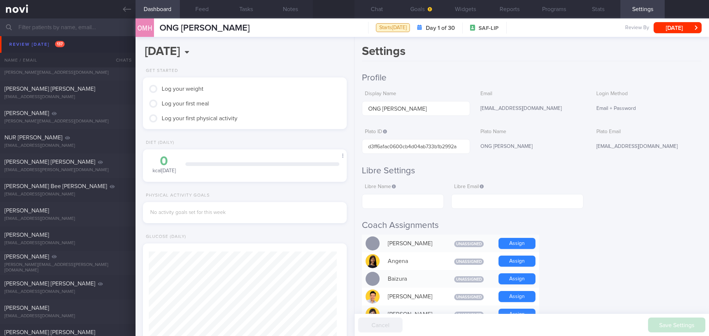
click at [39, 44] on div "VIVEKRAJ KANNALAGAN vivekpolo@gmail.com" at bounding box center [68, 44] width 136 height 15
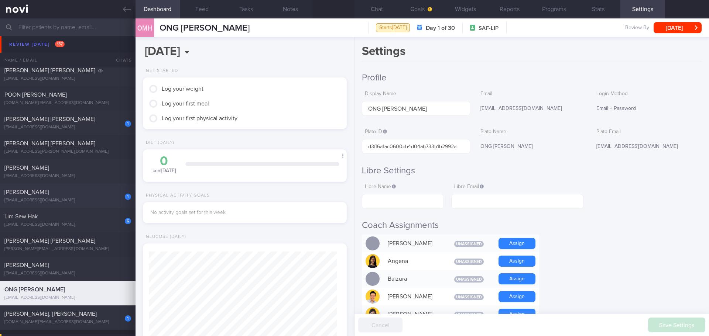
scroll to position [3139, 0]
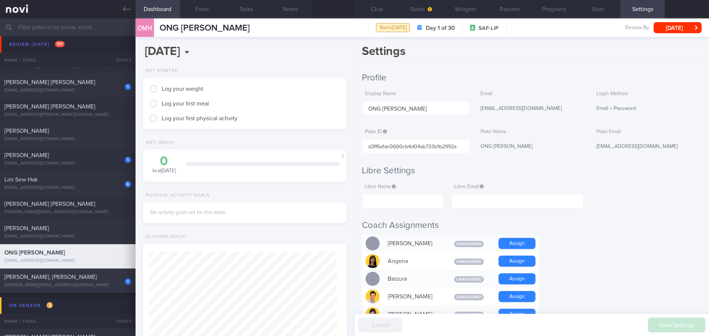
click at [69, 278] on span "[PERSON_NAME], [PERSON_NAME]" at bounding box center [50, 277] width 92 height 6
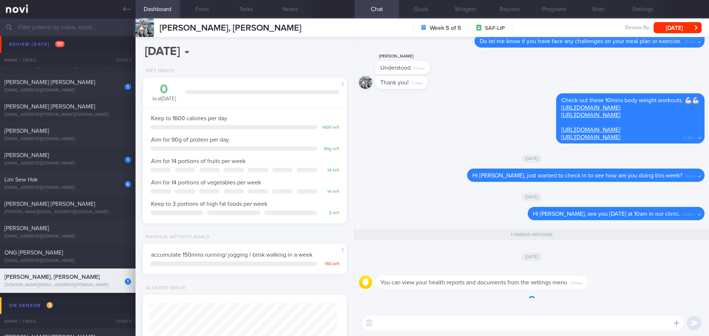
scroll to position [0, 0]
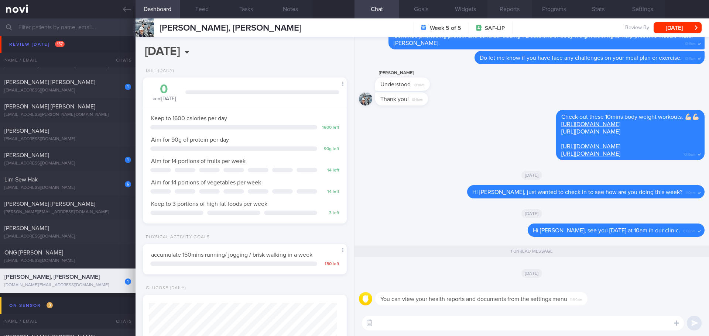
click at [518, 15] on button "Reports" at bounding box center [509, 9] width 44 height 18
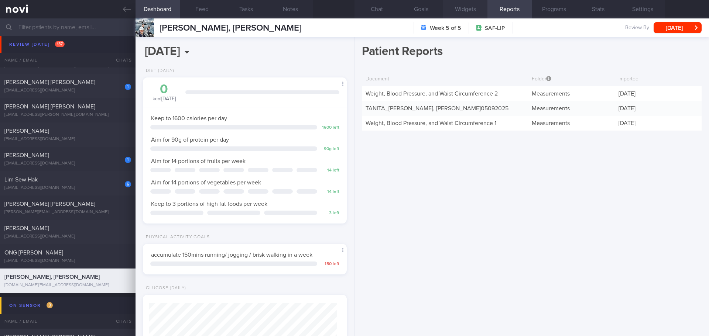
click at [467, 8] on button "Widgets" at bounding box center [465, 9] width 44 height 18
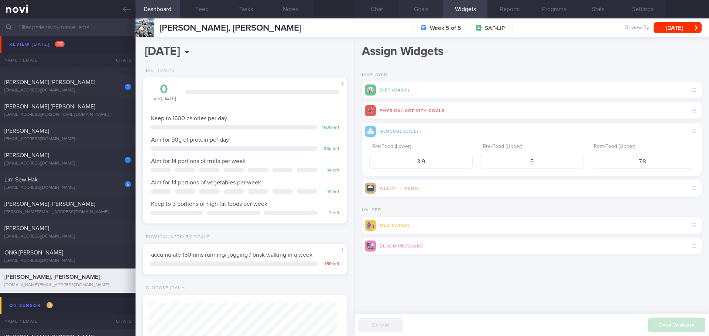
click at [415, 8] on button "Goals" at bounding box center [421, 9] width 44 height 18
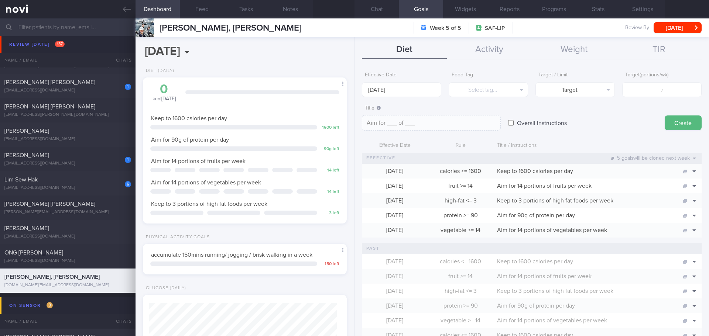
click at [403, 8] on button "Goals" at bounding box center [421, 9] width 44 height 18
click at [388, 11] on button "Chat" at bounding box center [377, 9] width 44 height 18
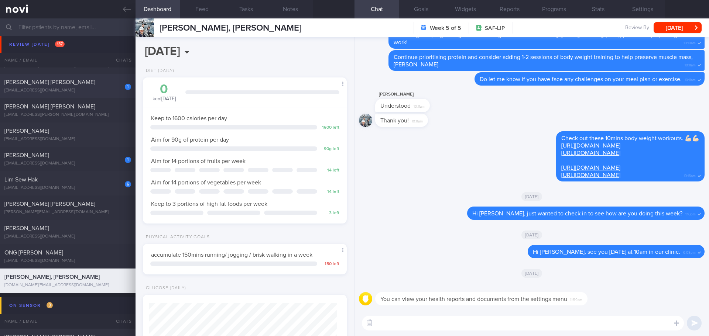
click at [63, 78] on div "1 VINAS NEIL BRYAN CANLAS nbvinas@gmail.com Wed, 1 Oct 17 days ago OPTIMUM-PLUS…" at bounding box center [354, 86] width 709 height 24
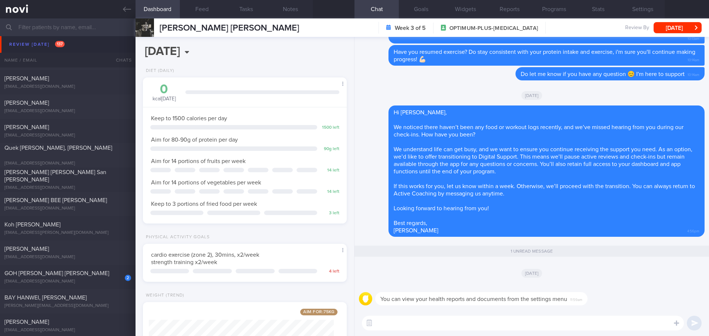
scroll to position [2474, 0]
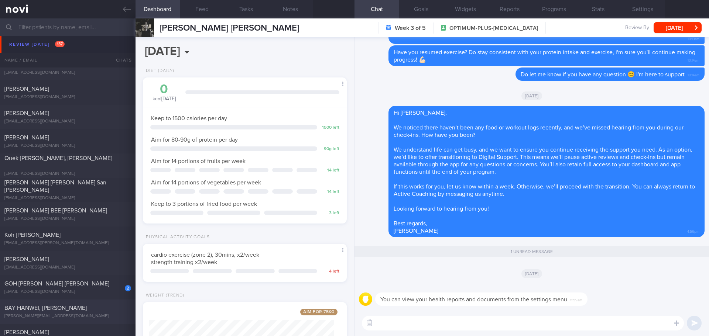
scroll to position [0, 0]
click at [106, 288] on div "2 GOH [PERSON_NAME] [PERSON_NAME] [EMAIL_ADDRESS][DOMAIN_NAME]" at bounding box center [68, 287] width 136 height 15
select select "8"
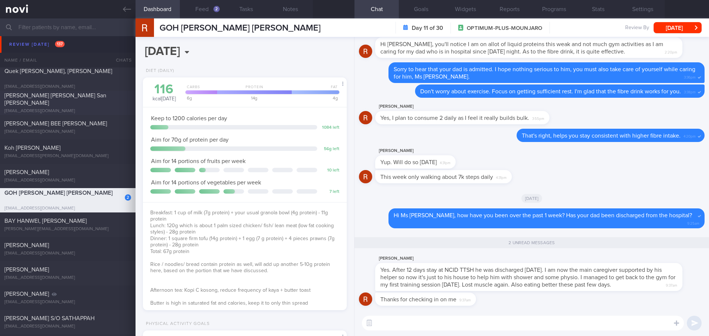
scroll to position [2585, 0]
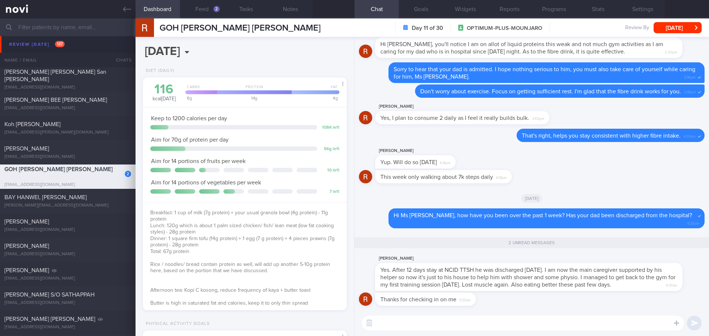
click at [399, 322] on textarea at bounding box center [523, 323] width 322 height 15
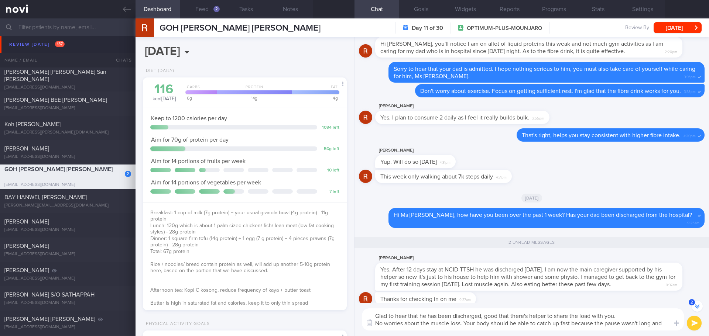
scroll to position [-14, 0]
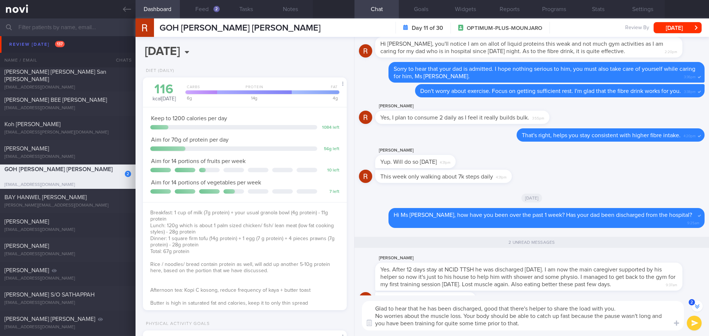
click at [558, 323] on textarea "Glad to hear that he has been discharged, good that there's helper to share the…" at bounding box center [523, 316] width 322 height 30
click at [558, 326] on textarea "Glad to hear that he has been discharged, good that there's helper to share the…" at bounding box center [523, 316] width 322 height 30
click at [588, 329] on textarea "Glad to hear that he has been discharged, good that there's helper to share the…" at bounding box center [523, 316] width 322 height 30
click at [461, 315] on textarea "Glad to hear that he has been discharged, good that there's helper to share the…" at bounding box center [523, 316] width 322 height 30
type textarea "Glad to hear that he has been discharged, good that there's helper to share the…"
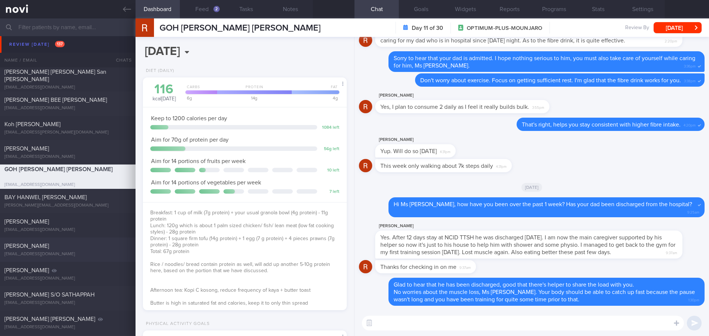
scroll to position [2733, 0]
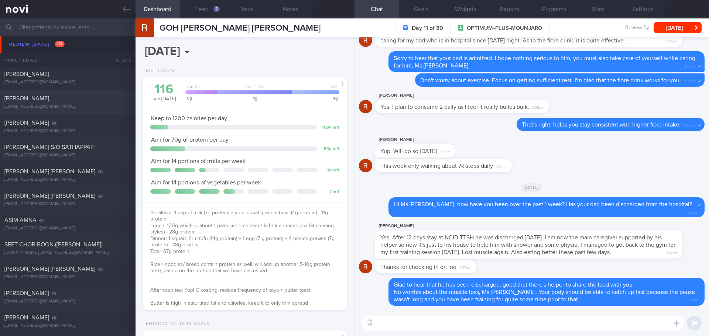
click at [69, 105] on div "yingchun0819@gmail.com" at bounding box center [67, 107] width 127 height 6
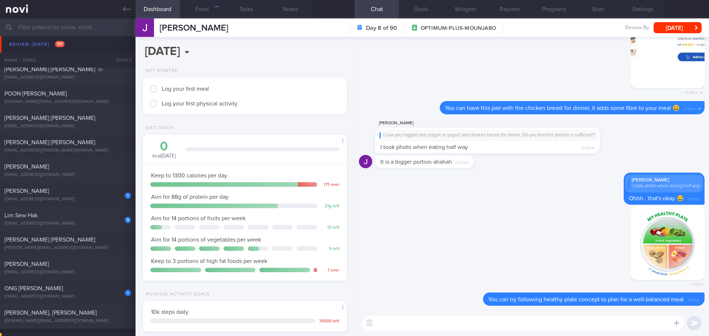
scroll to position [3139, 0]
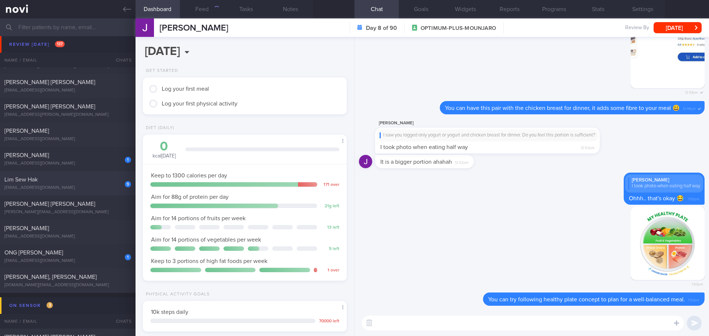
click at [92, 186] on div "[EMAIL_ADDRESS][DOMAIN_NAME]" at bounding box center [67, 188] width 127 height 6
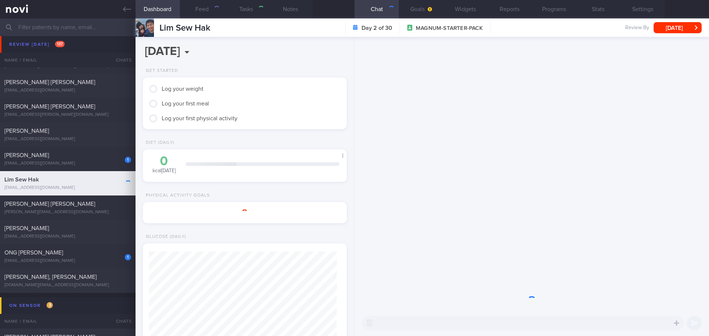
select select "9"
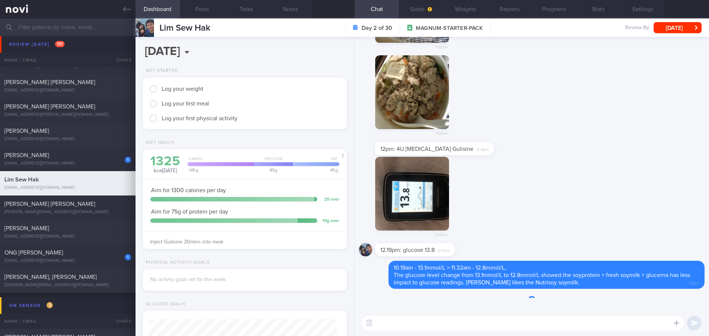
scroll to position [94, 188]
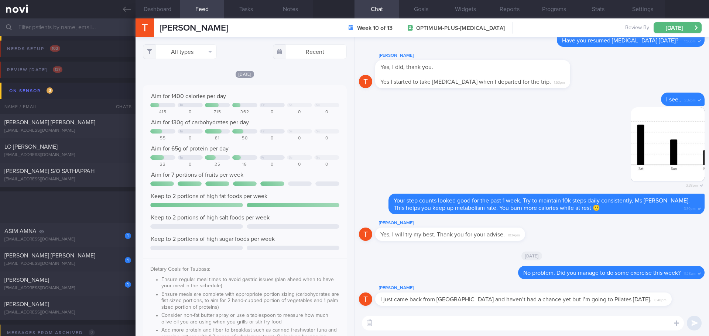
select select "9"
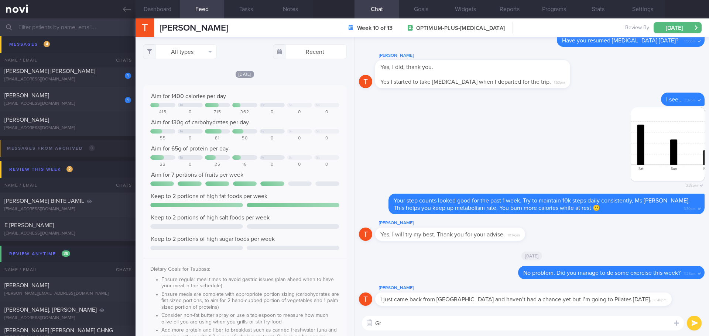
type textarea "G"
type textarea "Good to resume some exercise, start off with Pilates this Sunday is a good idea"
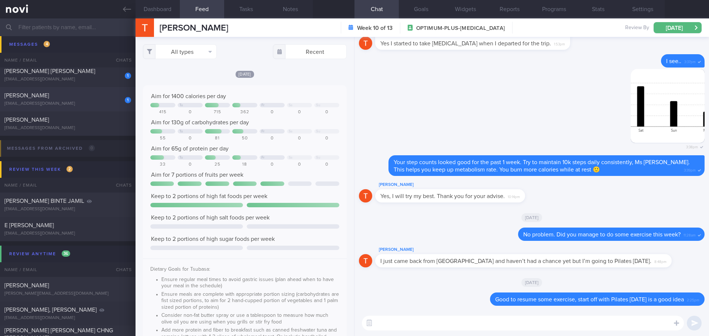
click at [49, 97] on span "[PERSON_NAME]" at bounding box center [26, 96] width 45 height 6
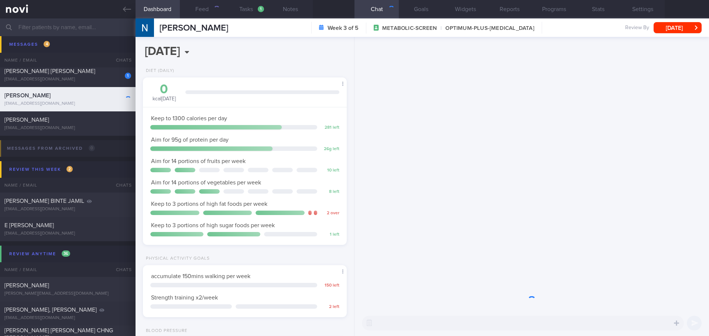
scroll to position [92, 185]
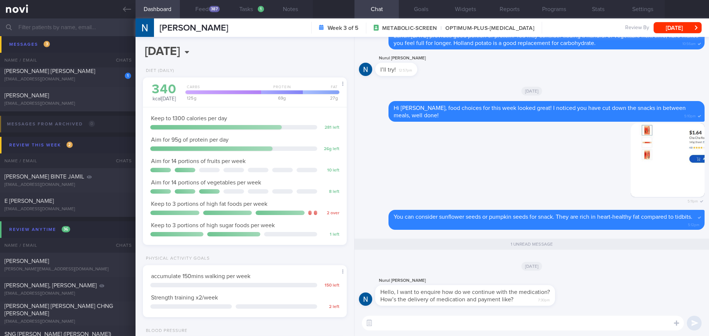
click at [634, 263] on div "[DATE]" at bounding box center [532, 266] width 346 height 21
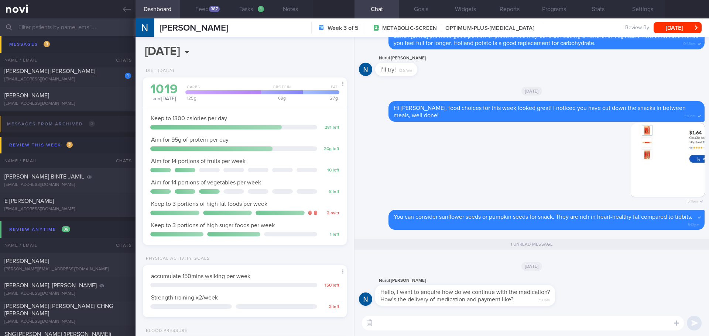
click at [634, 263] on div "[DATE]" at bounding box center [532, 266] width 346 height 21
click at [399, 323] on textarea at bounding box center [523, 323] width 322 height 15
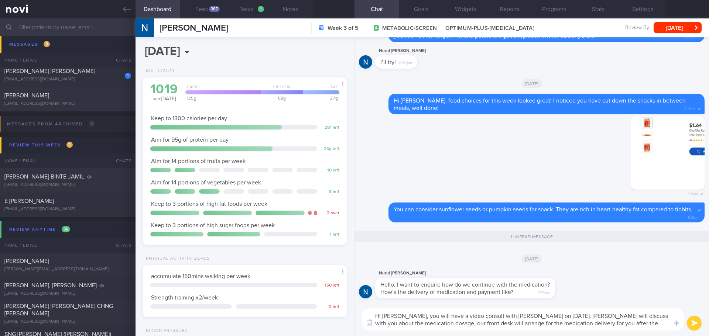
type textarea "Hi Jannah, you will have a video consult with Dr Yeo on 13/10/25. Dr Yeo will d…"
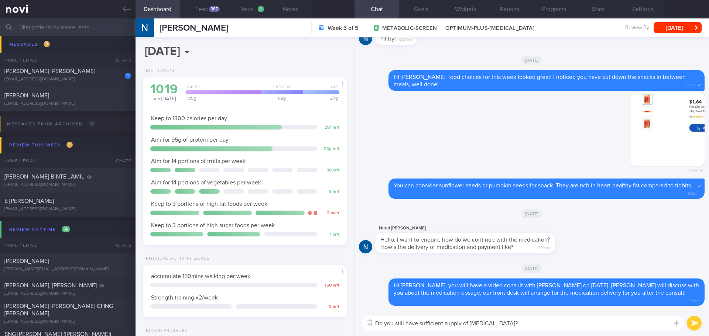
type textarea "Do you still have sufficient supply of Rybelsus?"
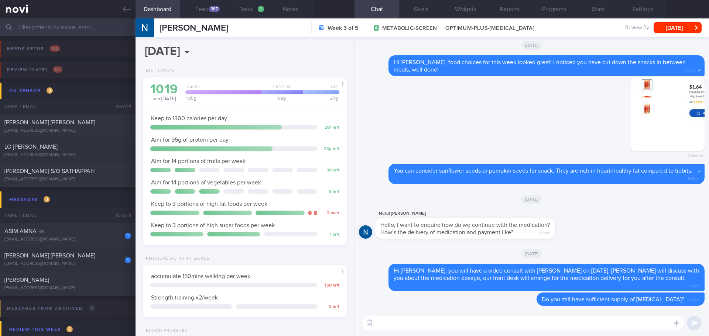
drag, startPoint x: 89, startPoint y: 254, endPoint x: 408, endPoint y: 41, distance: 384.3
click at [89, 254] on div "[PERSON_NAME] [PERSON_NAME]" at bounding box center [66, 255] width 125 height 7
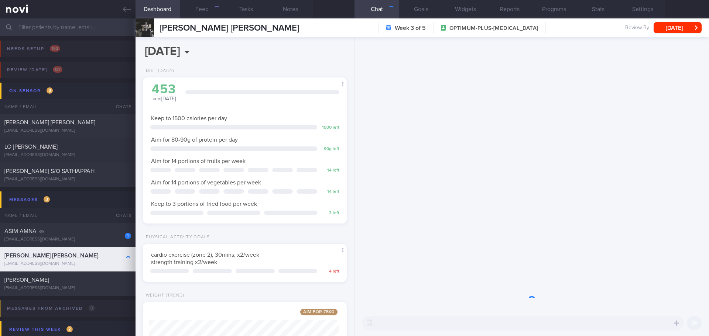
scroll to position [369180, 369098]
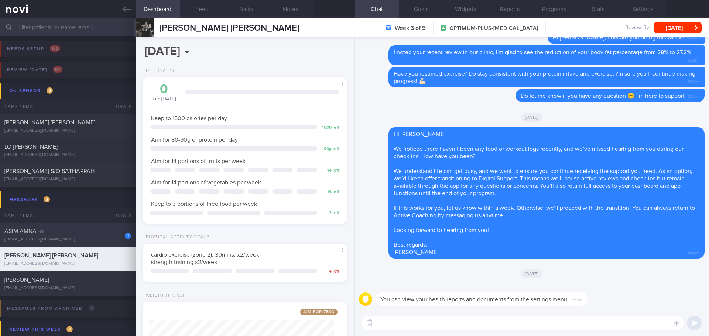
click at [72, 232] on div "ASIM AMNA" at bounding box center [66, 231] width 125 height 7
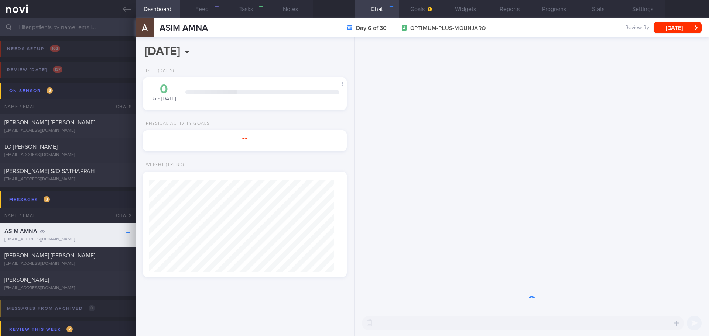
select select "8"
type input "[DATE]"
type textarea "Rheumatoid Arthritis dx age 27yo Female pattern hair loss Chronic Autoimmune Th…"
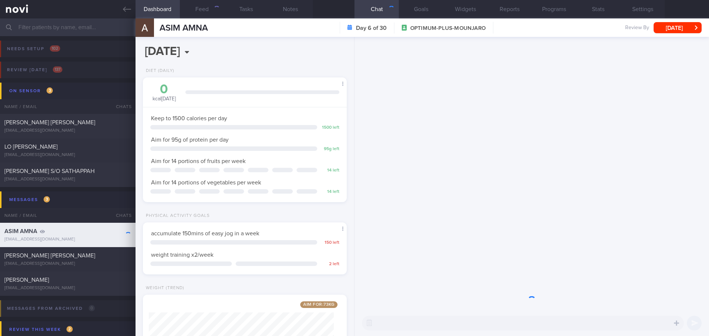
scroll to position [369180, 369098]
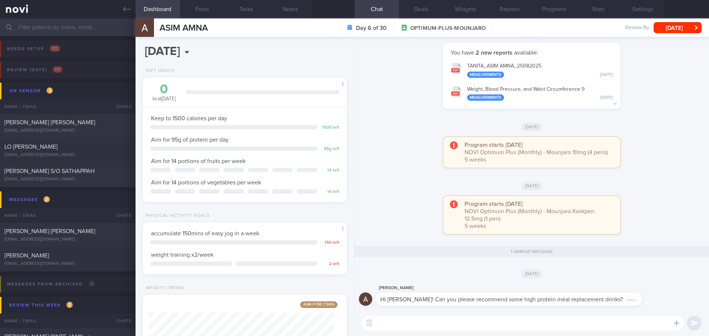
click at [639, 109] on div "You have 2 new reports available: TANITA_ ASIM AMNA_ 25082025 Measurements Mon,…" at bounding box center [532, 79] width 346 height 73
click at [559, 316] on textarea at bounding box center [523, 323] width 322 height 15
click at [208, 3] on button "Feed" at bounding box center [202, 9] width 44 height 18
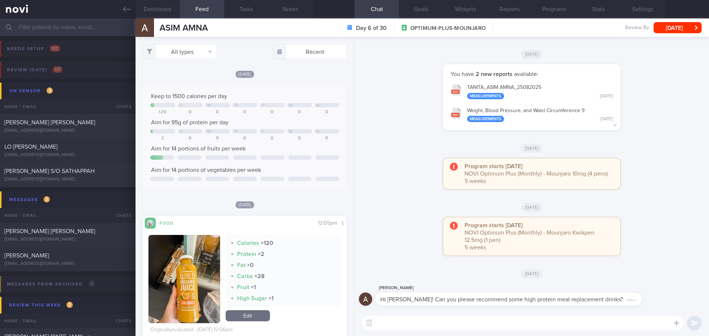
click at [291, 201] on div "Mon, 10 Mar" at bounding box center [245, 205] width 204 height 8
click at [133, 16] on link at bounding box center [68, 9] width 136 height 18
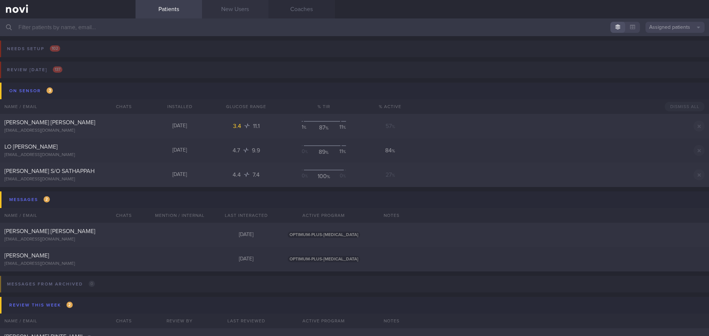
click at [242, 13] on link "New Users" at bounding box center [235, 9] width 66 height 18
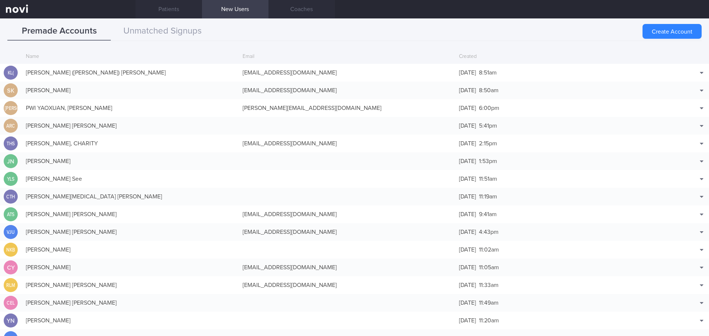
click at [233, 1] on link "New Users" at bounding box center [235, 9] width 66 height 18
